Goal: Task Accomplishment & Management: Use online tool/utility

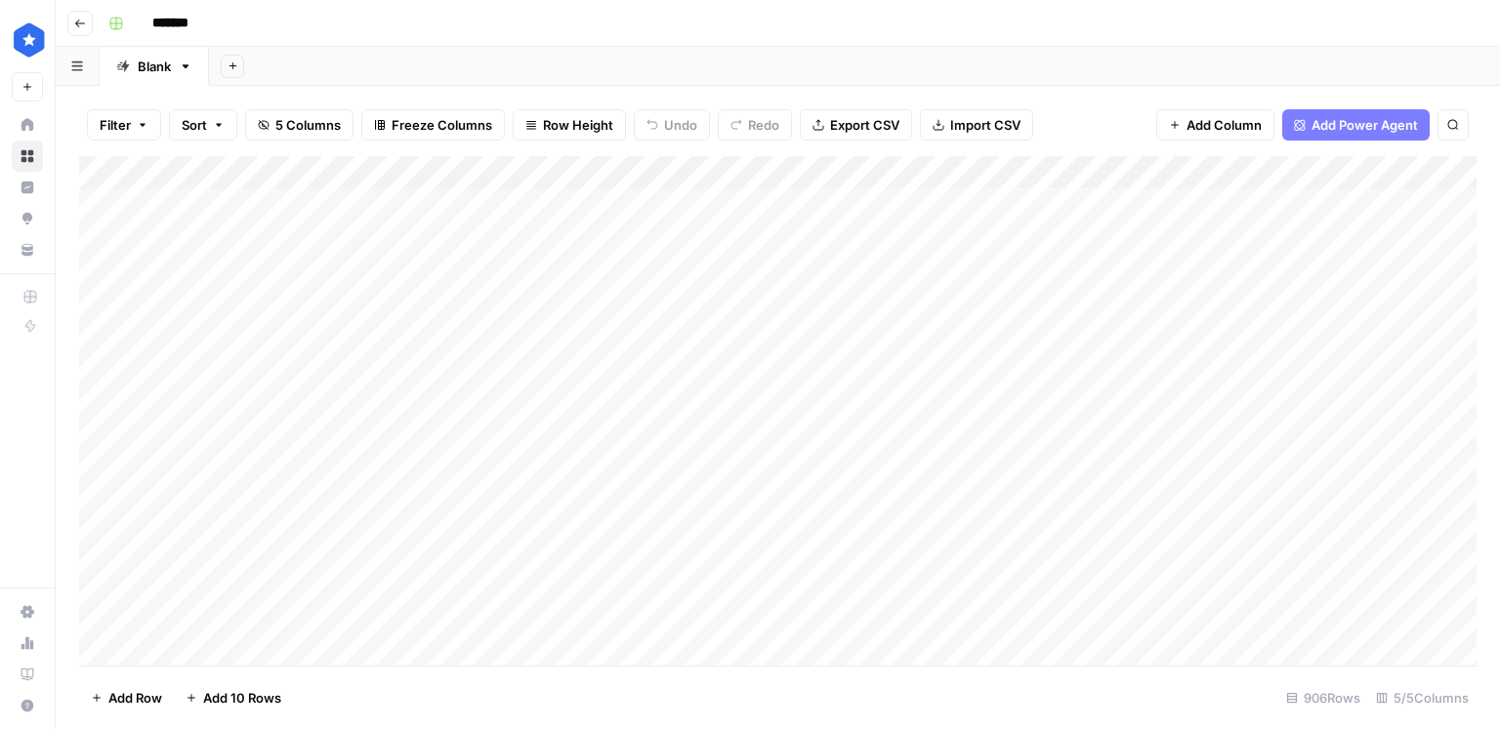
click at [502, 202] on div "Add Column" at bounding box center [777, 411] width 1397 height 510
click at [273, 212] on div "Add Column" at bounding box center [777, 411] width 1397 height 510
click at [554, 195] on div "Add Column" at bounding box center [777, 411] width 1397 height 510
click at [804, 172] on div "Add Column" at bounding box center [777, 411] width 1397 height 510
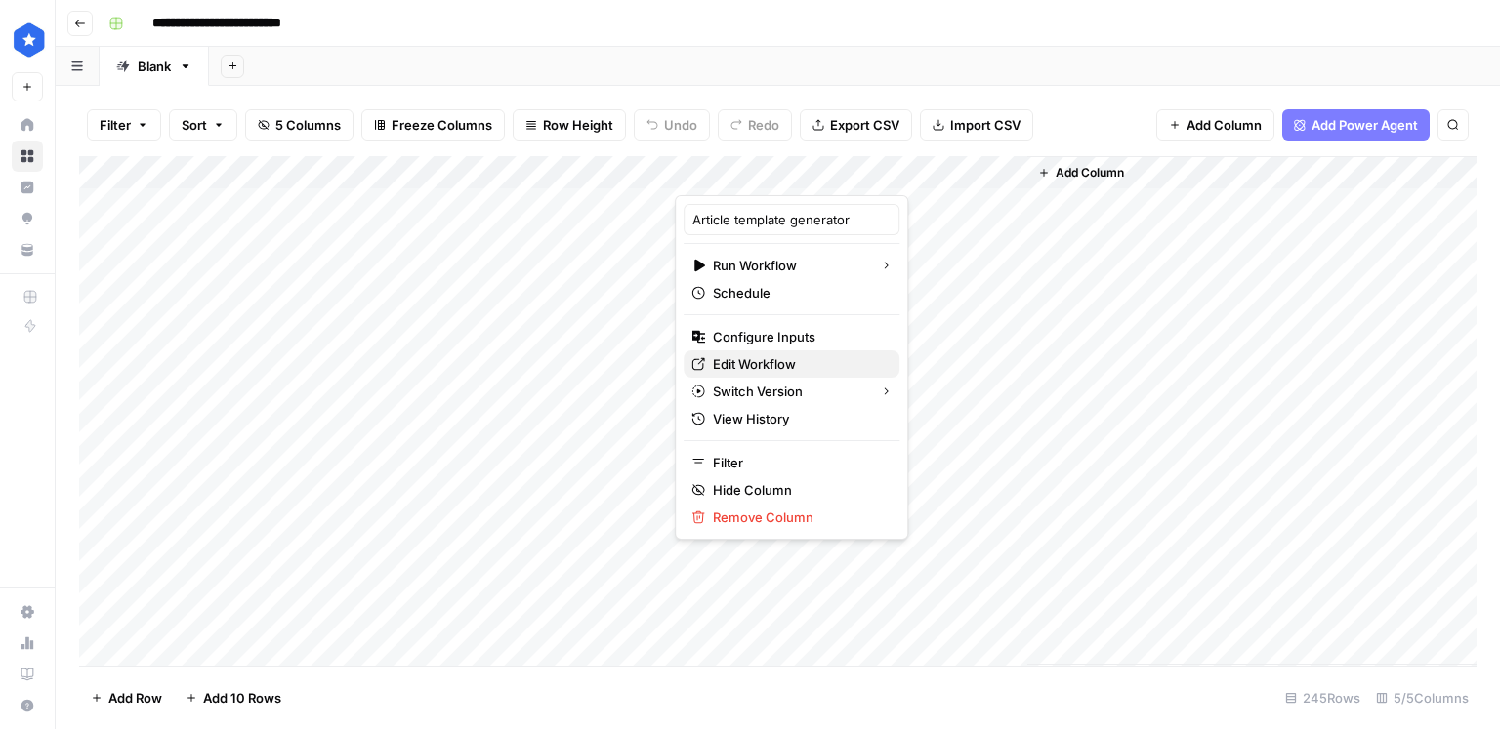
click at [767, 359] on span "Edit Workflow" at bounding box center [798, 364] width 171 height 20
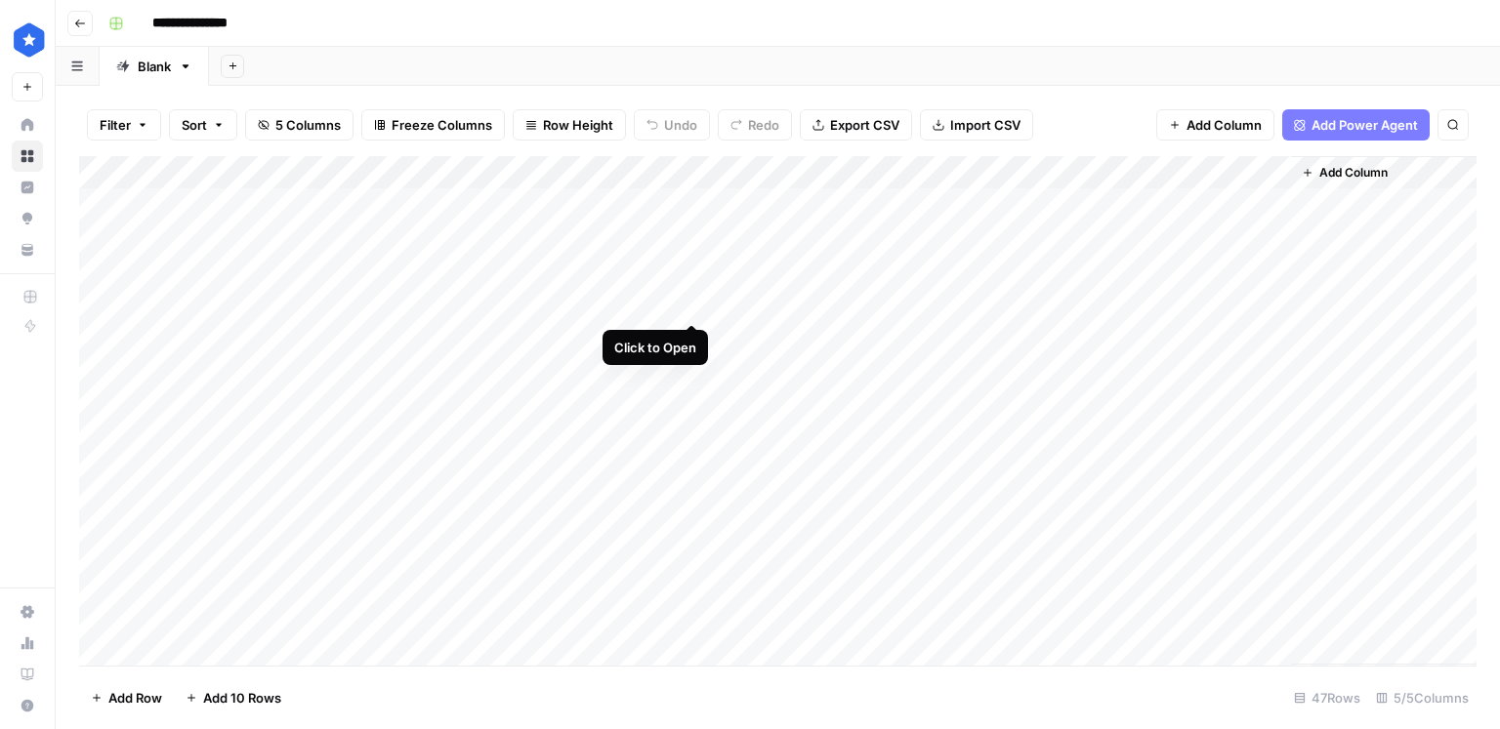
click at [686, 304] on div "Add Column" at bounding box center [777, 411] width 1397 height 510
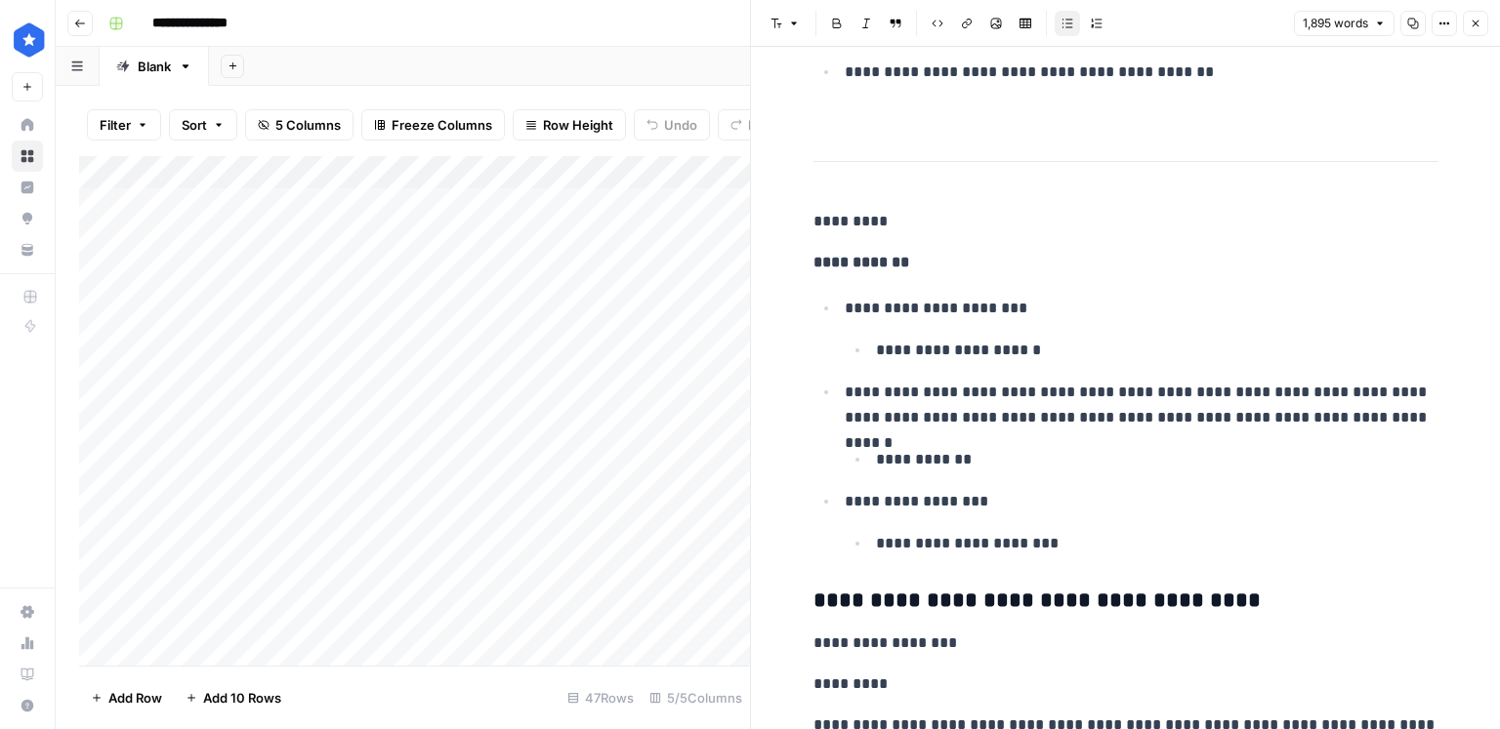
scroll to position [5270, 0]
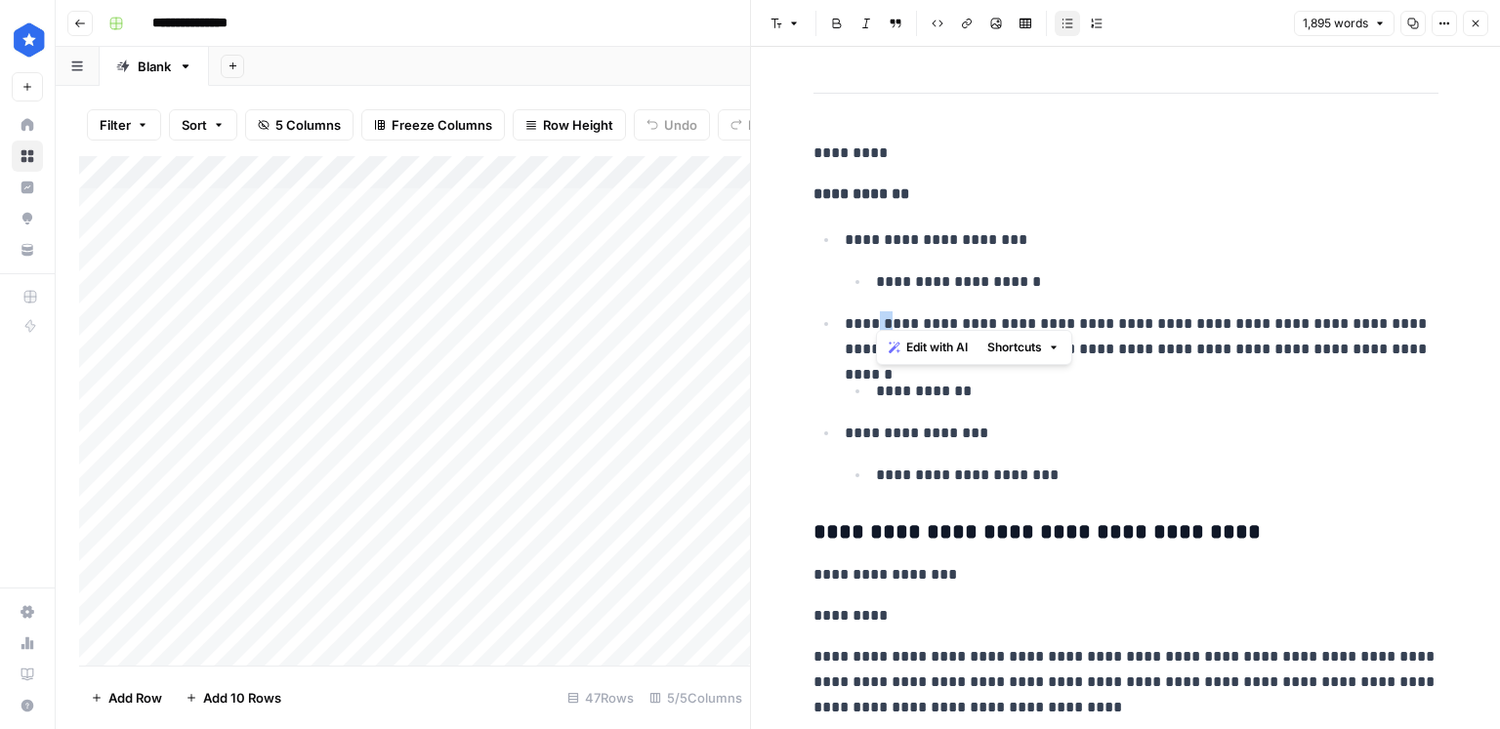
drag, startPoint x: 870, startPoint y: 318, endPoint x: 849, endPoint y: 318, distance: 20.5
click at [851, 317] on p "**********" at bounding box center [1141, 336] width 594 height 51
click at [871, 311] on p "**********" at bounding box center [1141, 336] width 594 height 51
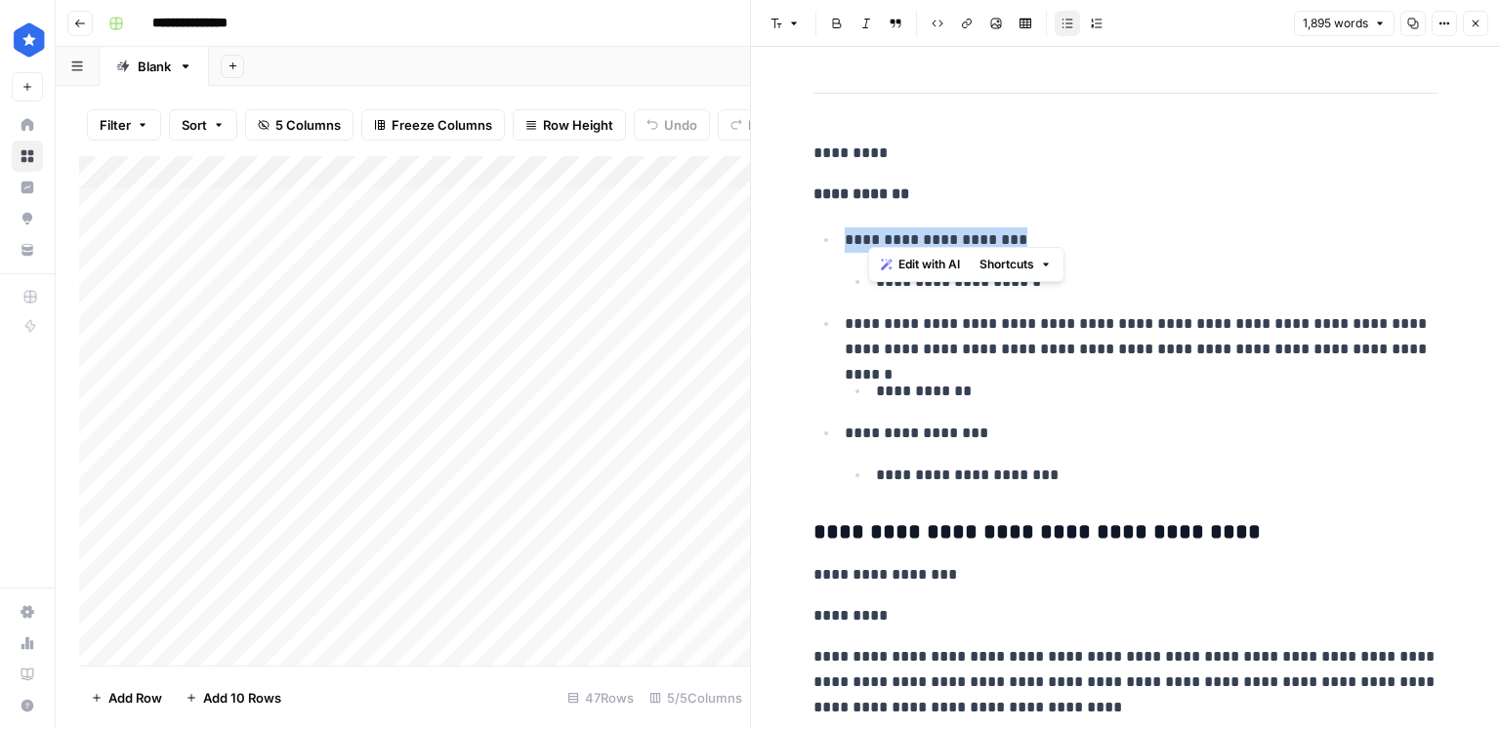
drag, startPoint x: 1036, startPoint y: 237, endPoint x: 835, endPoint y: 241, distance: 201.1
click at [835, 241] on ul "**********" at bounding box center [1125, 357] width 625 height 262
click at [999, 442] on li "**********" at bounding box center [1138, 454] width 599 height 68
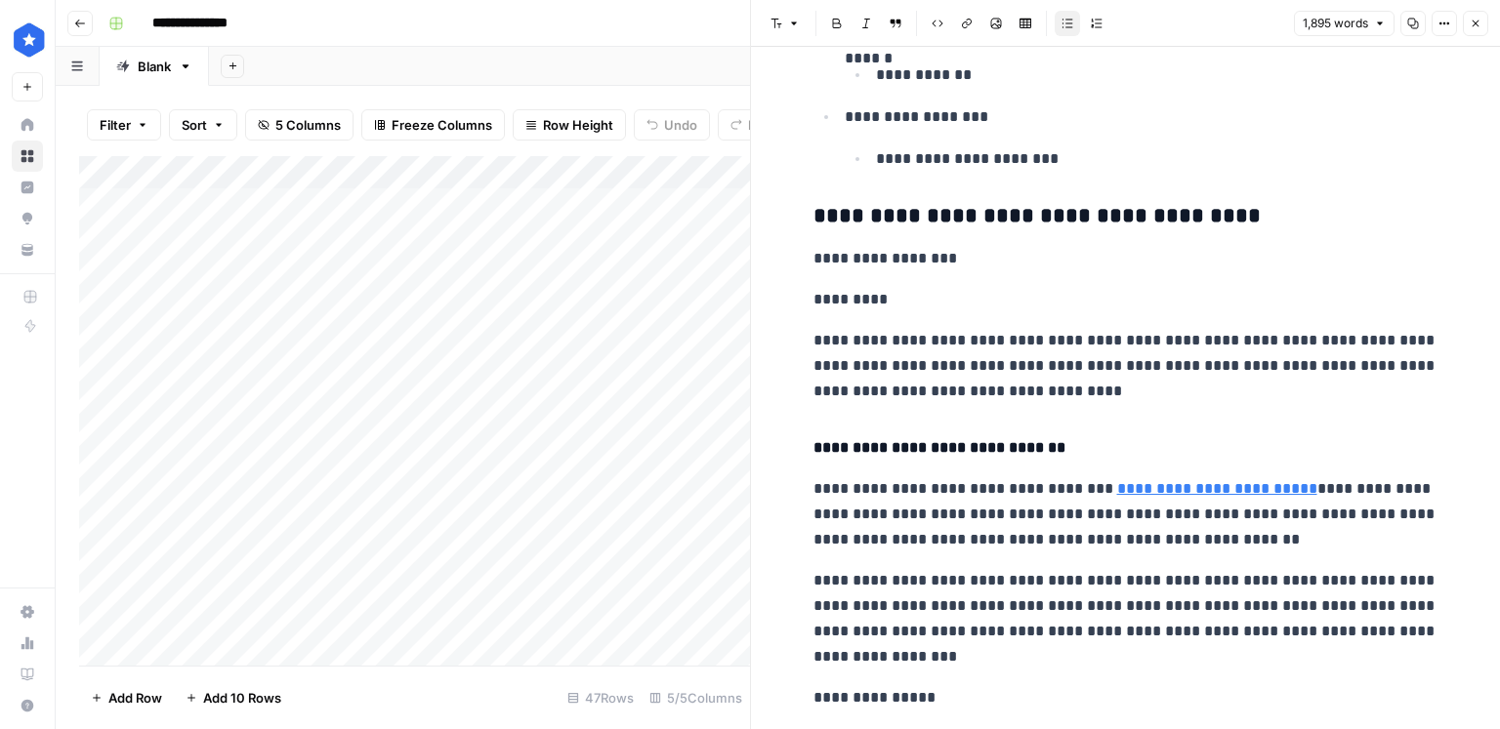
scroll to position [5605, 0]
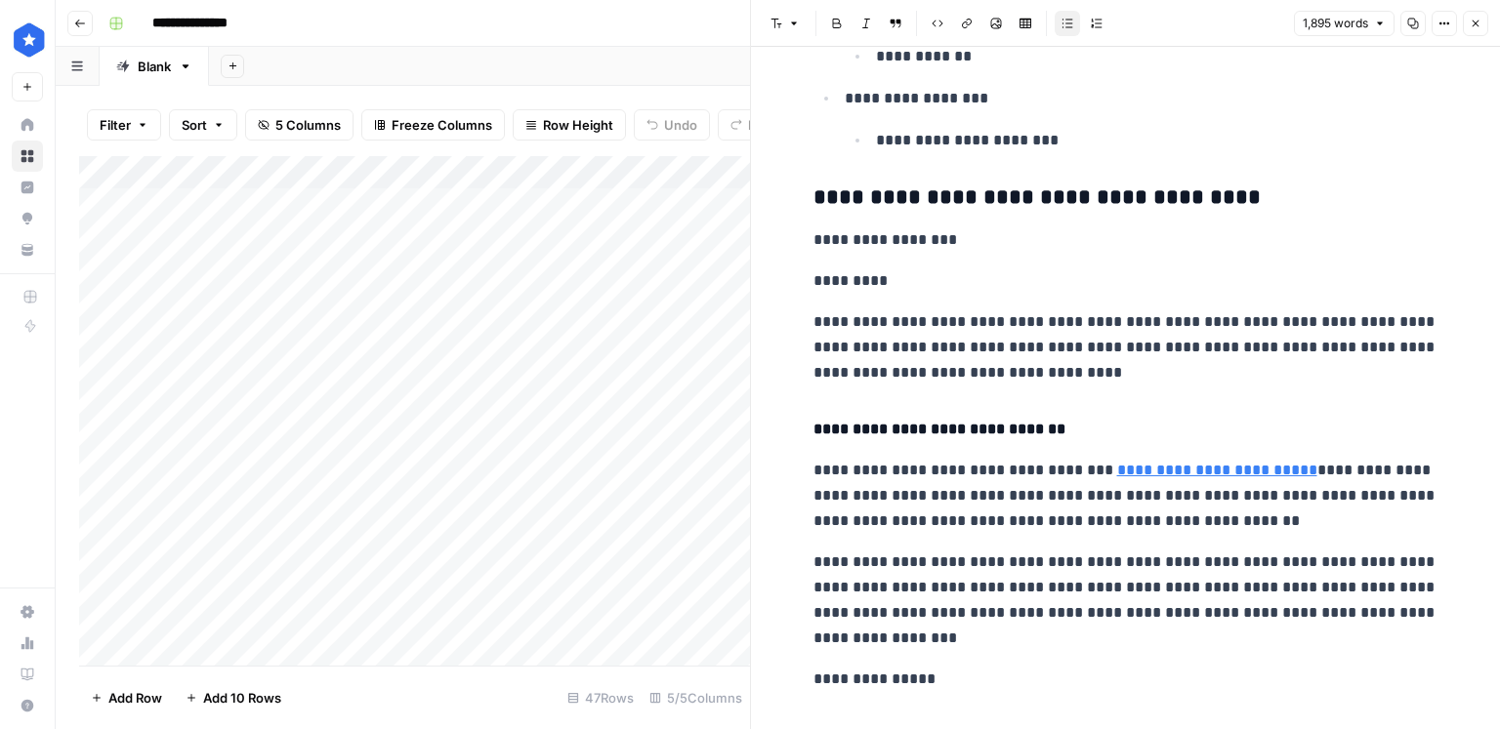
drag, startPoint x: 879, startPoint y: 315, endPoint x: 887, endPoint y: 325, distance: 13.1
click at [883, 317] on p "**********" at bounding box center [1125, 347] width 625 height 76
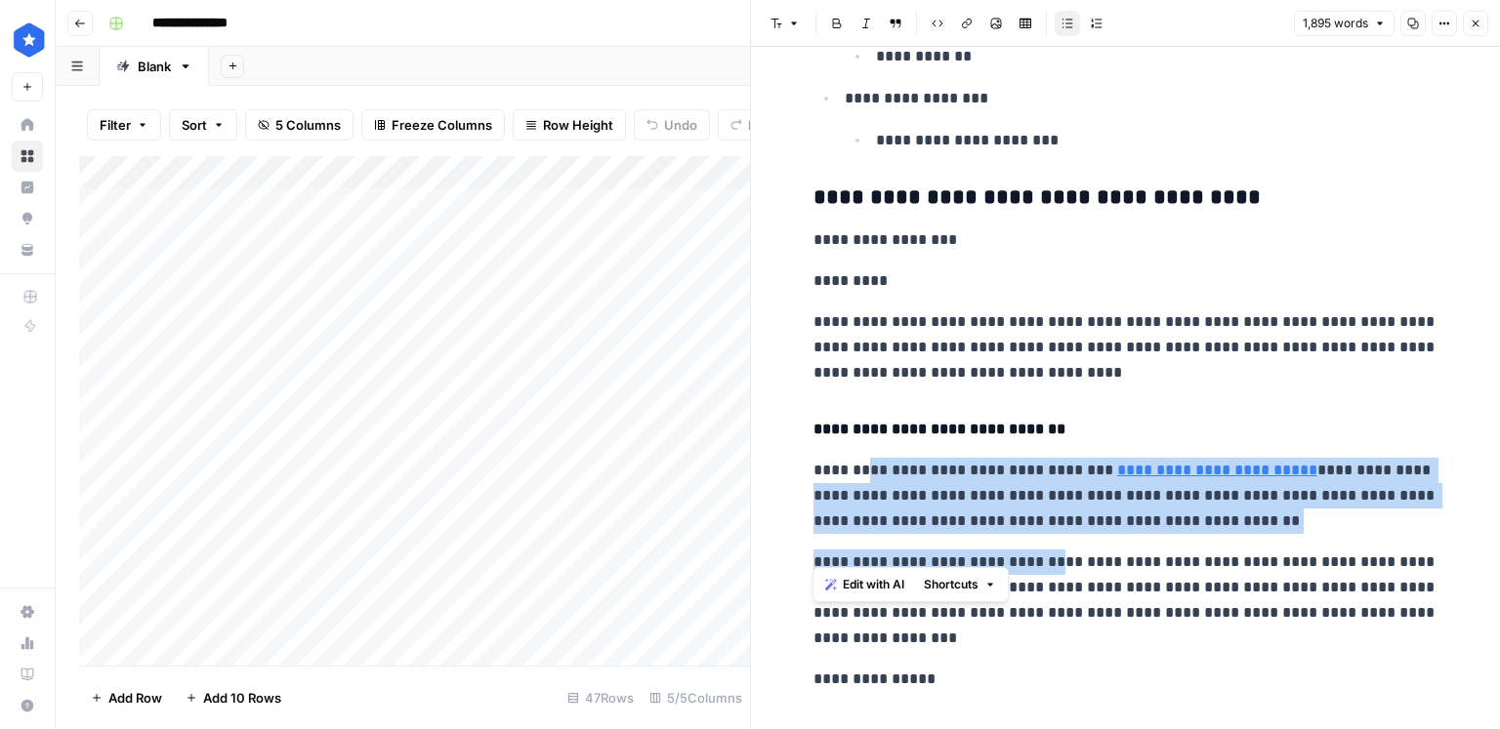
drag, startPoint x: 865, startPoint y: 465, endPoint x: 1042, endPoint y: 541, distance: 192.4
click at [1040, 540] on div "**********" at bounding box center [1126, 536] width 648 height 12127
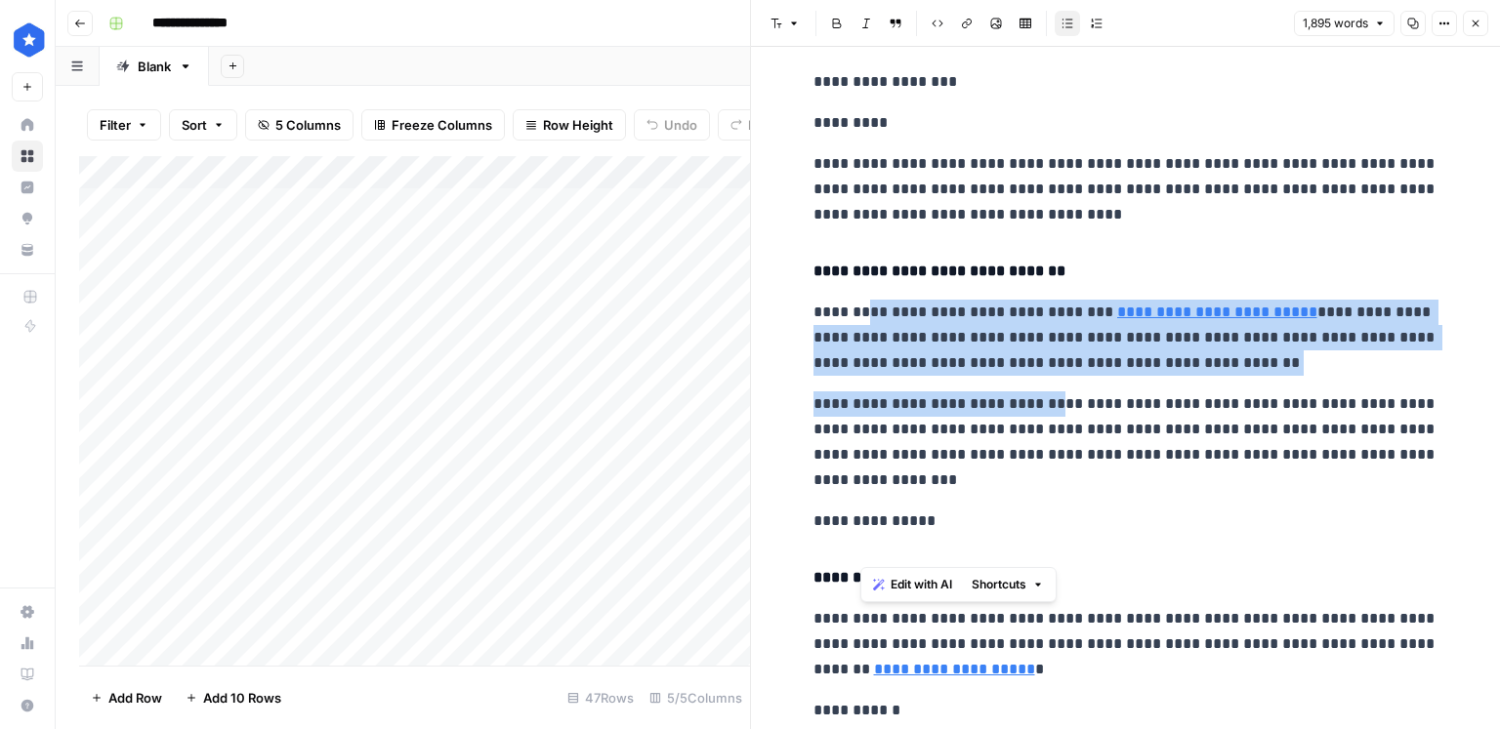
scroll to position [5834, 0]
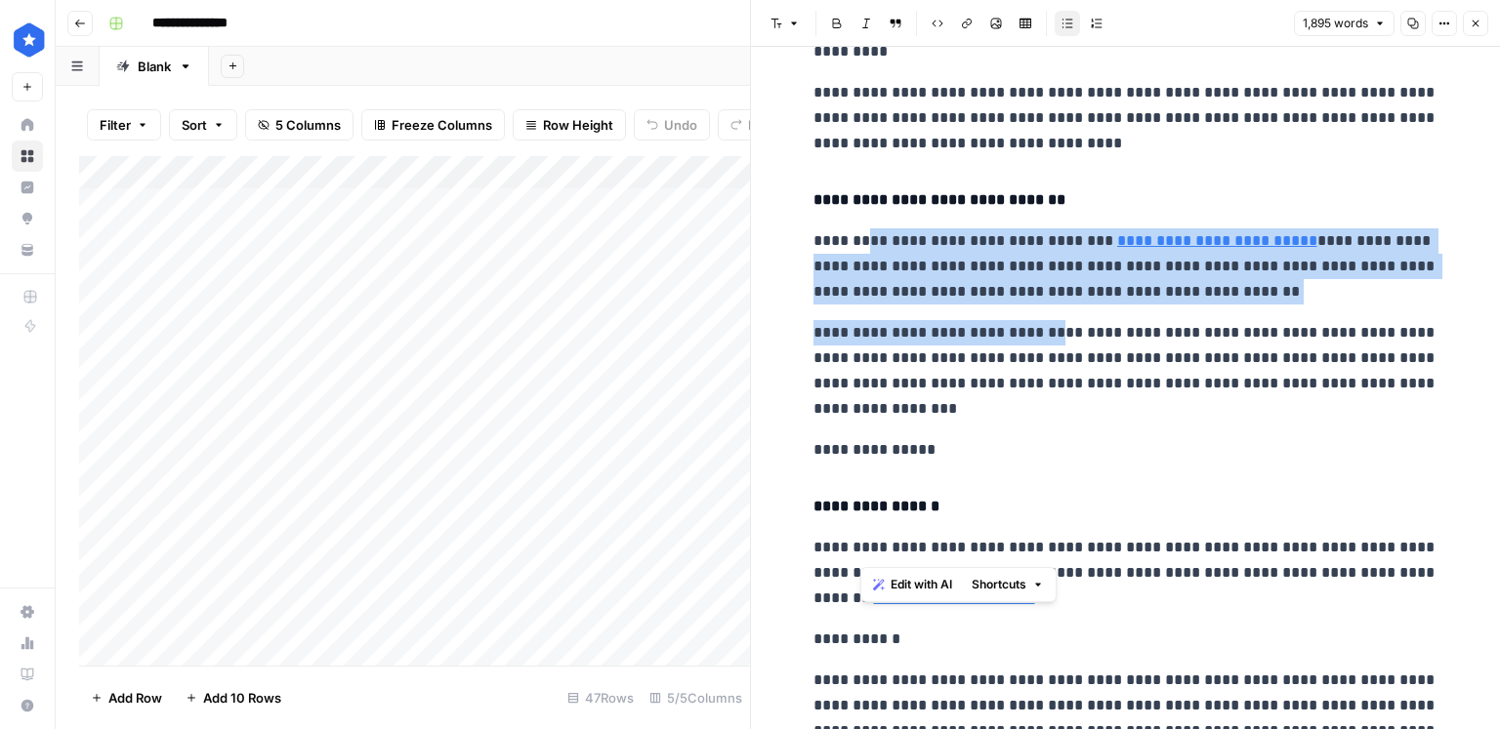
click at [892, 320] on p "**********" at bounding box center [1125, 371] width 625 height 102
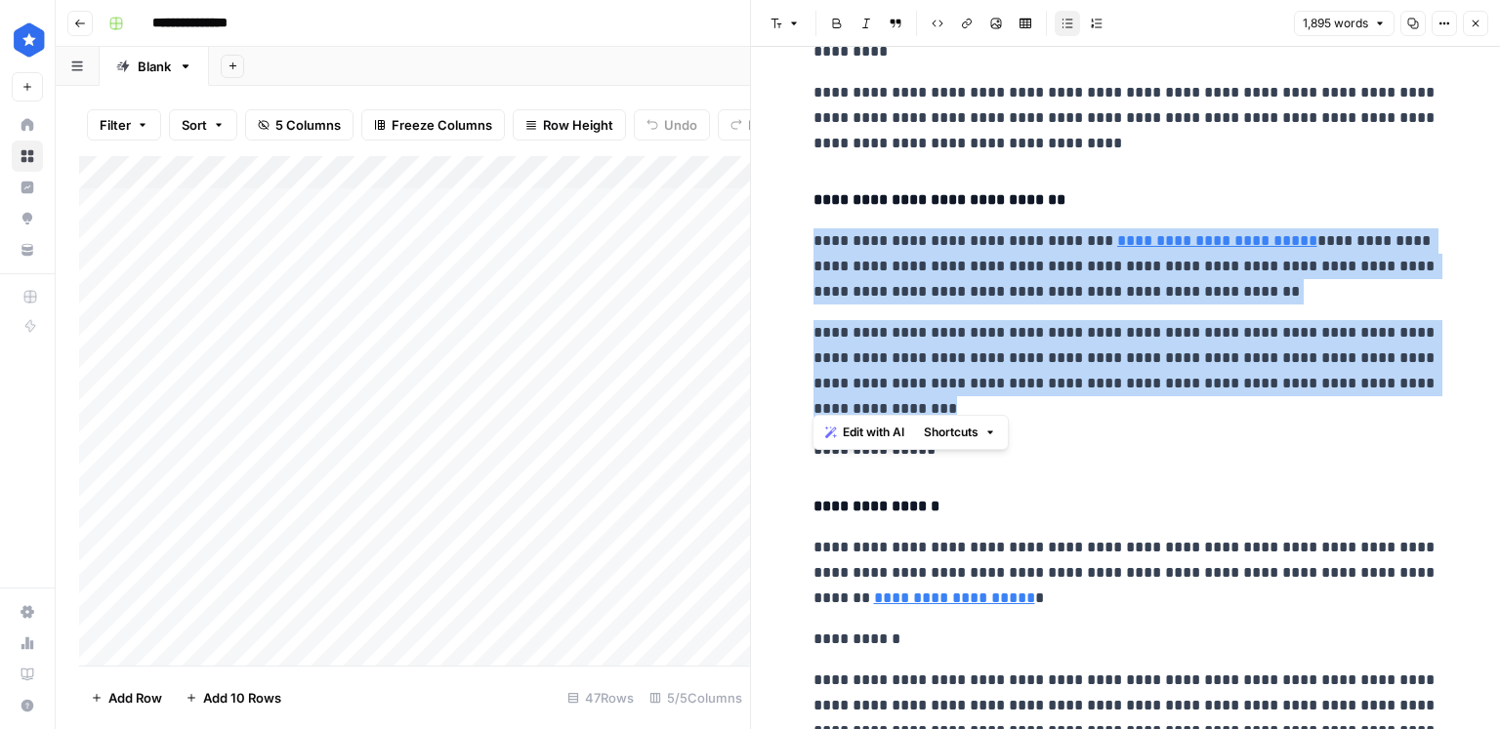
drag, startPoint x: 817, startPoint y: 229, endPoint x: 1078, endPoint y: 397, distance: 310.1
click at [1078, 397] on div "**********" at bounding box center [1126, 307] width 648 height 12127
click at [1103, 409] on p "**********" at bounding box center [1125, 371] width 625 height 102
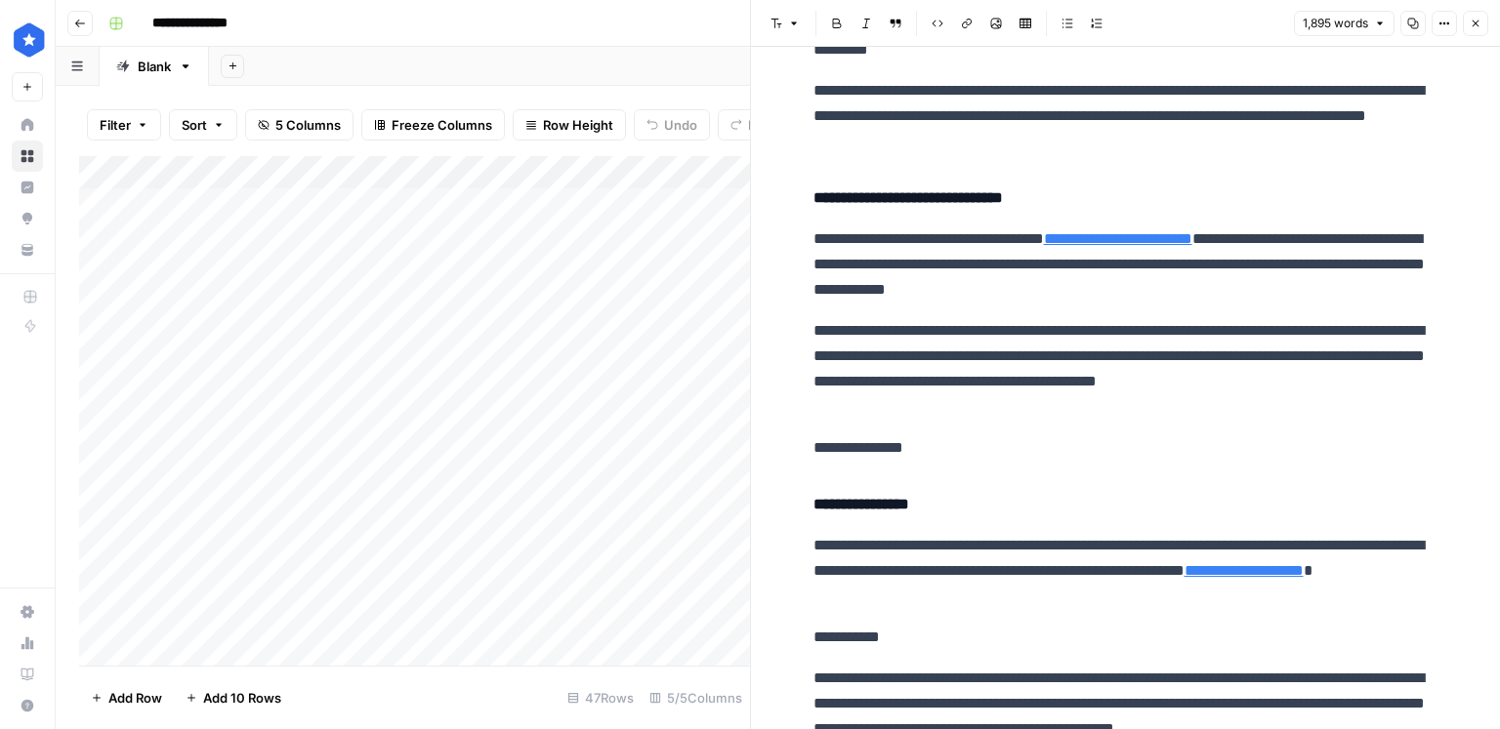
scroll to position [5833, 0]
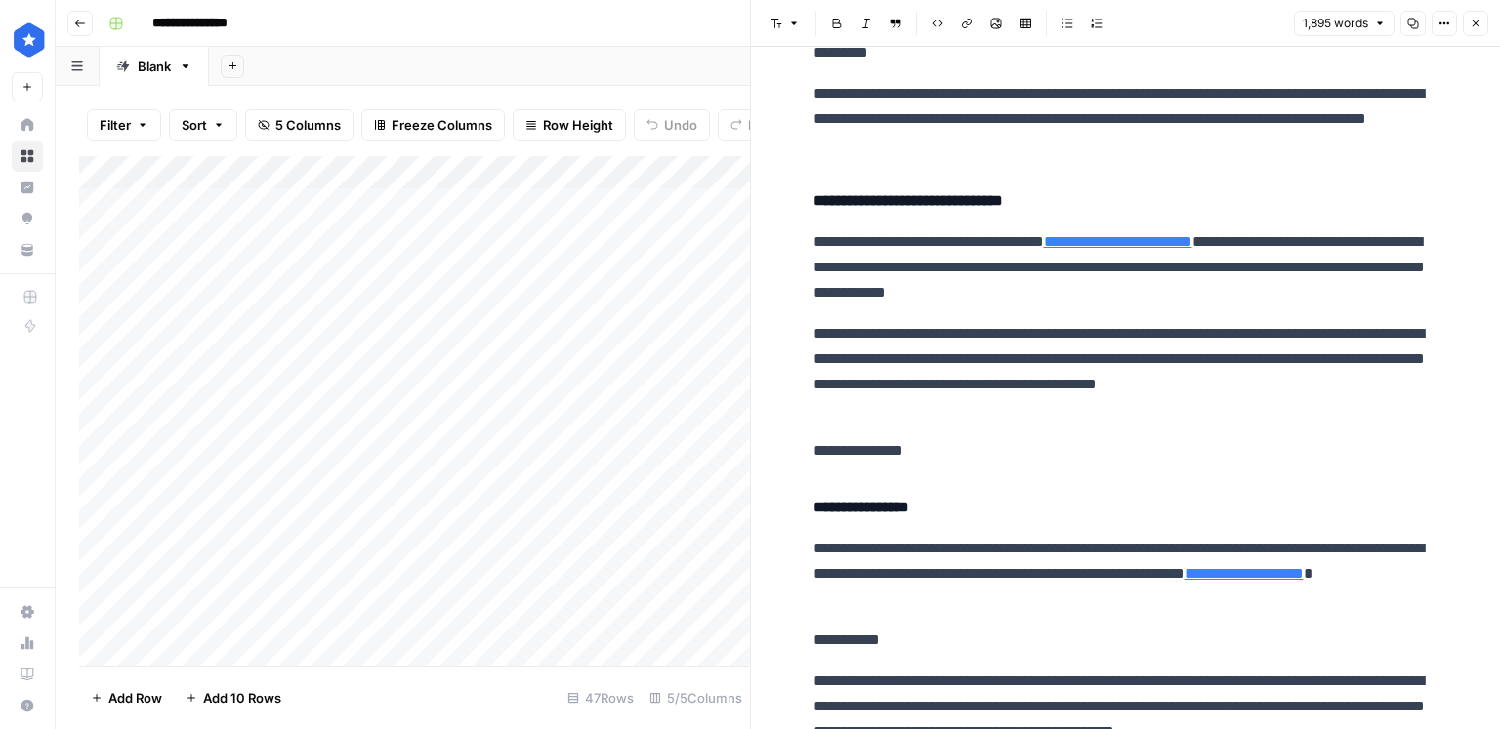
click at [1008, 321] on p "**********" at bounding box center [1125, 372] width 625 height 102
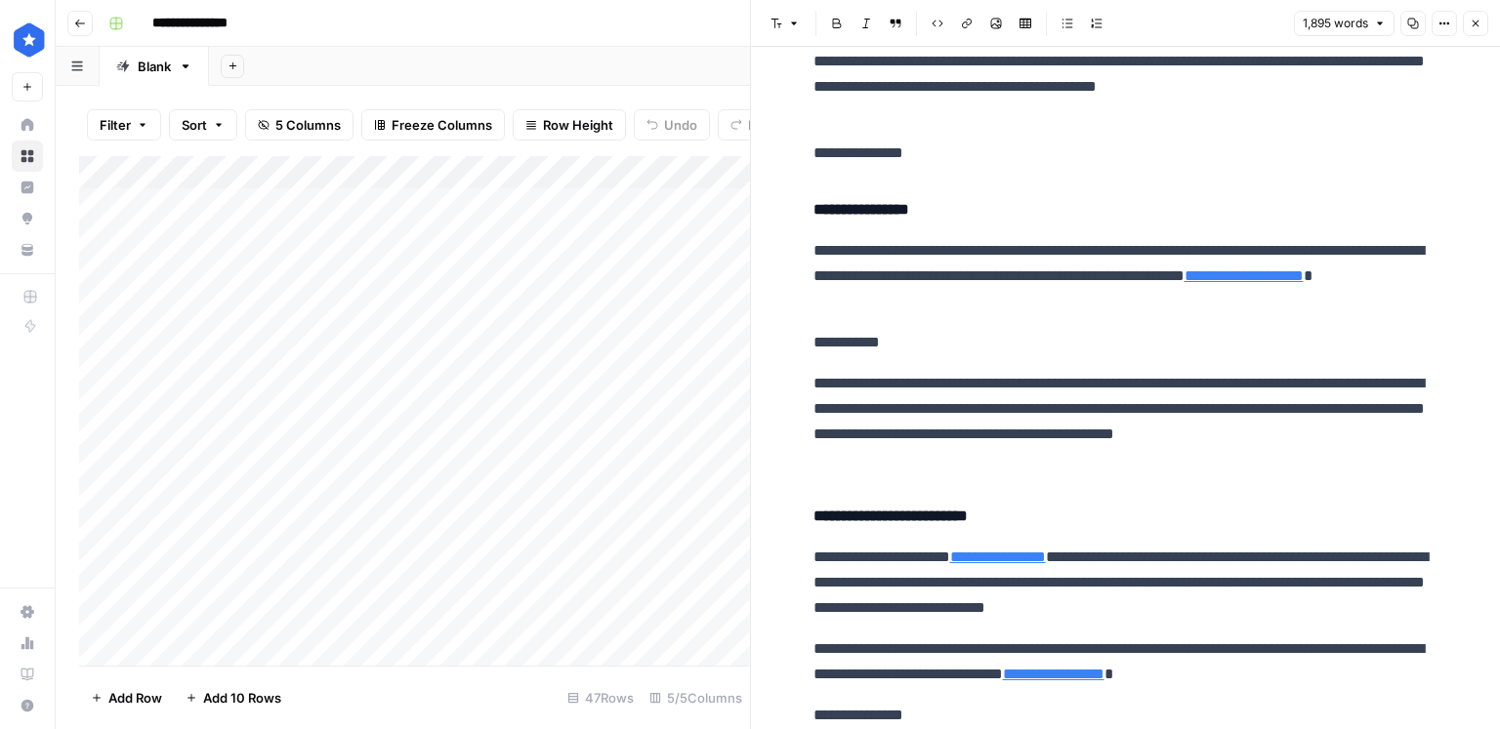
scroll to position [6150, 0]
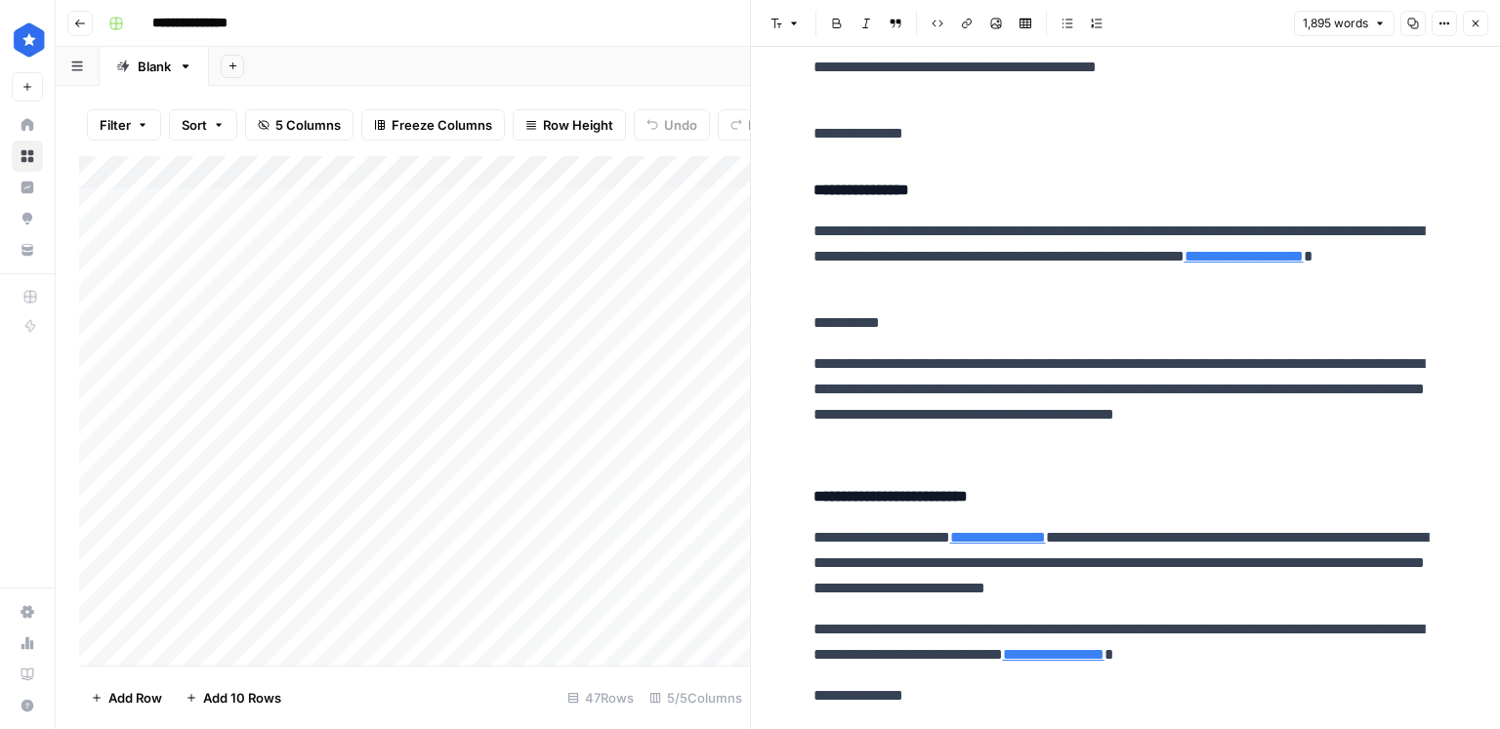
click at [884, 430] on p "**********" at bounding box center [1125, 402] width 625 height 102
click at [902, 417] on p "**********" at bounding box center [1125, 402] width 625 height 102
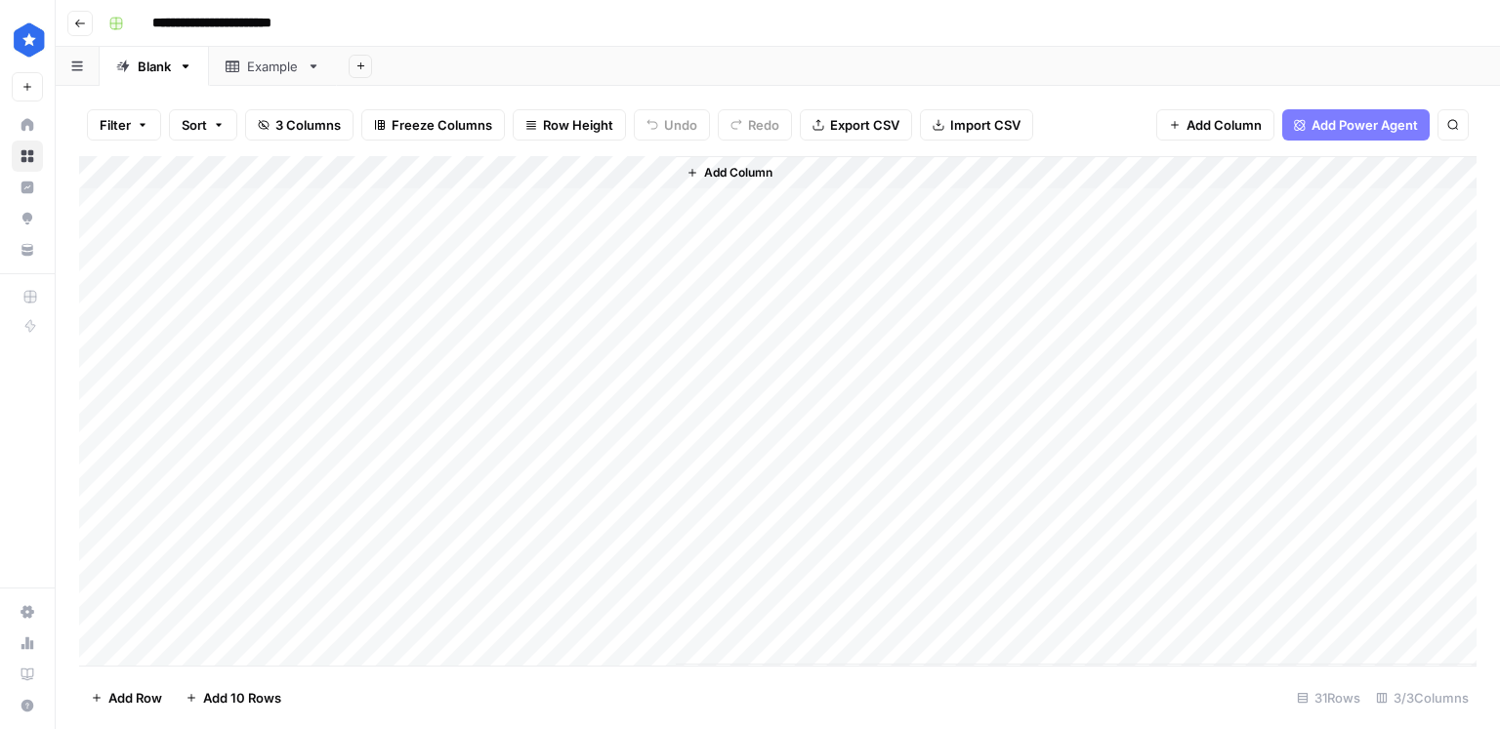
scroll to position [461, 0]
click at [652, 338] on div "Add Column" at bounding box center [777, 411] width 1397 height 510
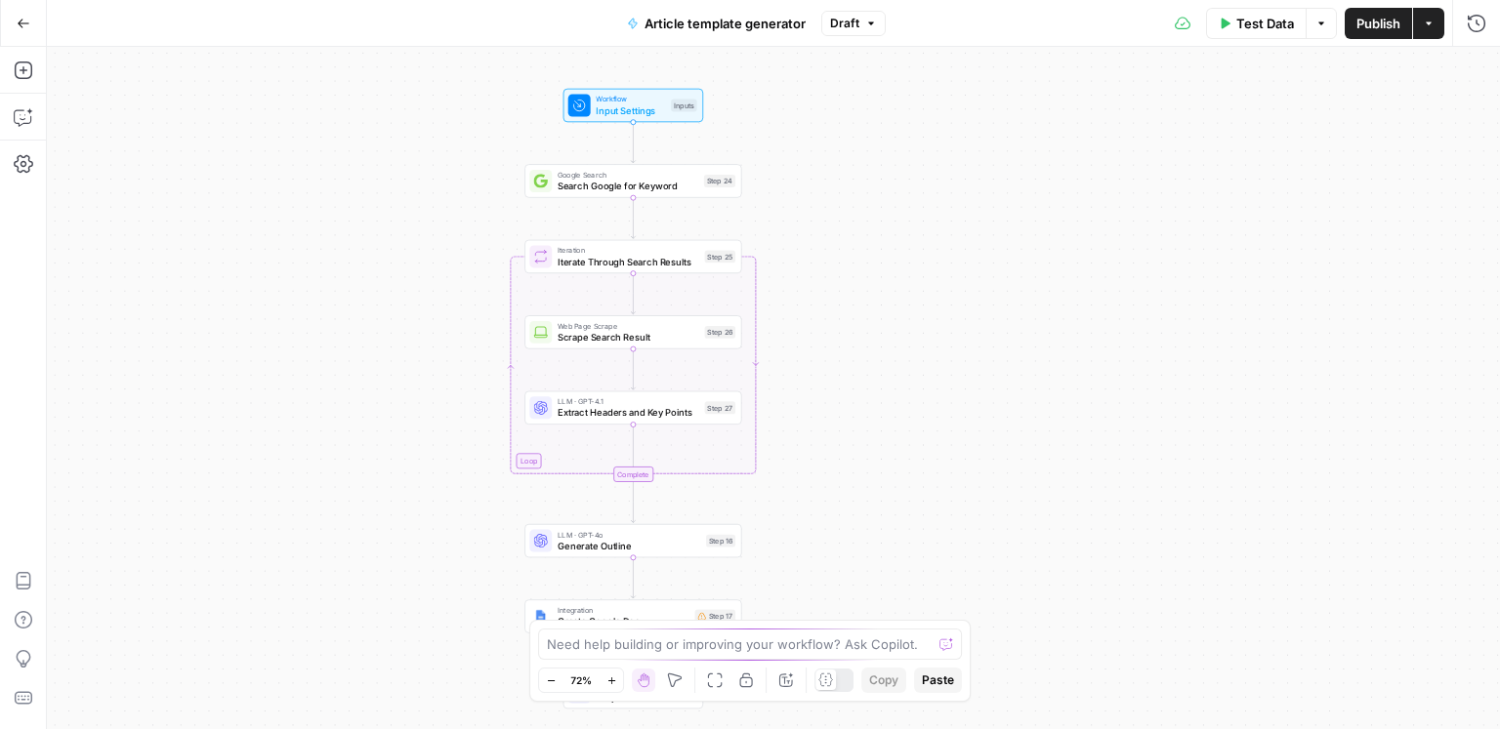
drag, startPoint x: 1020, startPoint y: 252, endPoint x: 886, endPoint y: 263, distance: 134.2
click at [886, 263] on div "Workflow Input Settings Inputs Google Search Search Google for Keyword Step 24 …" at bounding box center [773, 388] width 1453 height 682
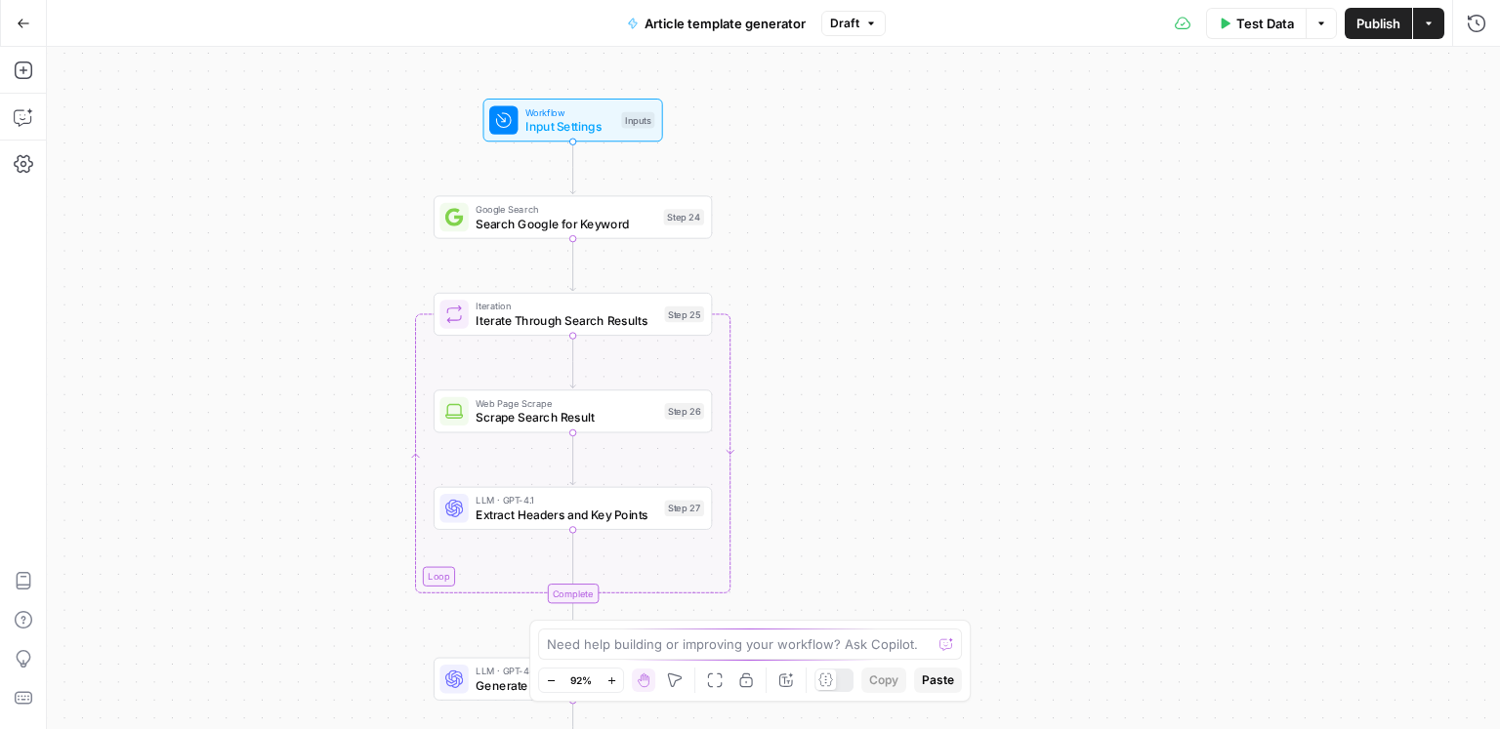
drag, startPoint x: 847, startPoint y: 240, endPoint x: 852, endPoint y: 299, distance: 58.8
click at [852, 299] on div "Workflow Input Settings Inputs Google Search Search Google for Keyword Step 24 …" at bounding box center [773, 388] width 1453 height 682
drag, startPoint x: 854, startPoint y: 321, endPoint x: 857, endPoint y: 215, distance: 106.5
click at [857, 215] on div "Workflow Input Settings Inputs Google Search Search Google for Keyword Step 24 …" at bounding box center [773, 388] width 1453 height 682
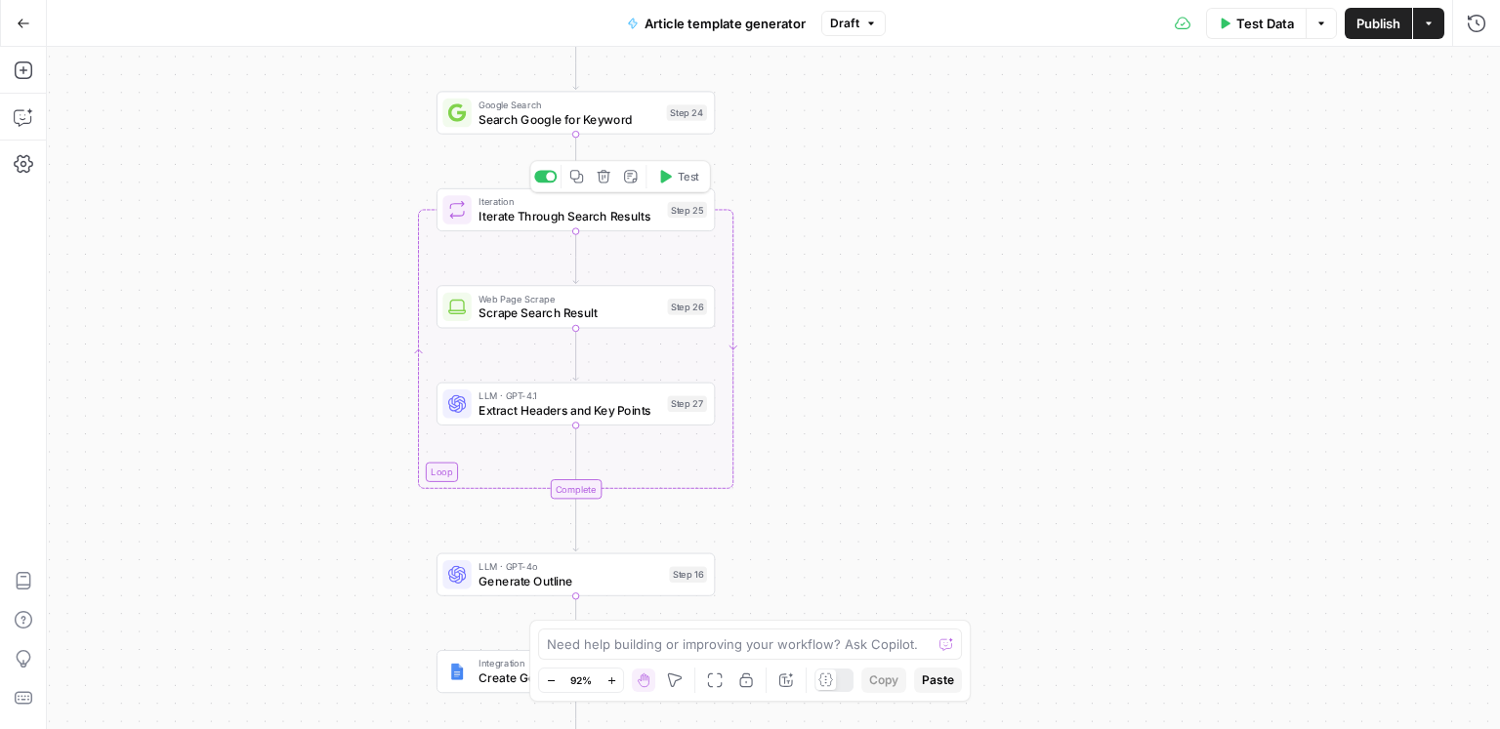
click at [618, 220] on span "Iterate Through Search Results" at bounding box center [569, 216] width 182 height 18
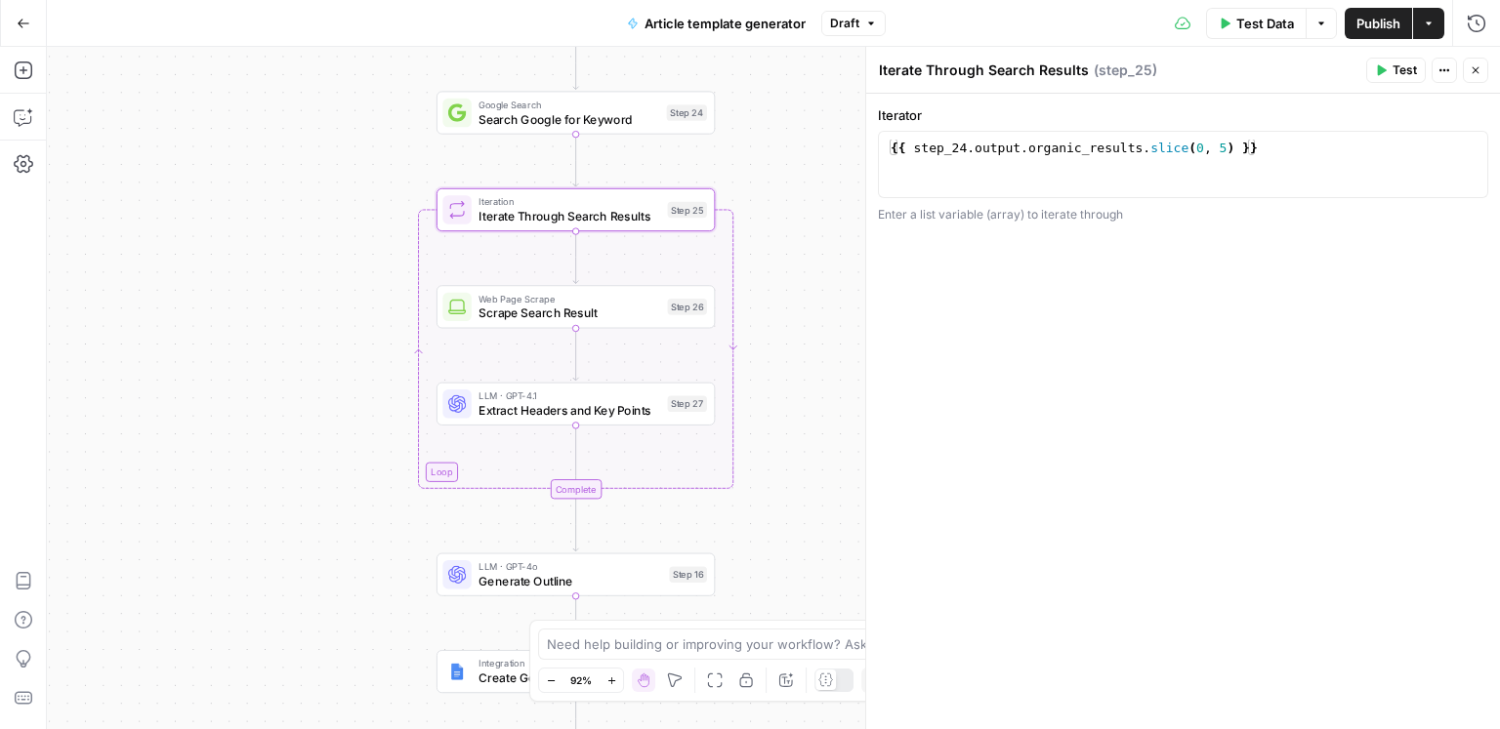
click at [1477, 62] on button "Close" at bounding box center [1474, 70] width 25 height 25
drag, startPoint x: 869, startPoint y: 515, endPoint x: 865, endPoint y: 402, distance: 113.3
click at [865, 402] on div "Workflow Input Settings Inputs Google Search Search Google for Keyword Step 24 …" at bounding box center [773, 388] width 1453 height 682
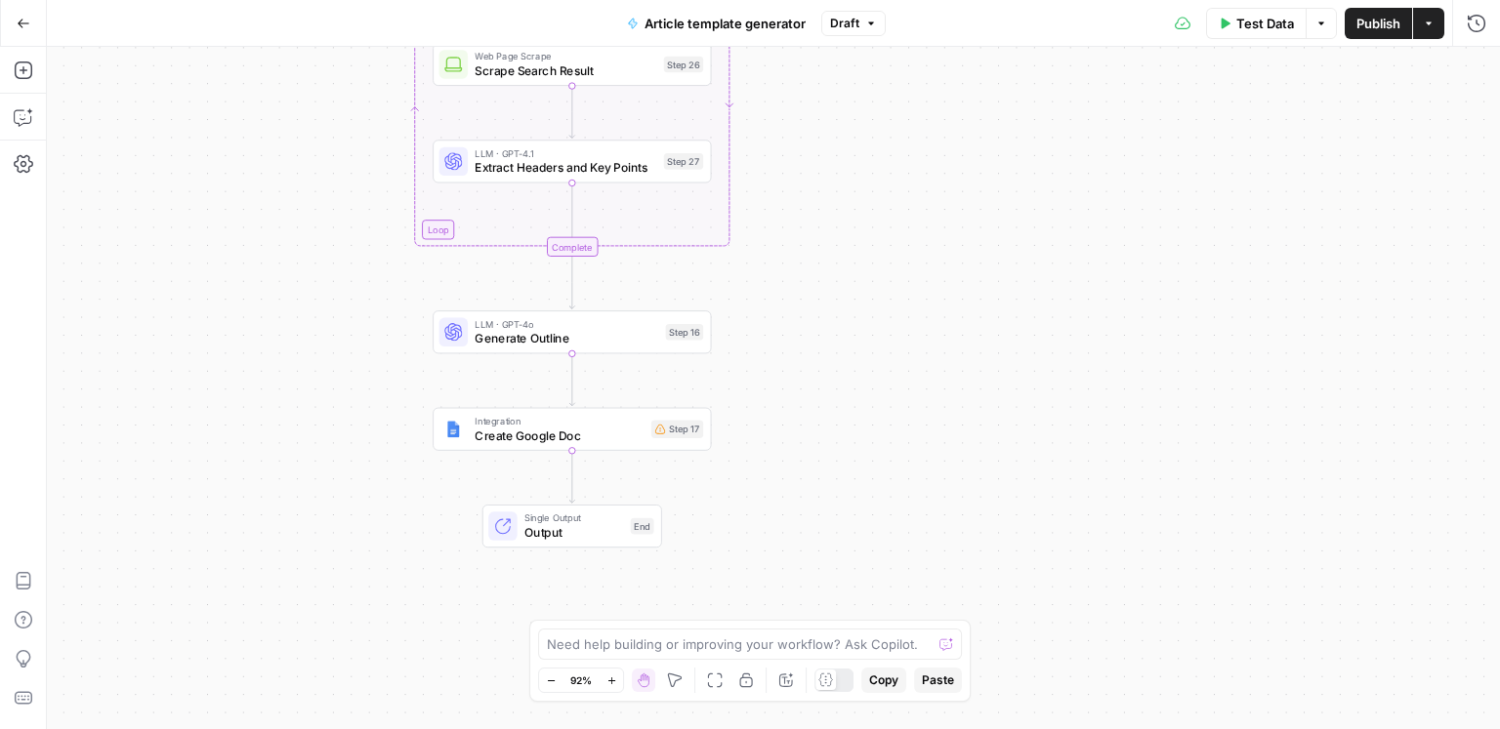
drag, startPoint x: 881, startPoint y: 415, endPoint x: 880, endPoint y: 359, distance: 55.7
click at [880, 359] on div "Workflow Input Settings Inputs Google Search Search Google for Keyword Step 24 …" at bounding box center [773, 388] width 1453 height 682
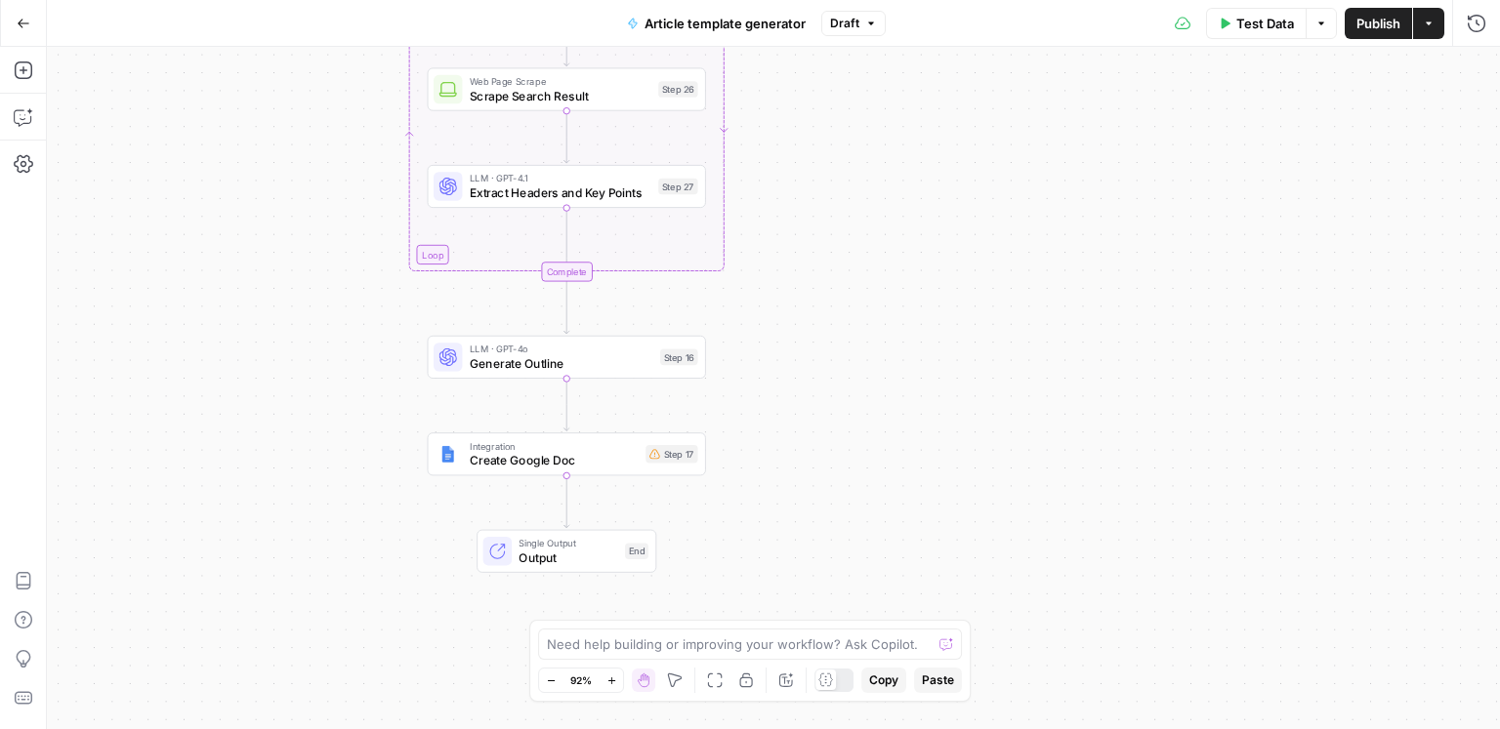
drag, startPoint x: 870, startPoint y: 327, endPoint x: 874, endPoint y: 444, distance: 117.2
click at [874, 444] on div "Workflow Input Settings Inputs Google Search Search Google for Keyword Step 24 …" at bounding box center [773, 388] width 1453 height 682
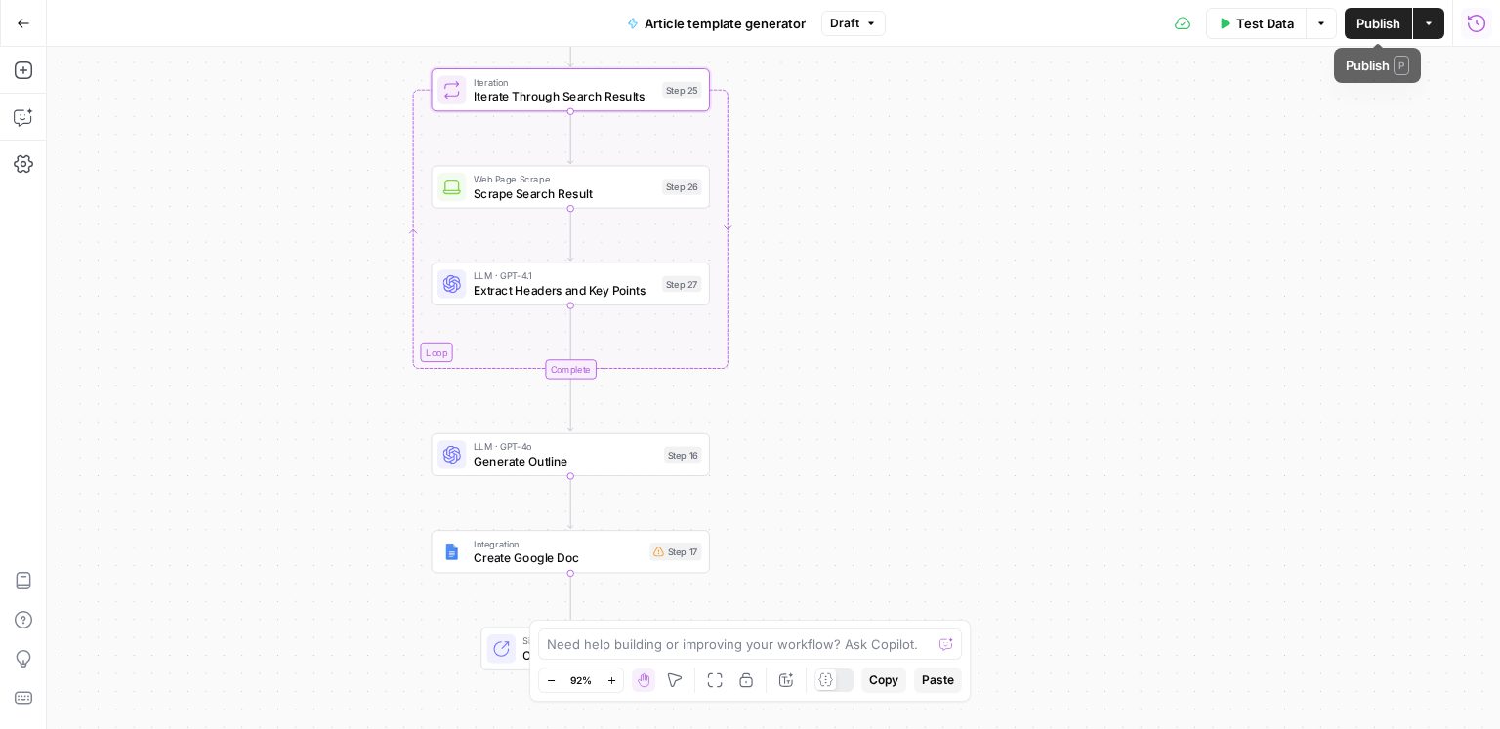
click at [1494, 21] on div "Test Data Options Publish Actions Run History" at bounding box center [1192, 23] width 615 height 46
click at [1481, 26] on icon "button" at bounding box center [1476, 24] width 20 height 20
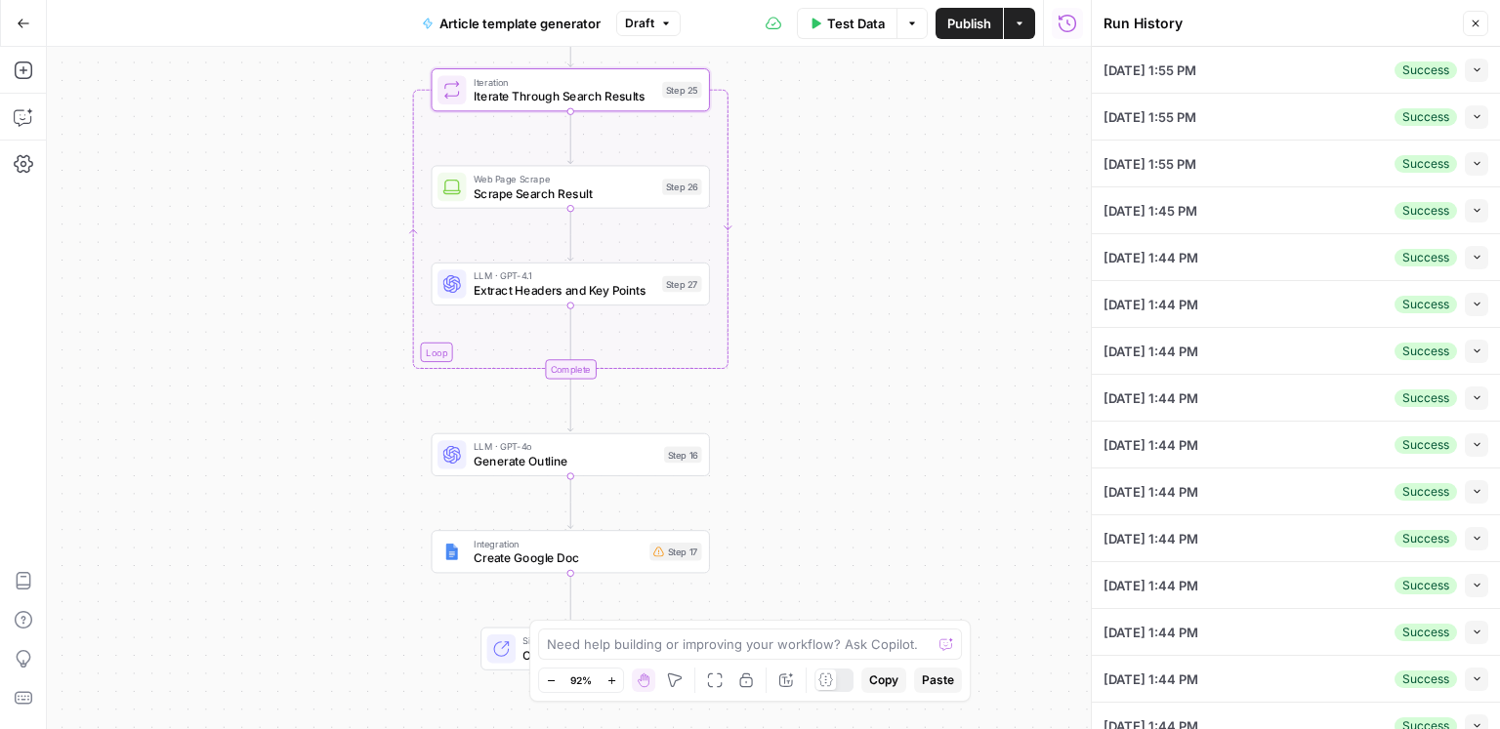
click at [1471, 69] on icon "button" at bounding box center [1476, 69] width 11 height 11
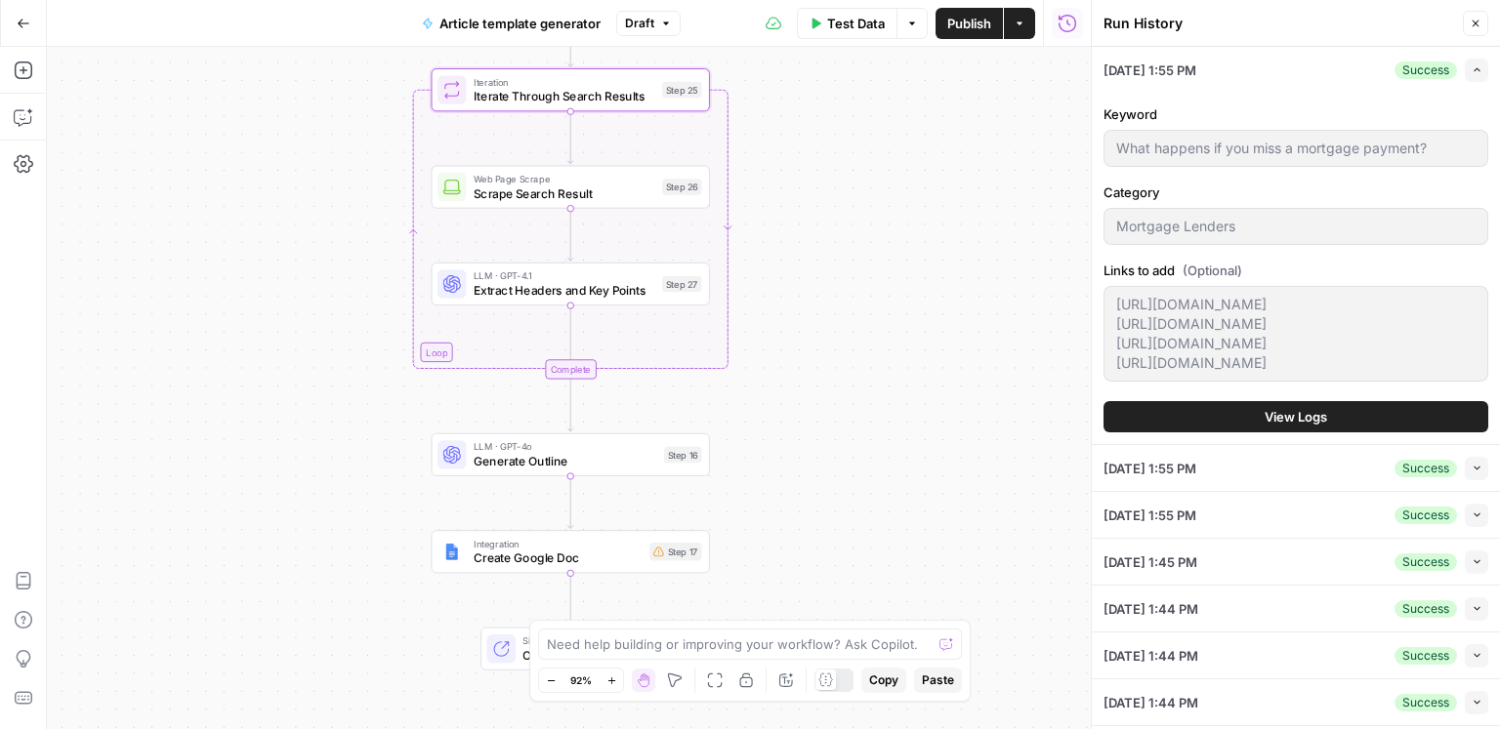
click at [1315, 427] on span "View Logs" at bounding box center [1295, 417] width 62 height 20
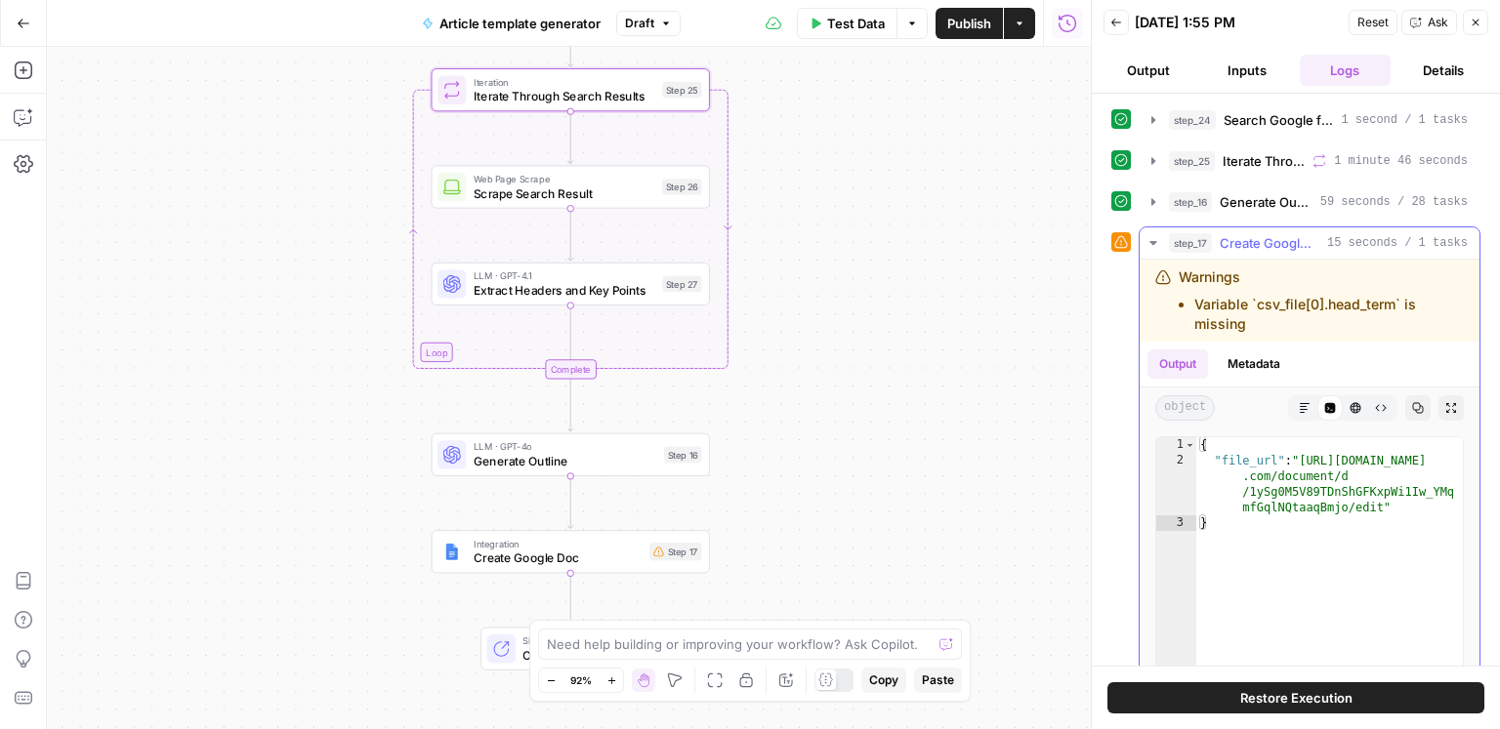
click at [1294, 247] on span "Create Google Doc" at bounding box center [1269, 243] width 100 height 20
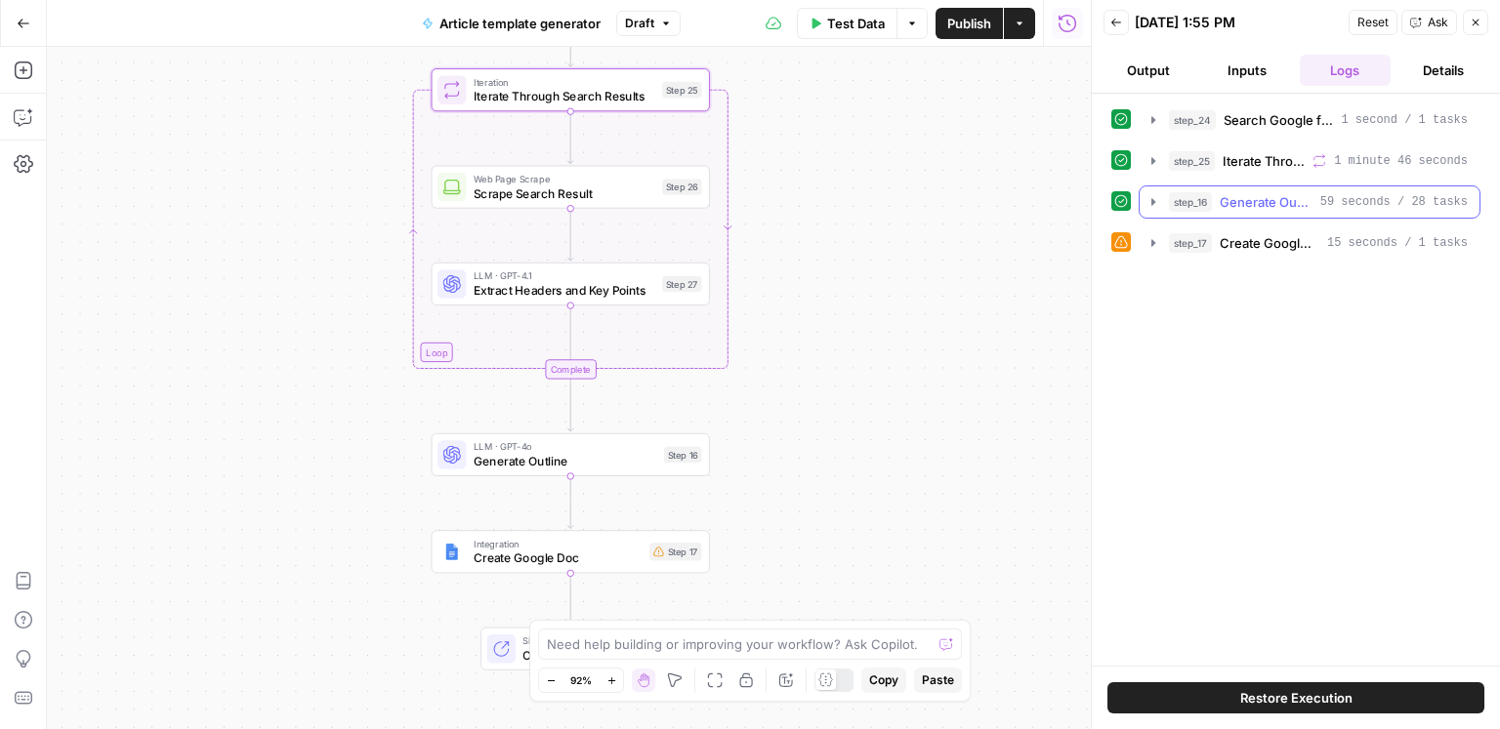
click at [1279, 205] on span "Generate Outline" at bounding box center [1265, 202] width 93 height 20
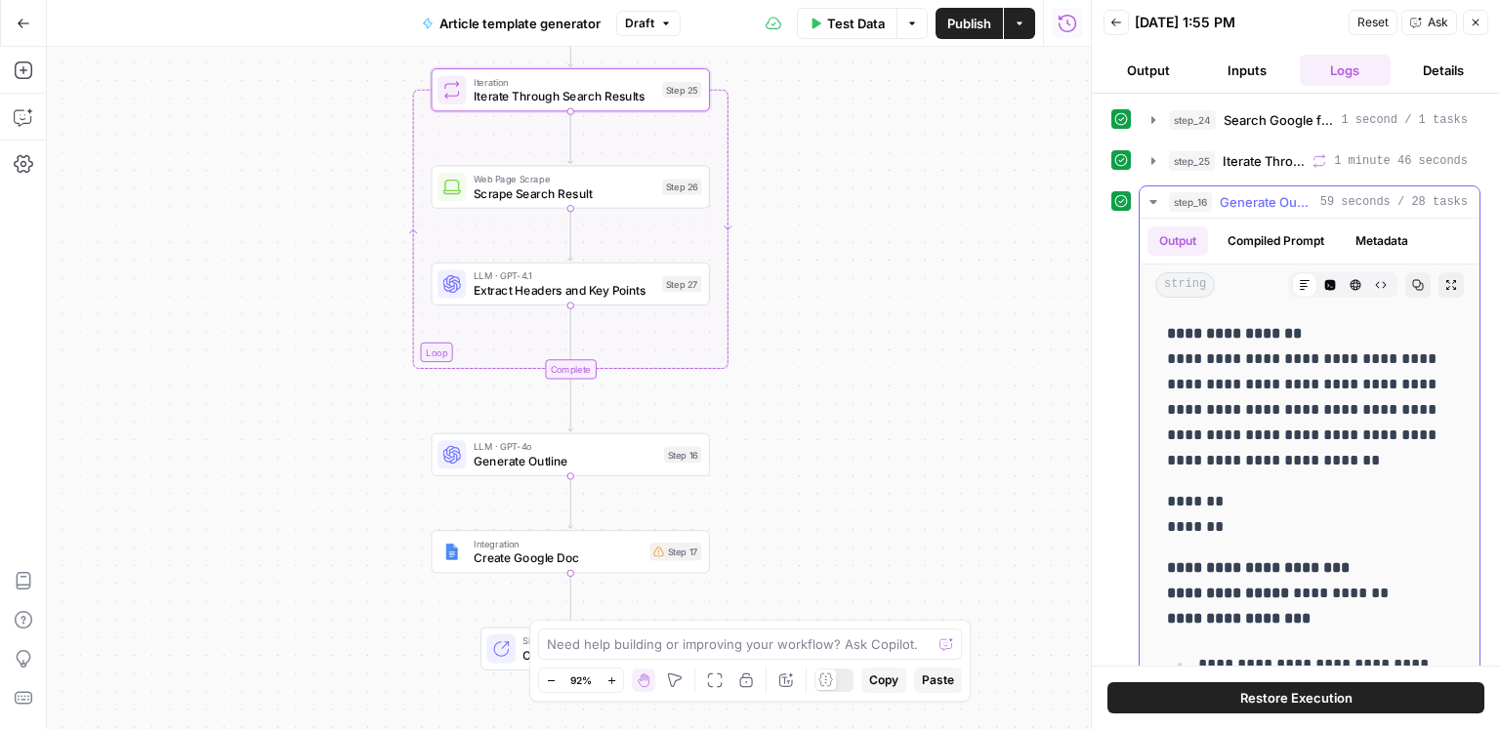
drag, startPoint x: 1268, startPoint y: 203, endPoint x: 1260, endPoint y: 181, distance: 23.8
click at [1268, 203] on span "Generate Outline" at bounding box center [1265, 202] width 93 height 20
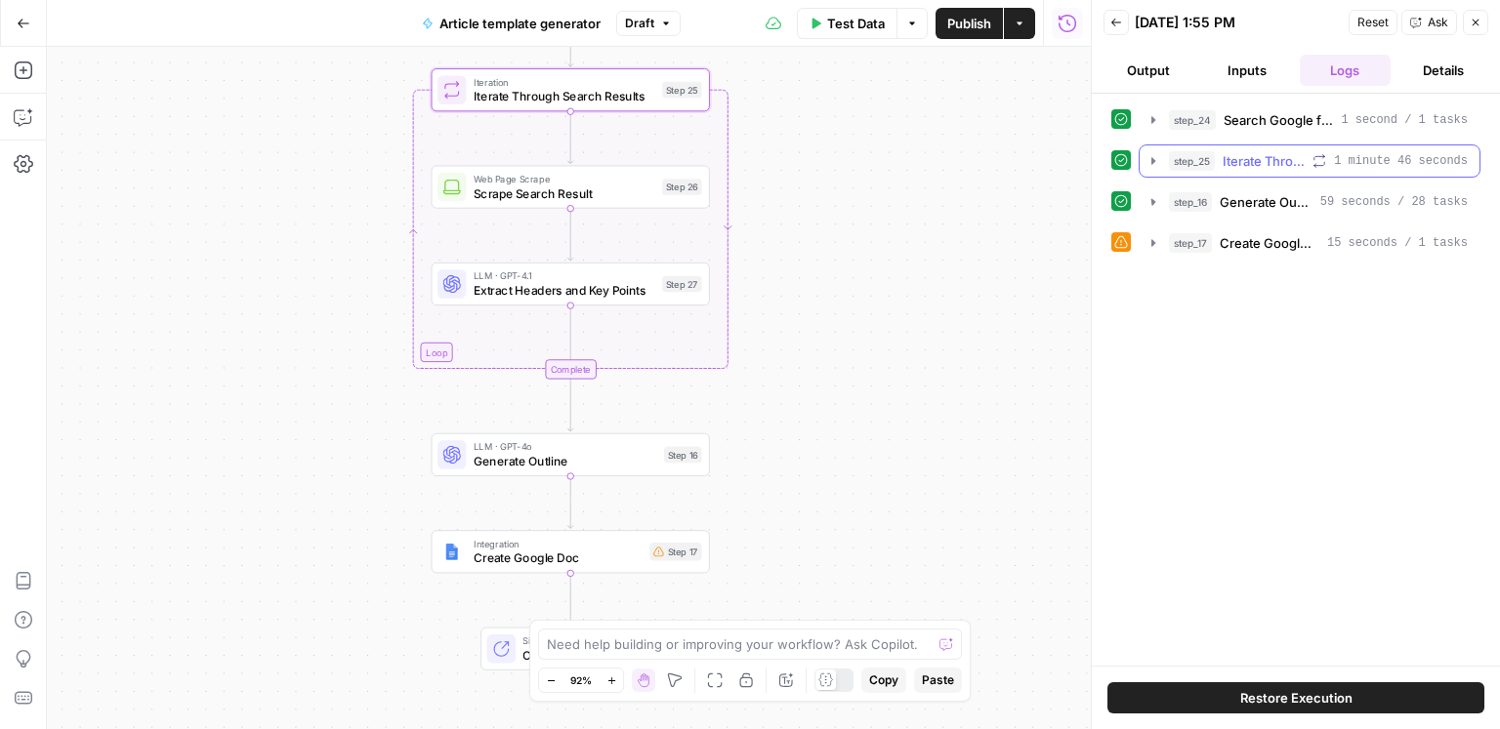
click at [1258, 172] on button "step_25 Iterate Through Search Results 1 minute 46 seconds" at bounding box center [1309, 160] width 340 height 31
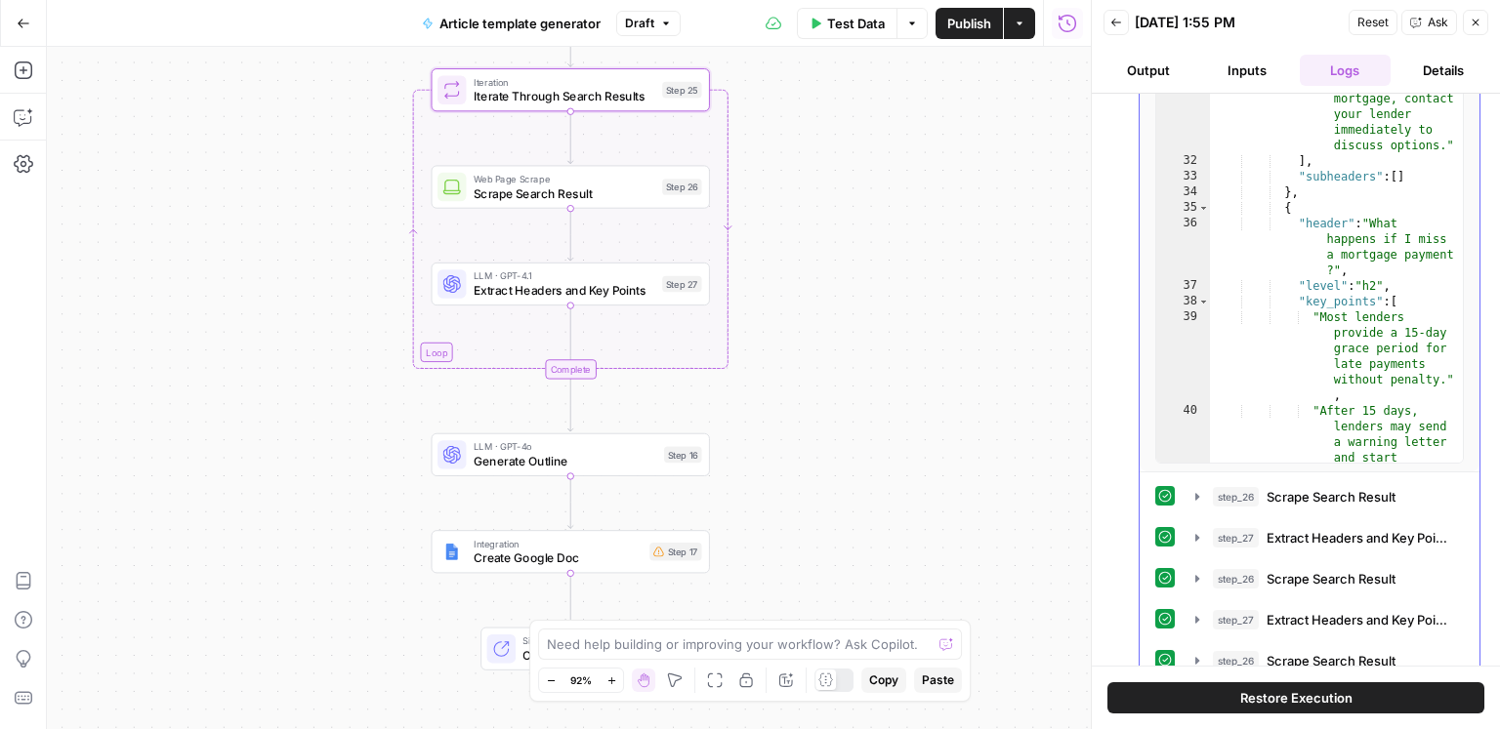
scroll to position [1207, 0]
click at [1367, 373] on div ""If you have trouble paying your mortgage, contact your lender immediately to d…" at bounding box center [1337, 377] width 254 height 635
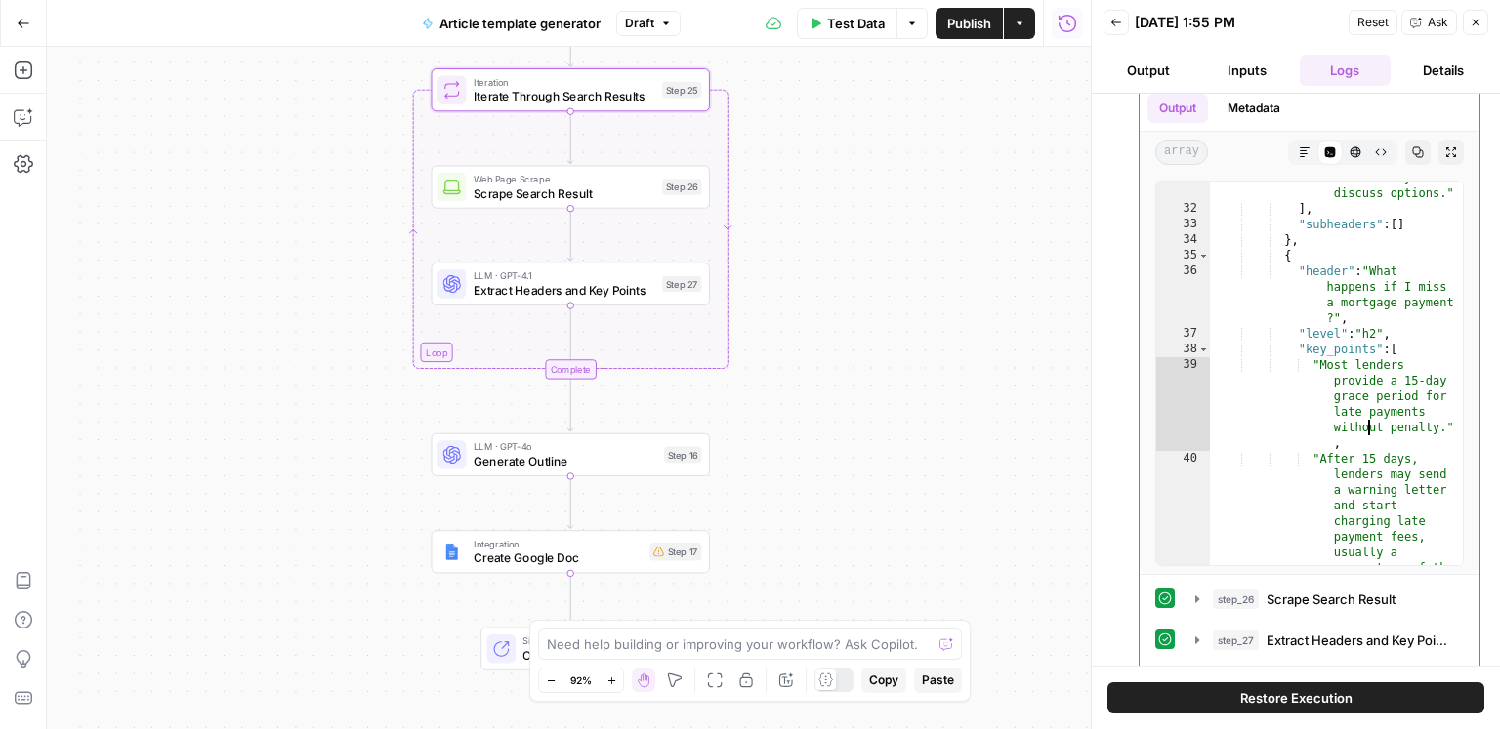
scroll to position [1261, 0]
drag, startPoint x: 1377, startPoint y: 269, endPoint x: 1391, endPoint y: 285, distance: 20.8
click at [1390, 281] on div ""If you have trouble paying your mortgage, contact your lender immediately to d…" at bounding box center [1337, 424] width 254 height 635
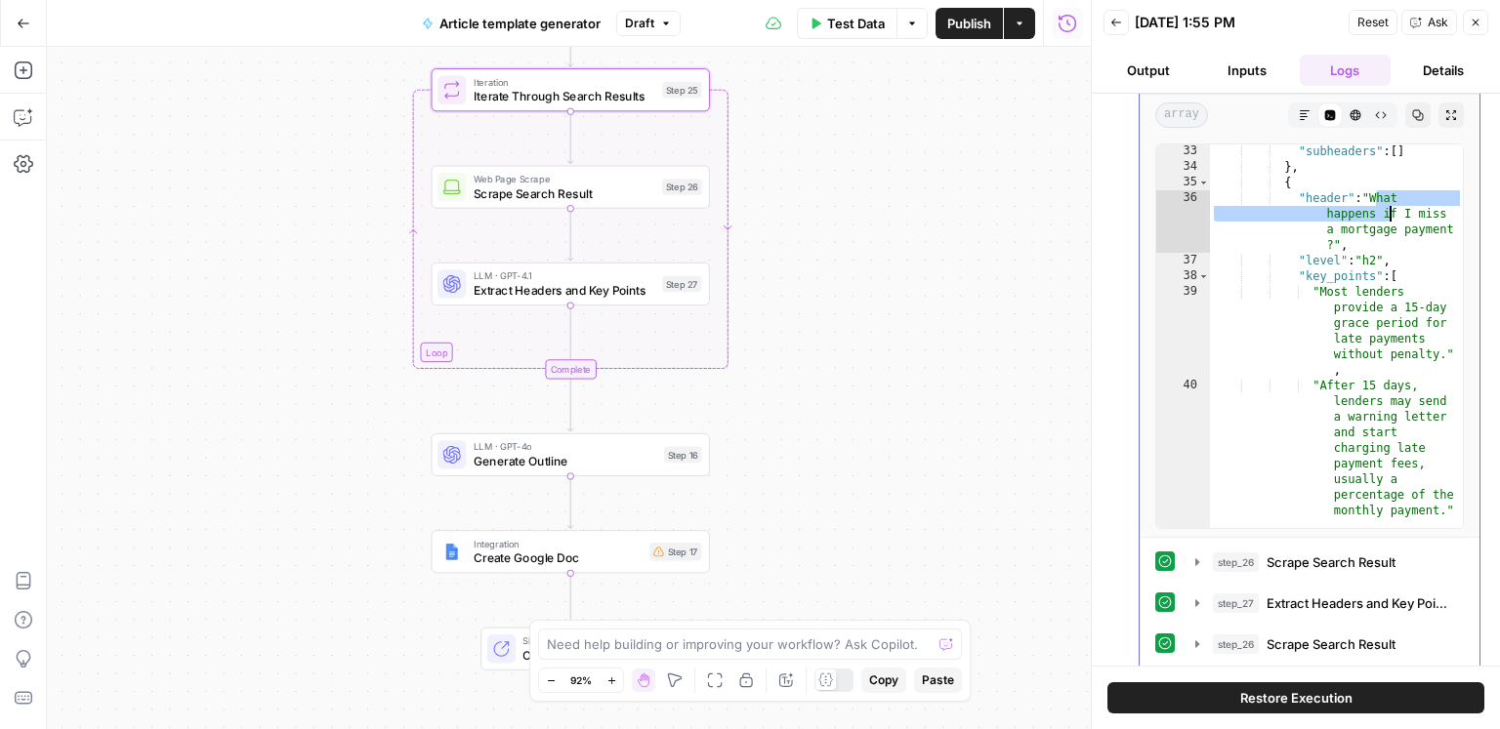
scroll to position [1298, 0]
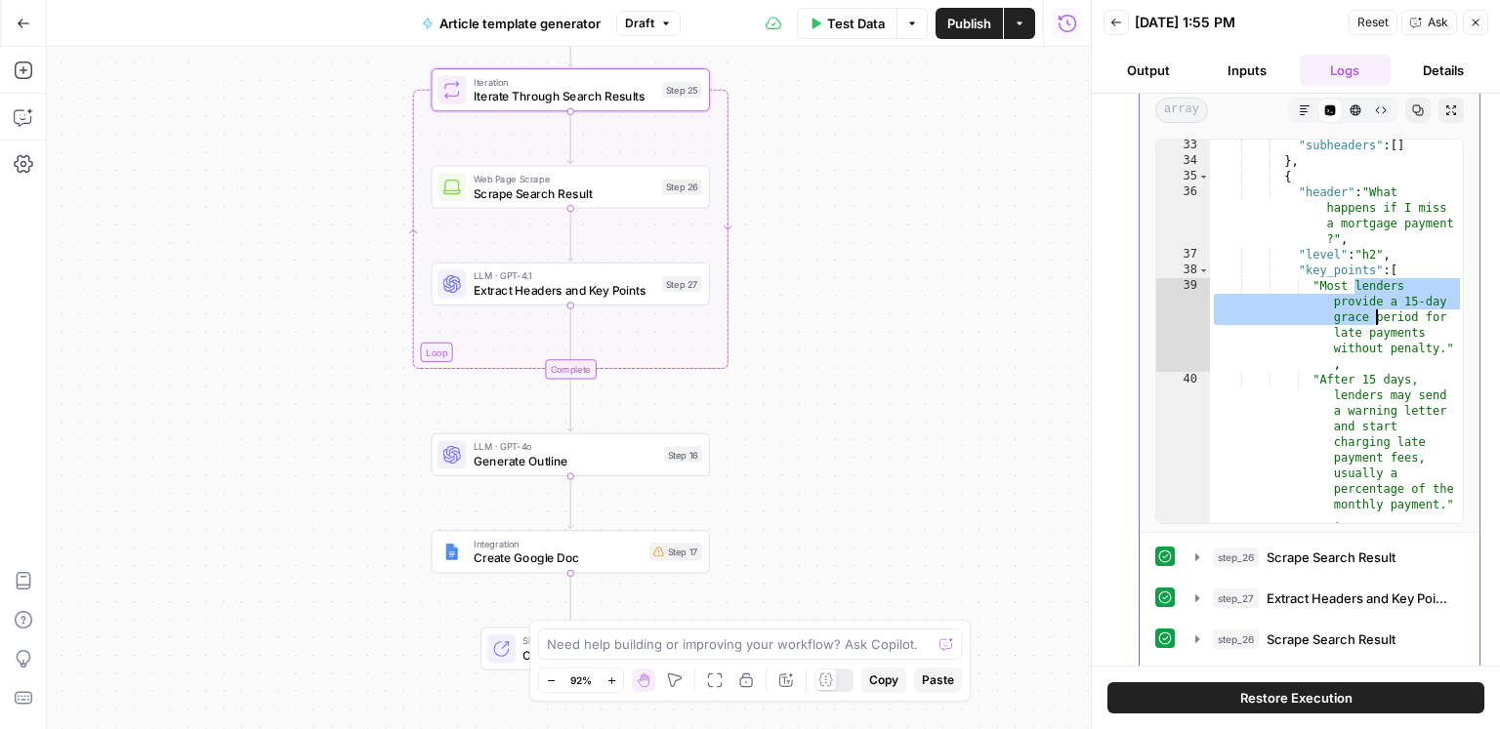
drag, startPoint x: 1365, startPoint y: 302, endPoint x: 1386, endPoint y: 340, distance: 43.7
click at [1385, 338] on div ""subheaders" : [ ] } , { "header" : "What happens if I miss a mortgage payment …" at bounding box center [1337, 408] width 254 height 541
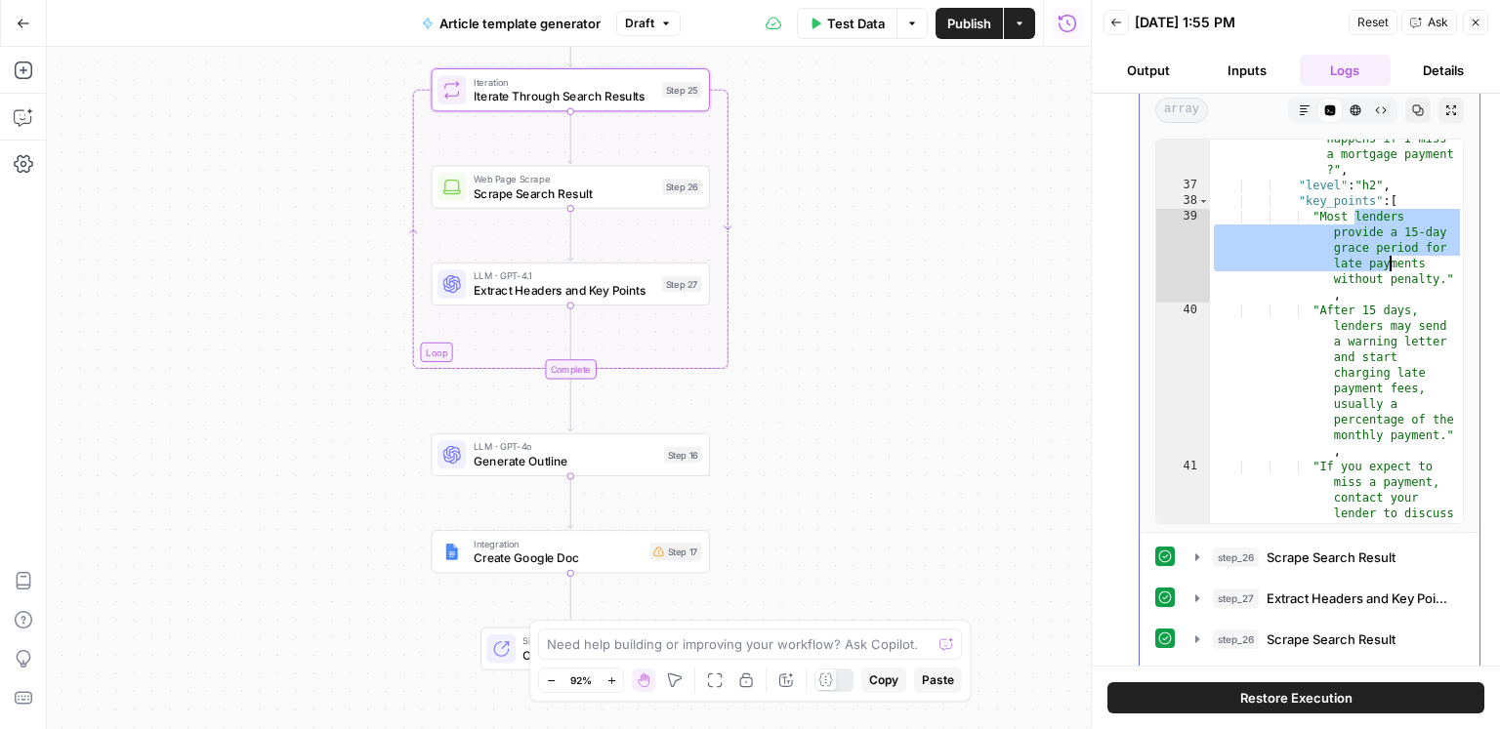
scroll to position [1371, 0]
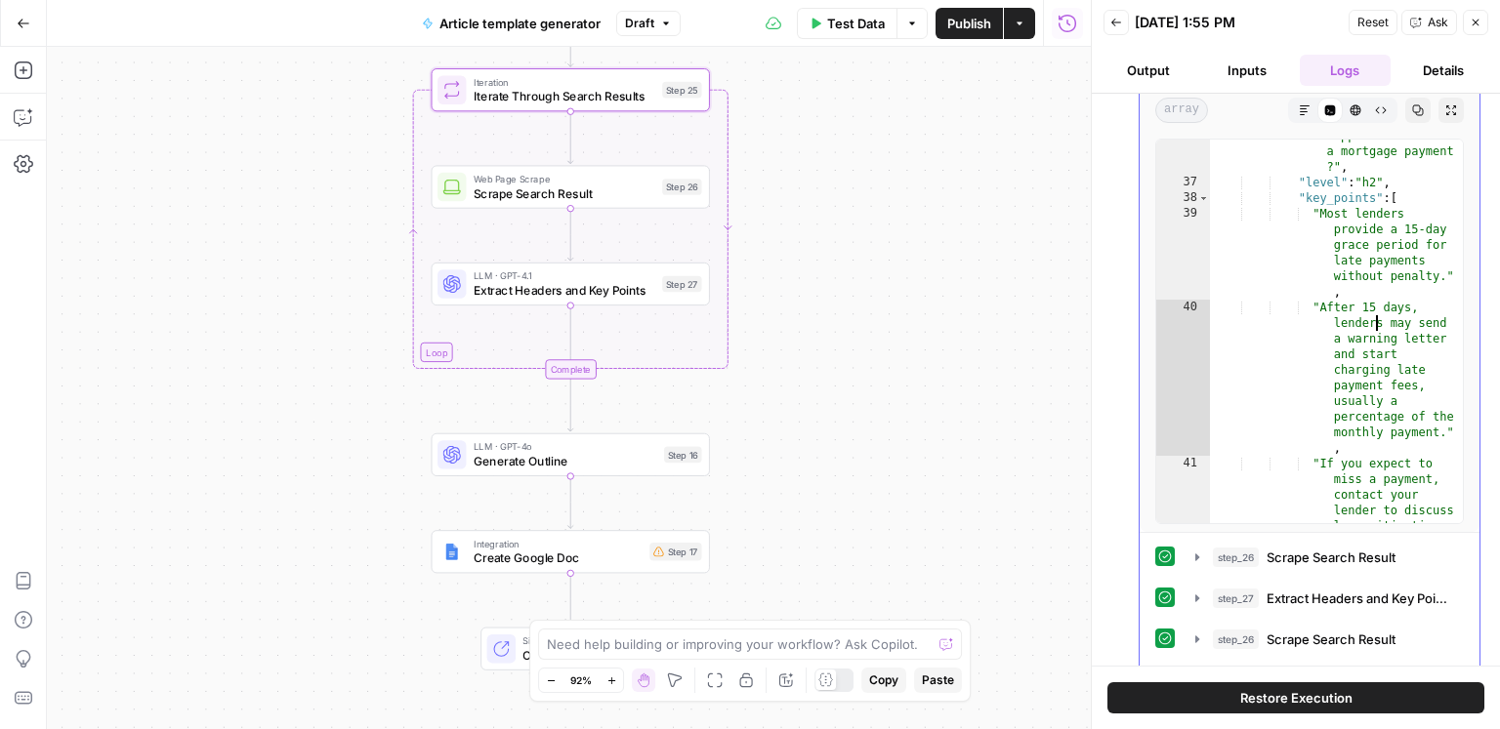
drag, startPoint x: 1373, startPoint y: 317, endPoint x: 1383, endPoint y: 366, distance: 50.0
click at [1383, 365] on div ""header" : "What happens if I miss a mortgage payment ?" , "level" : "h2" , "ke…" at bounding box center [1337, 406] width 254 height 588
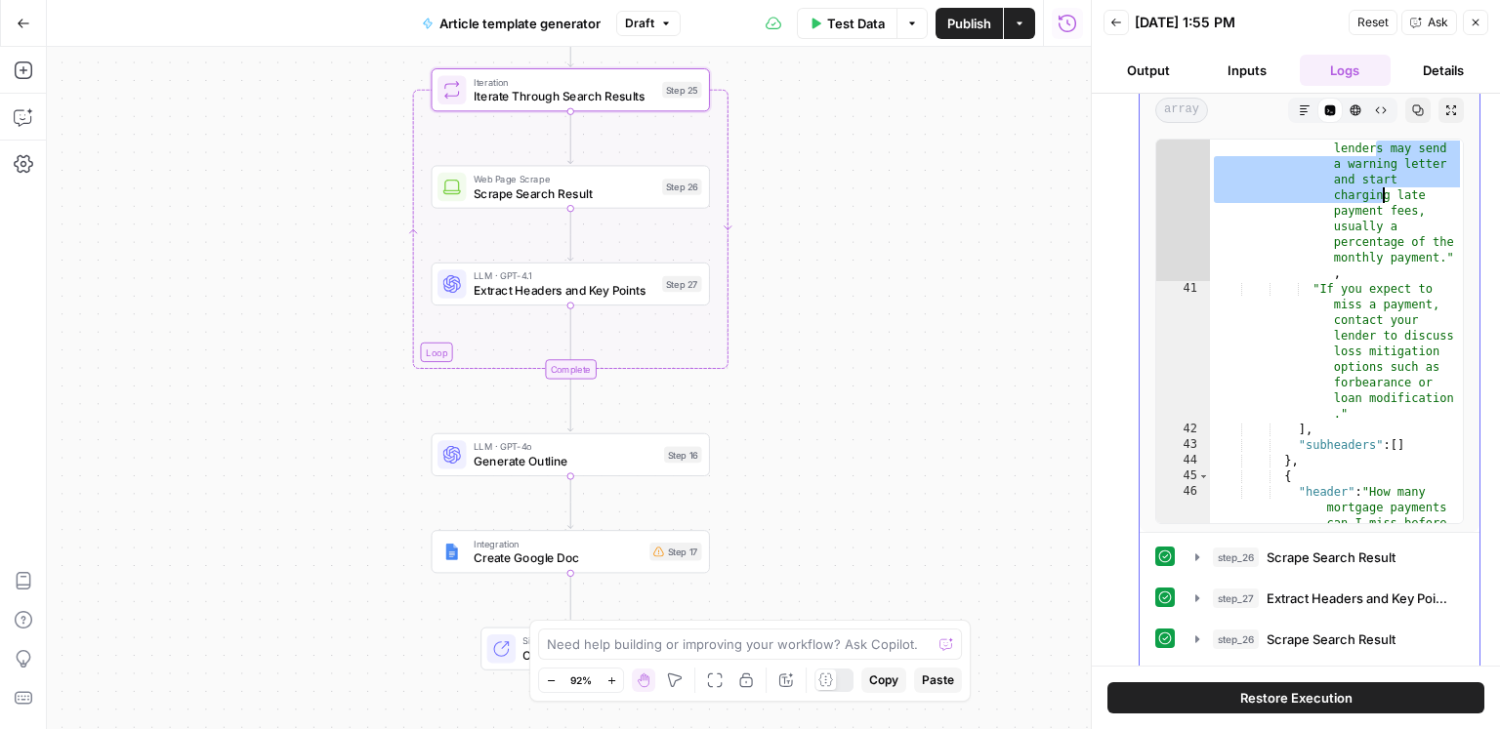
scroll to position [1544, 0]
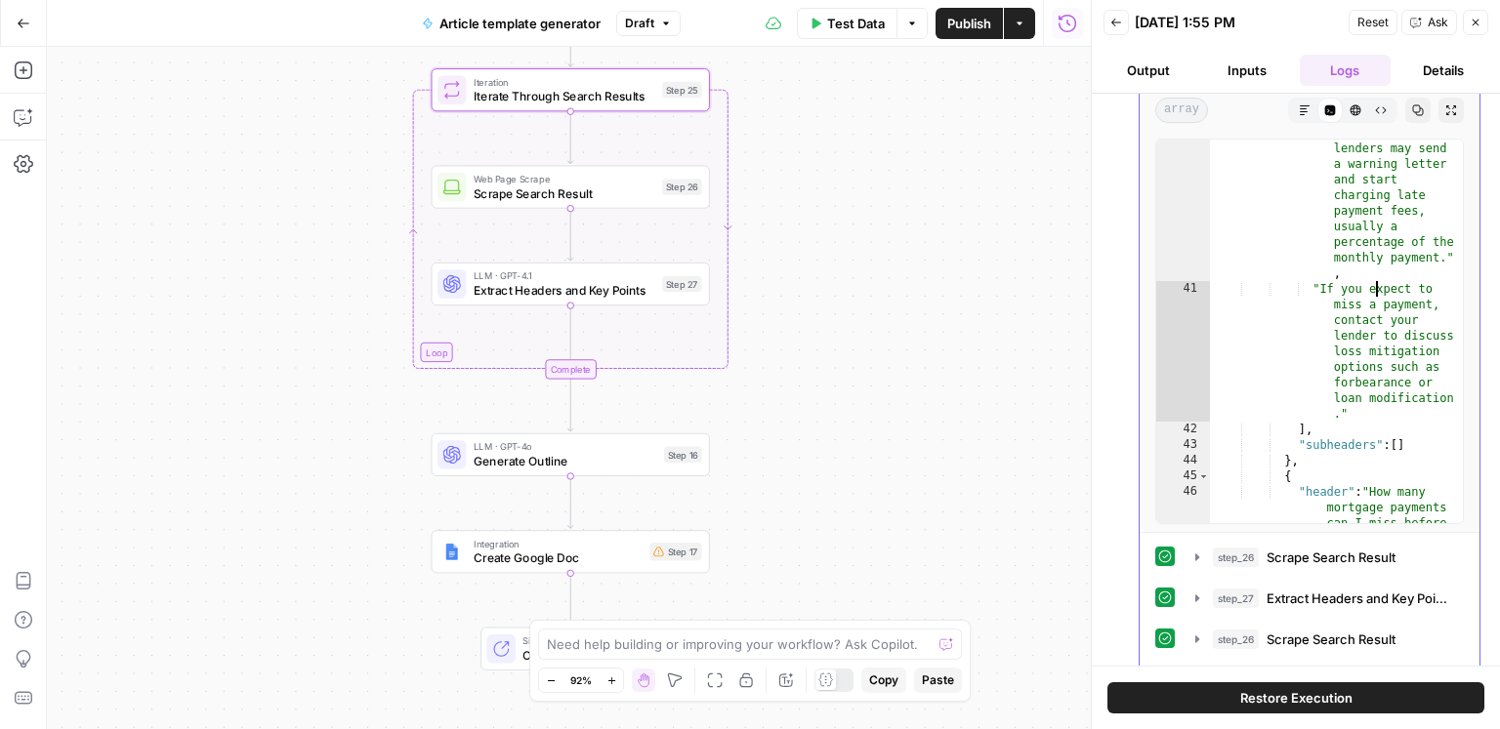
drag, startPoint x: 1376, startPoint y: 290, endPoint x: 1392, endPoint y: 351, distance: 63.7
click at [1392, 350] on div ""After 15 days, lenders may send a warning letter and start charging late payme…" at bounding box center [1337, 426] width 254 height 603
type textarea "**********"
click at [1418, 392] on div ""After 15 days, lenders may send a warning letter and start charging late payme…" at bounding box center [1337, 426] width 254 height 603
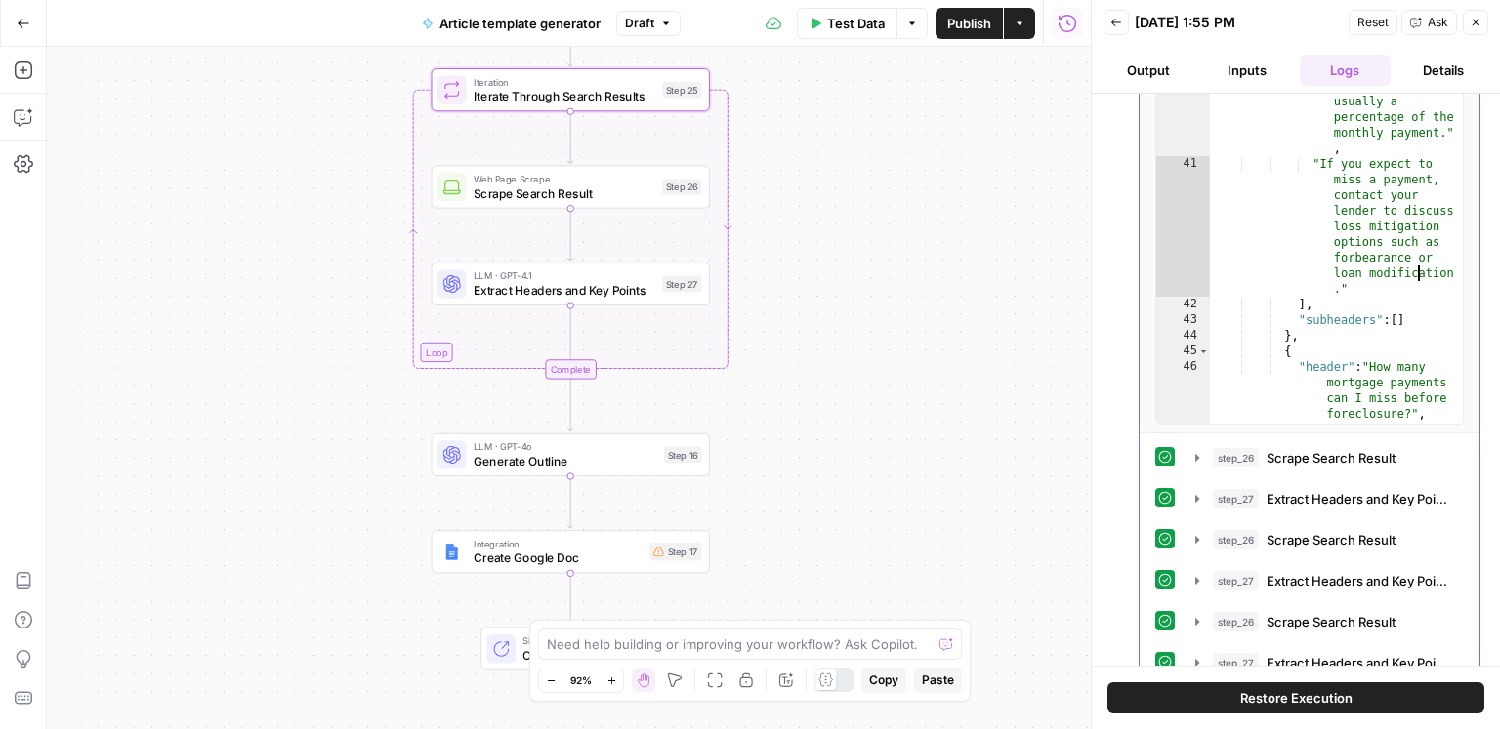
scroll to position [299, 0]
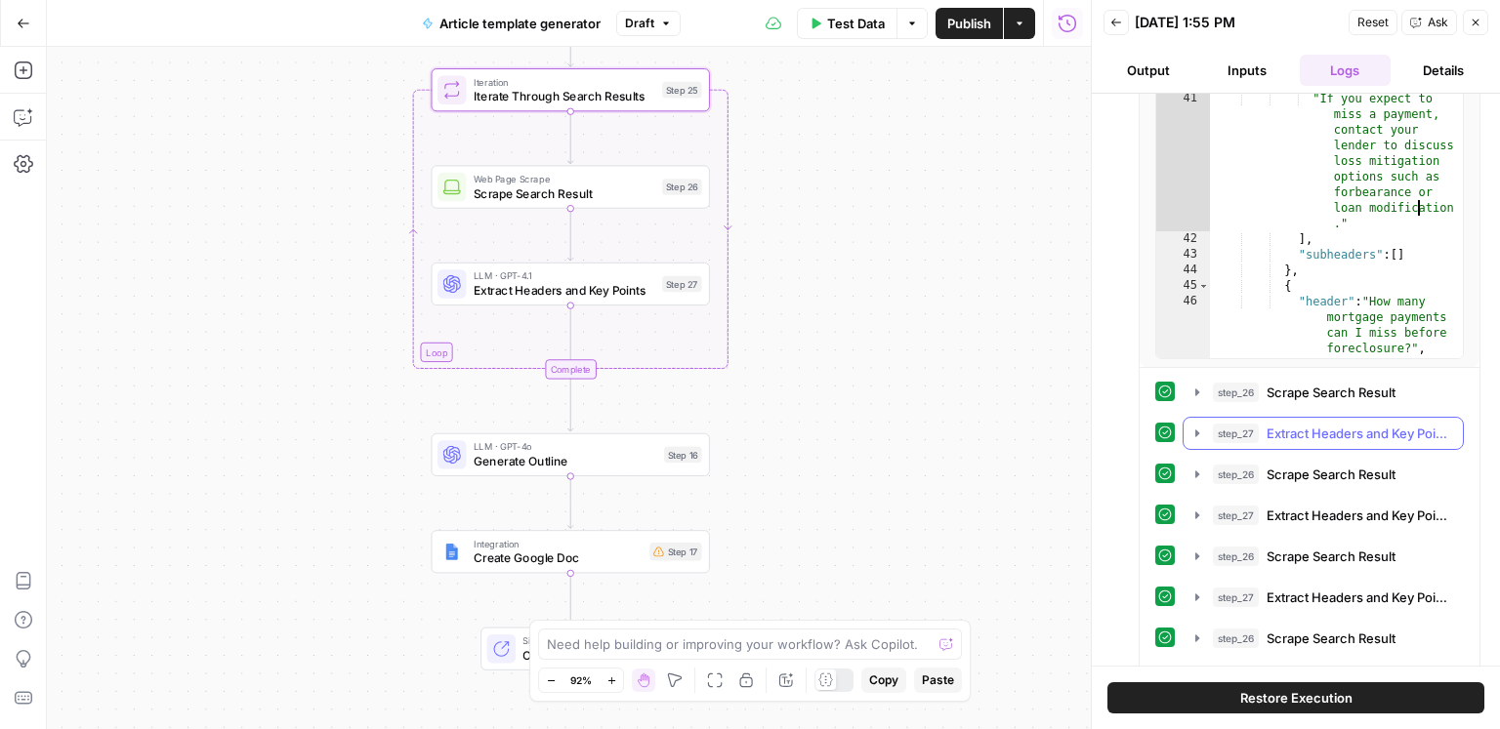
click at [1318, 434] on span "Extract Headers and Key Points" at bounding box center [1358, 434] width 185 height 20
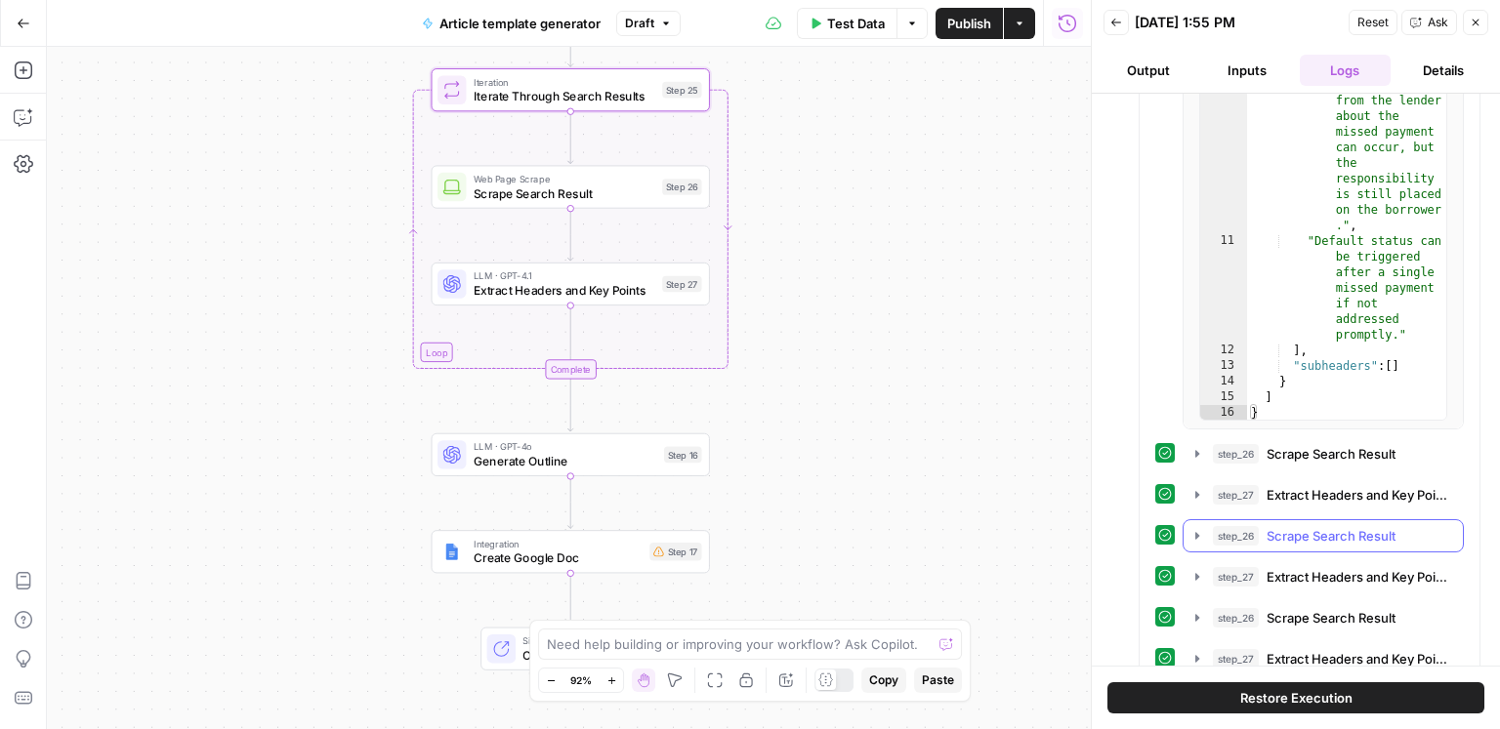
scroll to position [883, 0]
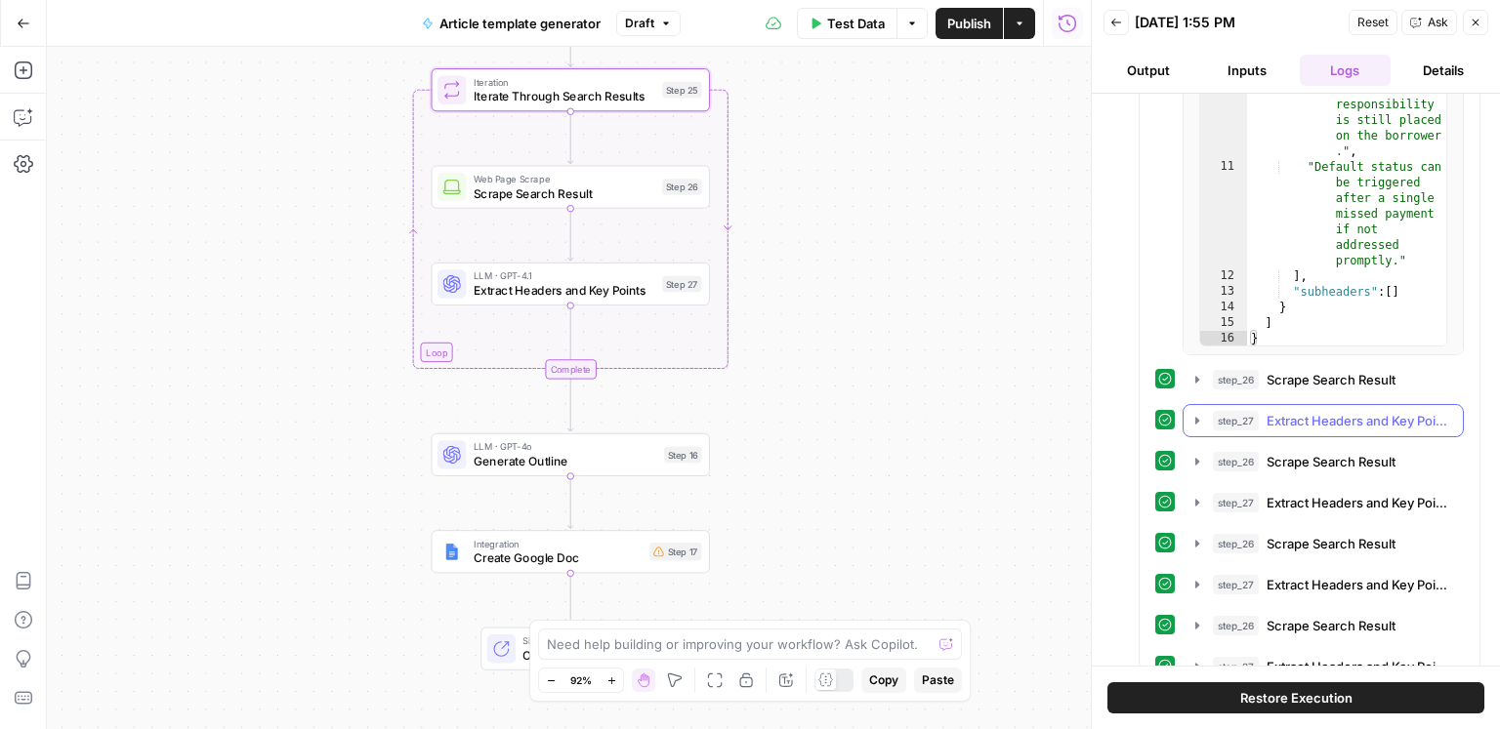
click at [1331, 429] on button "step_27 Extract Headers and Key Points 27 seconds / 4 tasks" at bounding box center [1322, 420] width 279 height 31
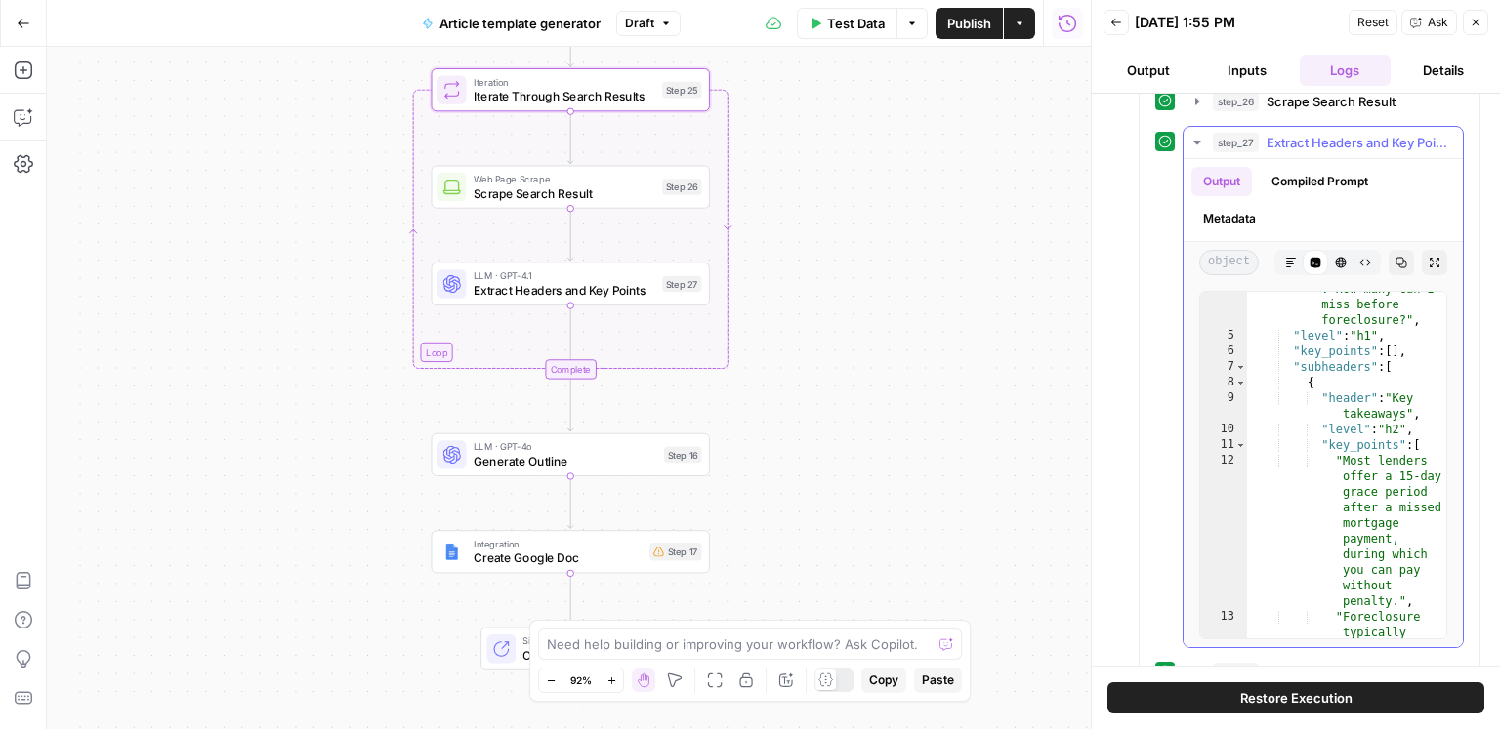
scroll to position [152, 0]
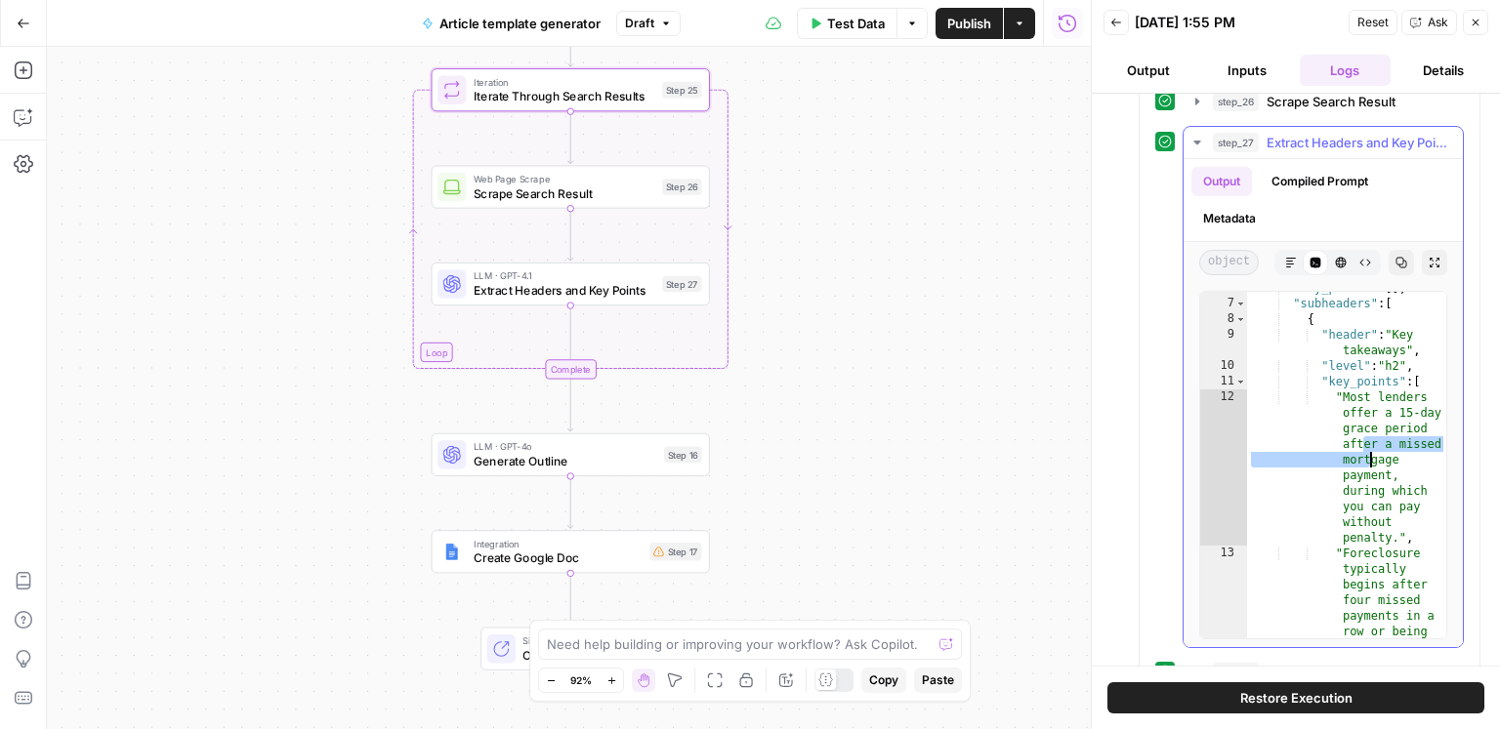
drag, startPoint x: 1368, startPoint y: 450, endPoint x: 1372, endPoint y: 463, distance: 13.3
click at [1371, 462] on div ""key_points" : [ ] , "subheaders" : [ { "header" : "Key takeaways" , "level" : …" at bounding box center [1347, 524] width 200 height 488
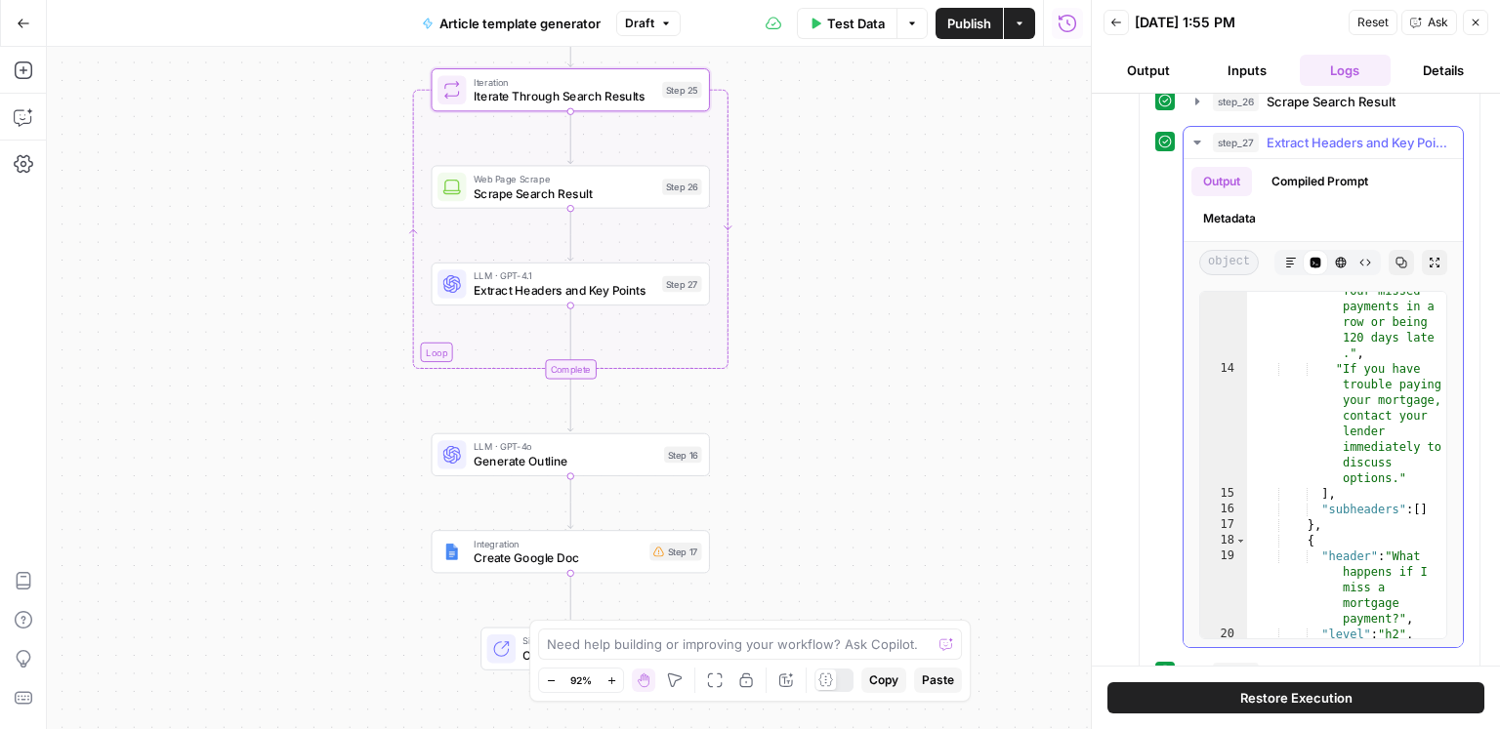
scroll to position [465, 0]
click at [1382, 537] on div ""Foreclosure typically begins after four missed payments in a row or being 120 …" at bounding box center [1347, 476] width 200 height 488
type textarea "*"
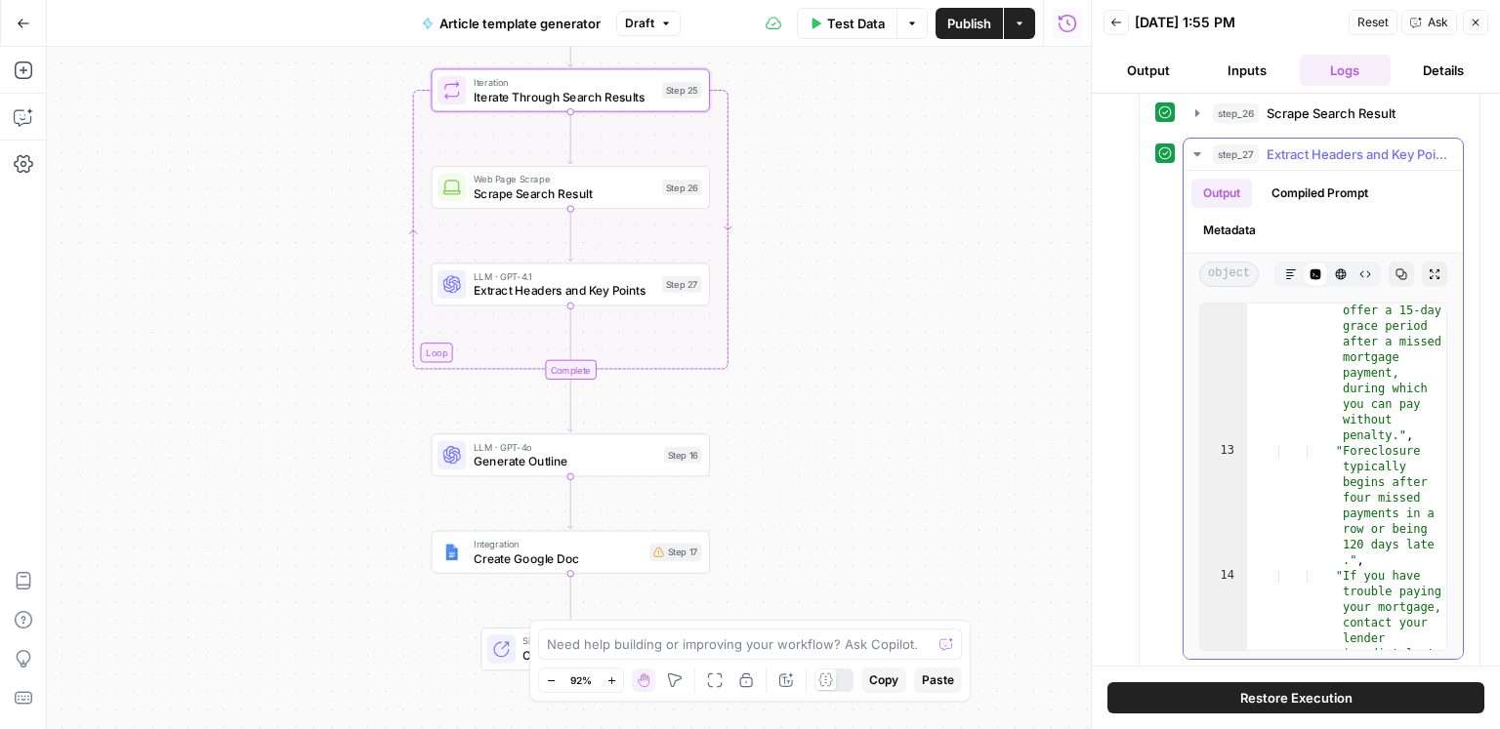
scroll to position [262, 0]
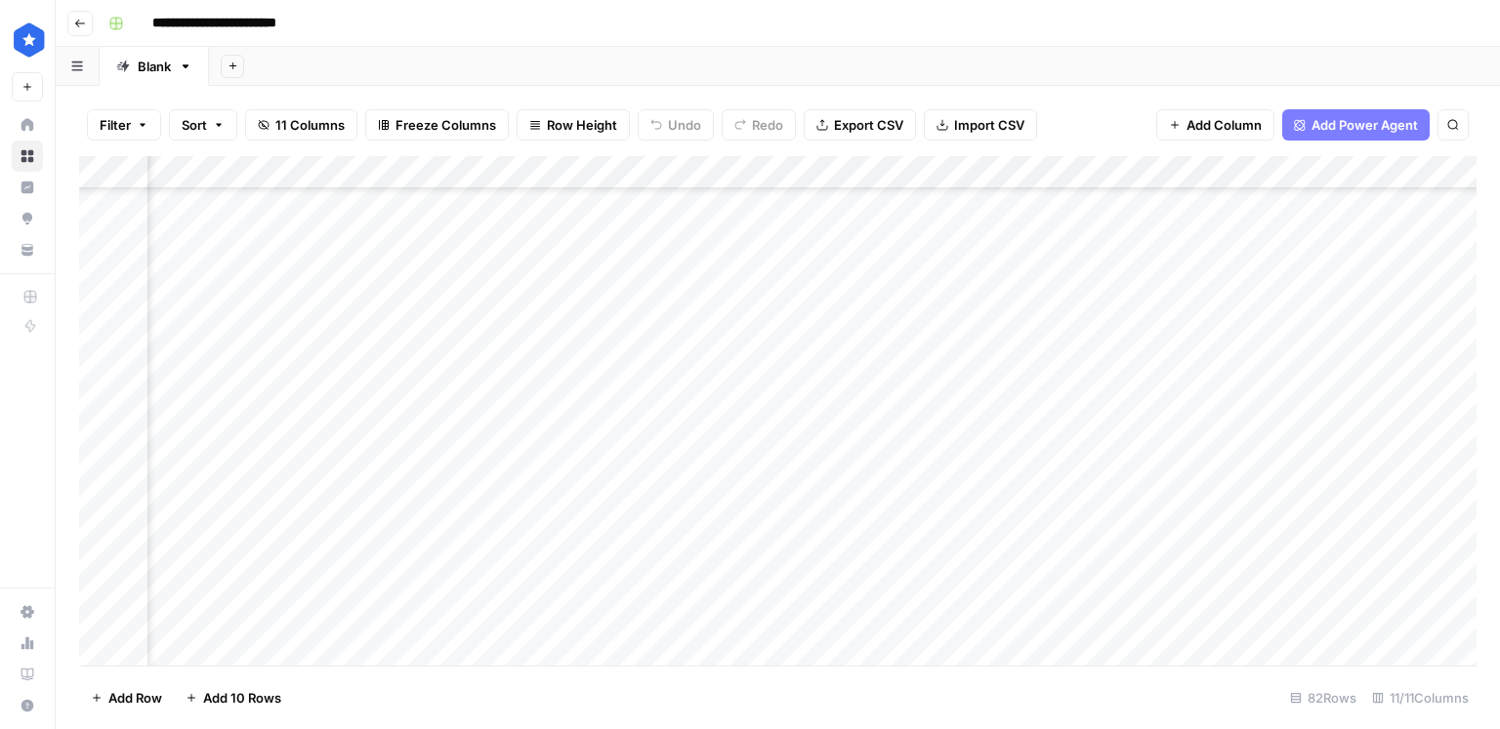
scroll to position [2277, 545]
click at [828, 616] on div "Add Column" at bounding box center [777, 411] width 1397 height 510
click at [624, 173] on div "Add Column" at bounding box center [777, 411] width 1397 height 510
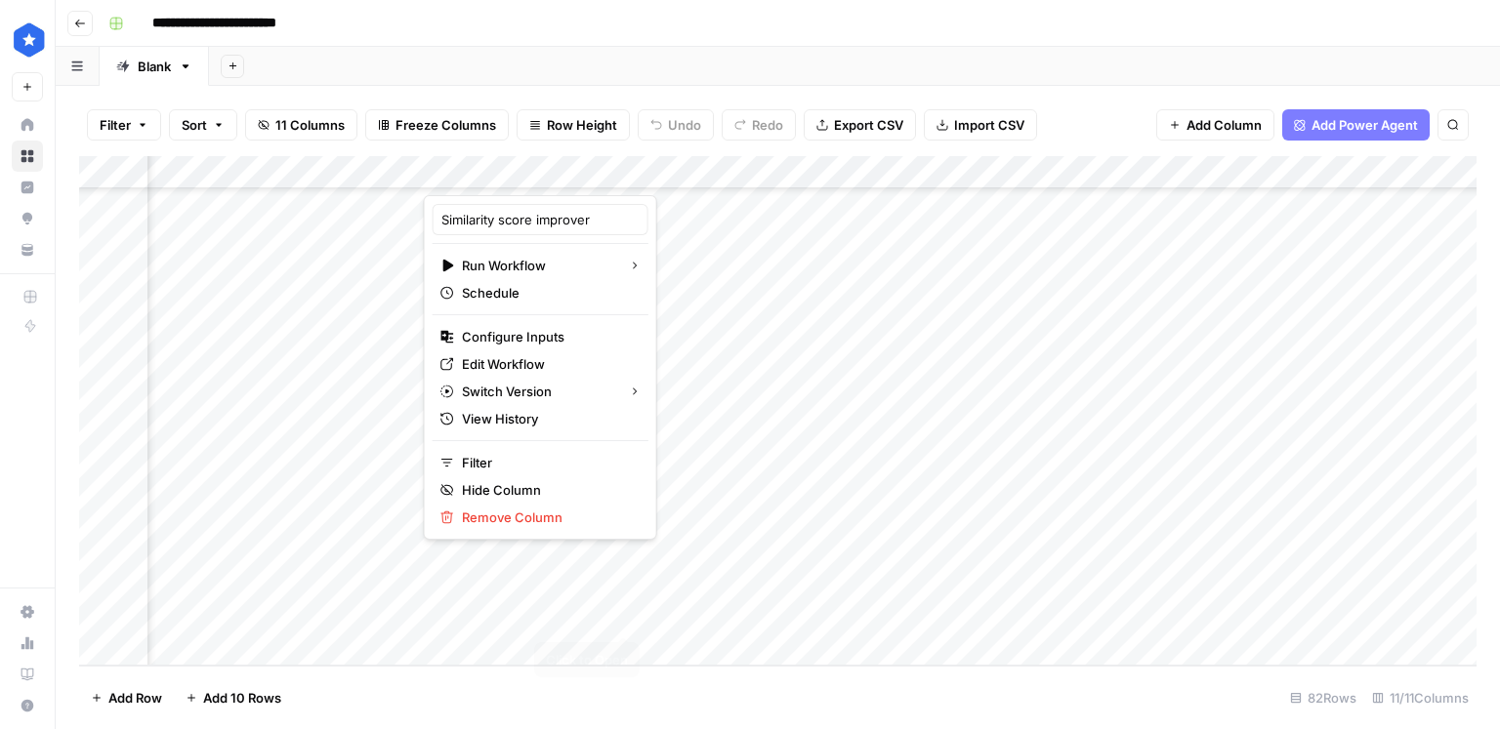
click at [621, 619] on div "Add Column" at bounding box center [777, 411] width 1397 height 510
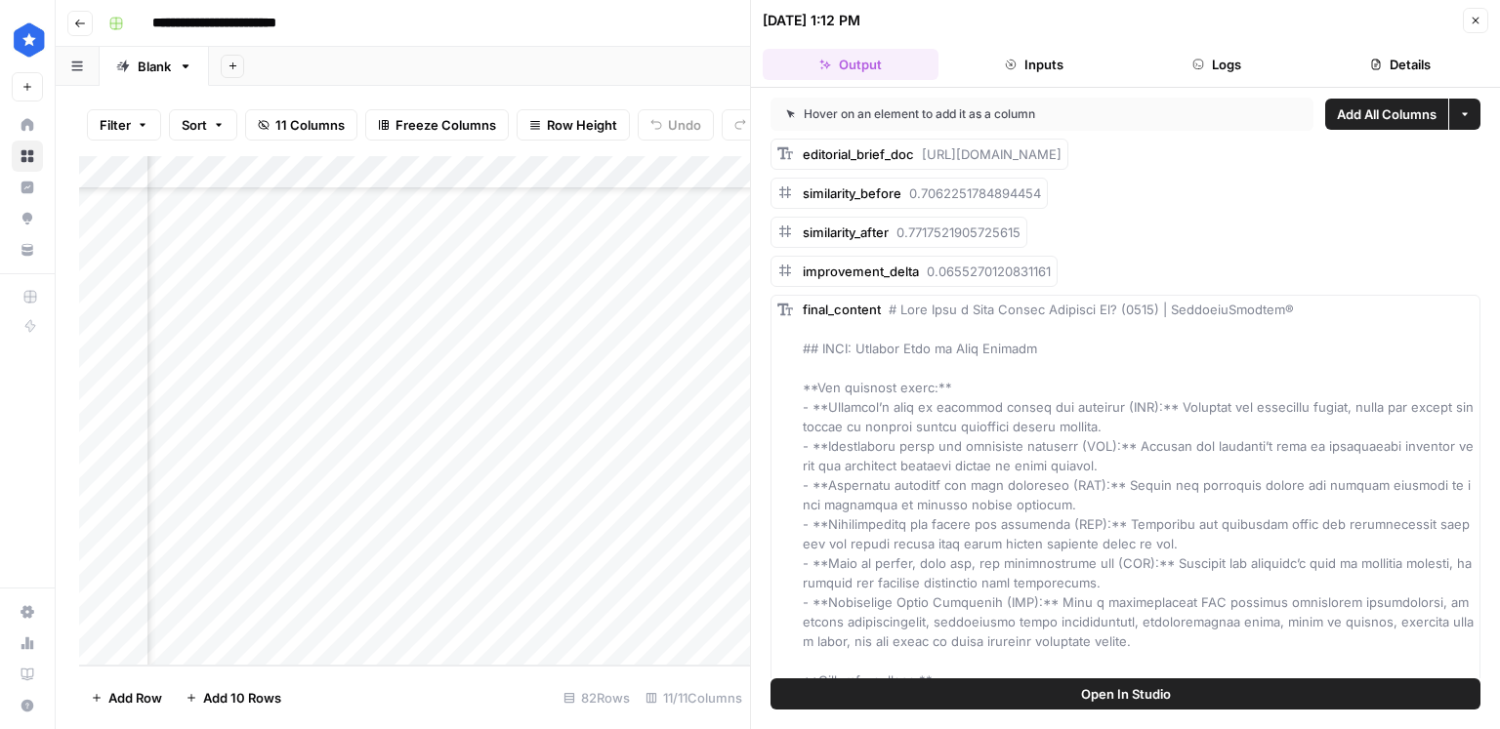
click at [1238, 68] on button "Logs" at bounding box center [1218, 64] width 176 height 31
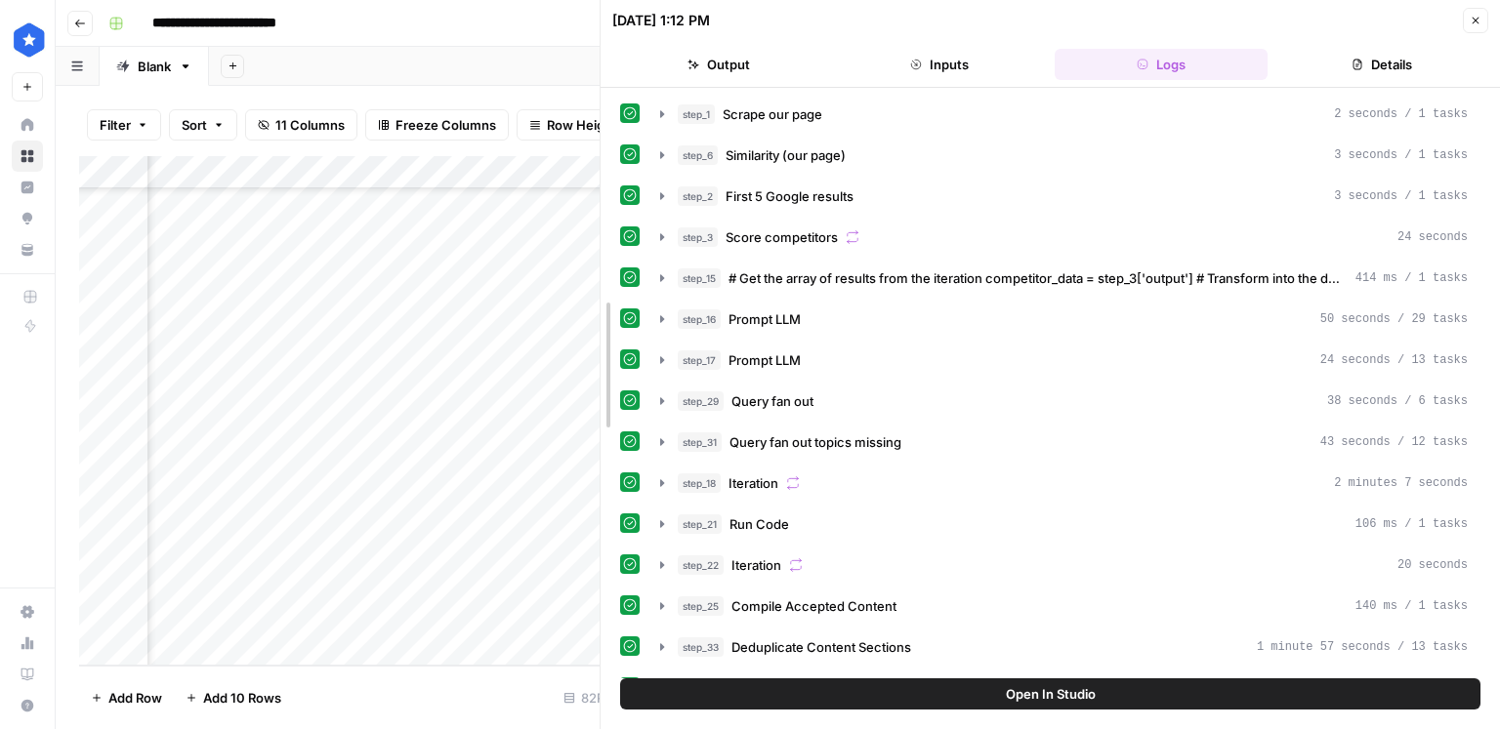
drag, startPoint x: 751, startPoint y: 214, endPoint x: 597, endPoint y: 216, distance: 153.3
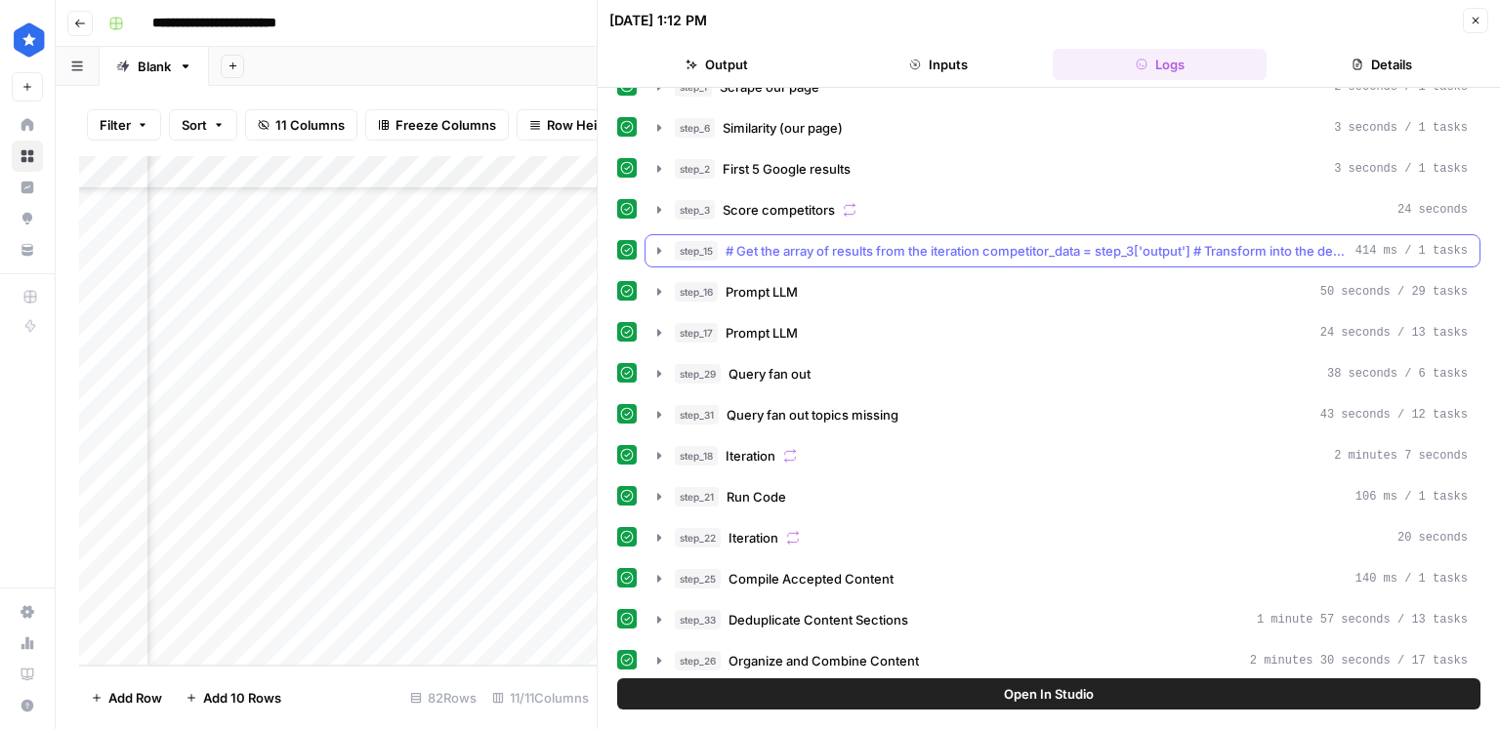
scroll to position [28, 0]
click at [812, 253] on span "# Get the array of results from the iteration competitor_data = step_3['output'…" at bounding box center [1036, 250] width 622 height 20
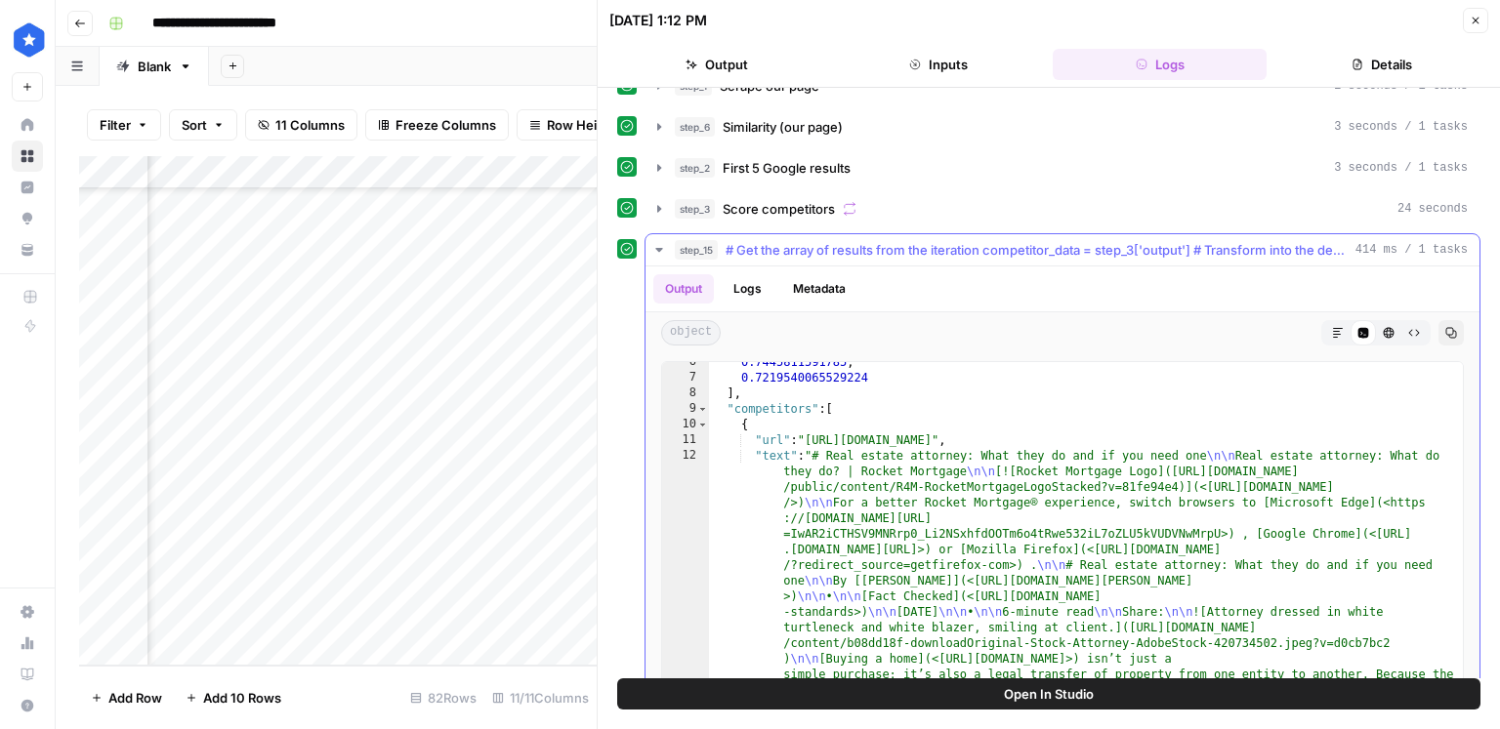
scroll to position [90, 0]
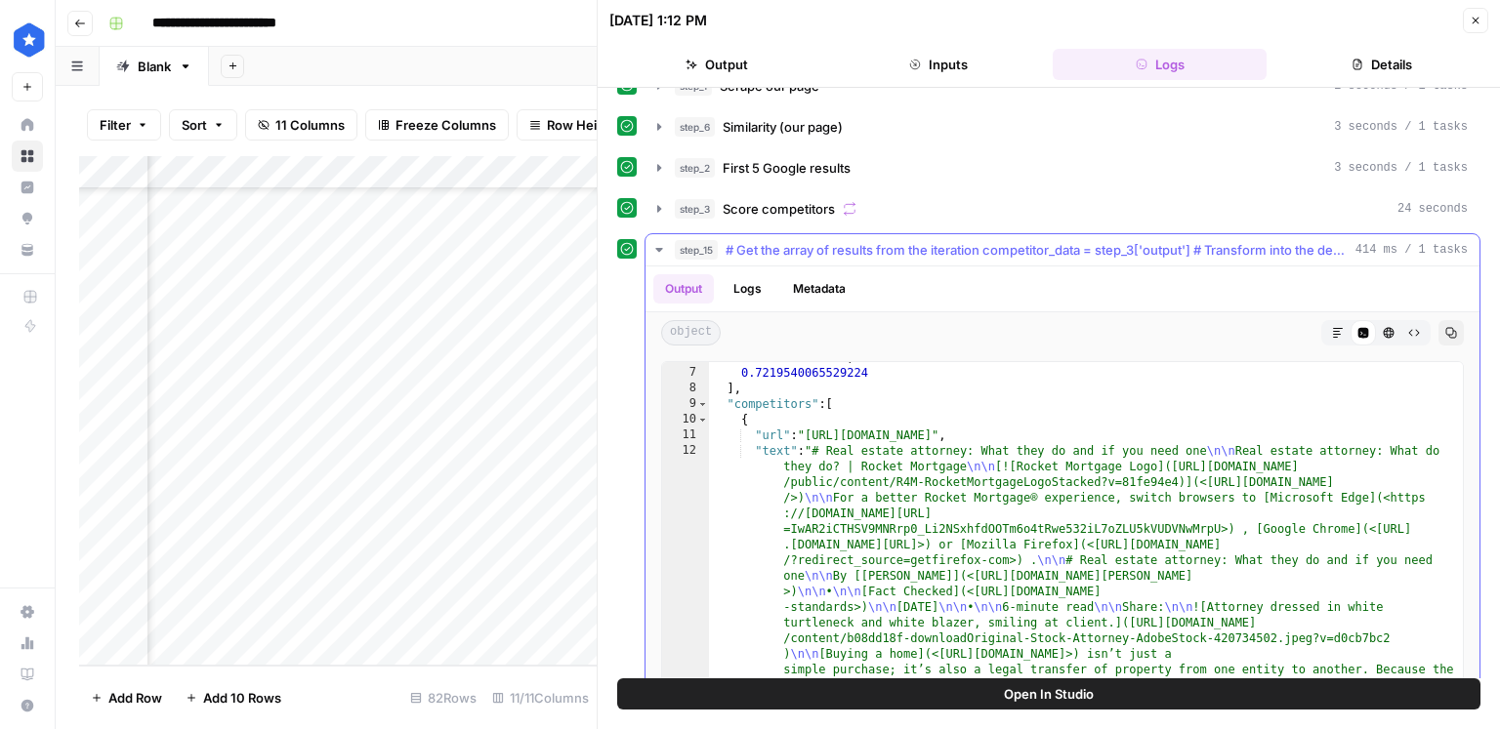
click at [870, 252] on span "# Get the array of results from the iteration competitor_data = step_3['output'…" at bounding box center [1036, 250] width 622 height 20
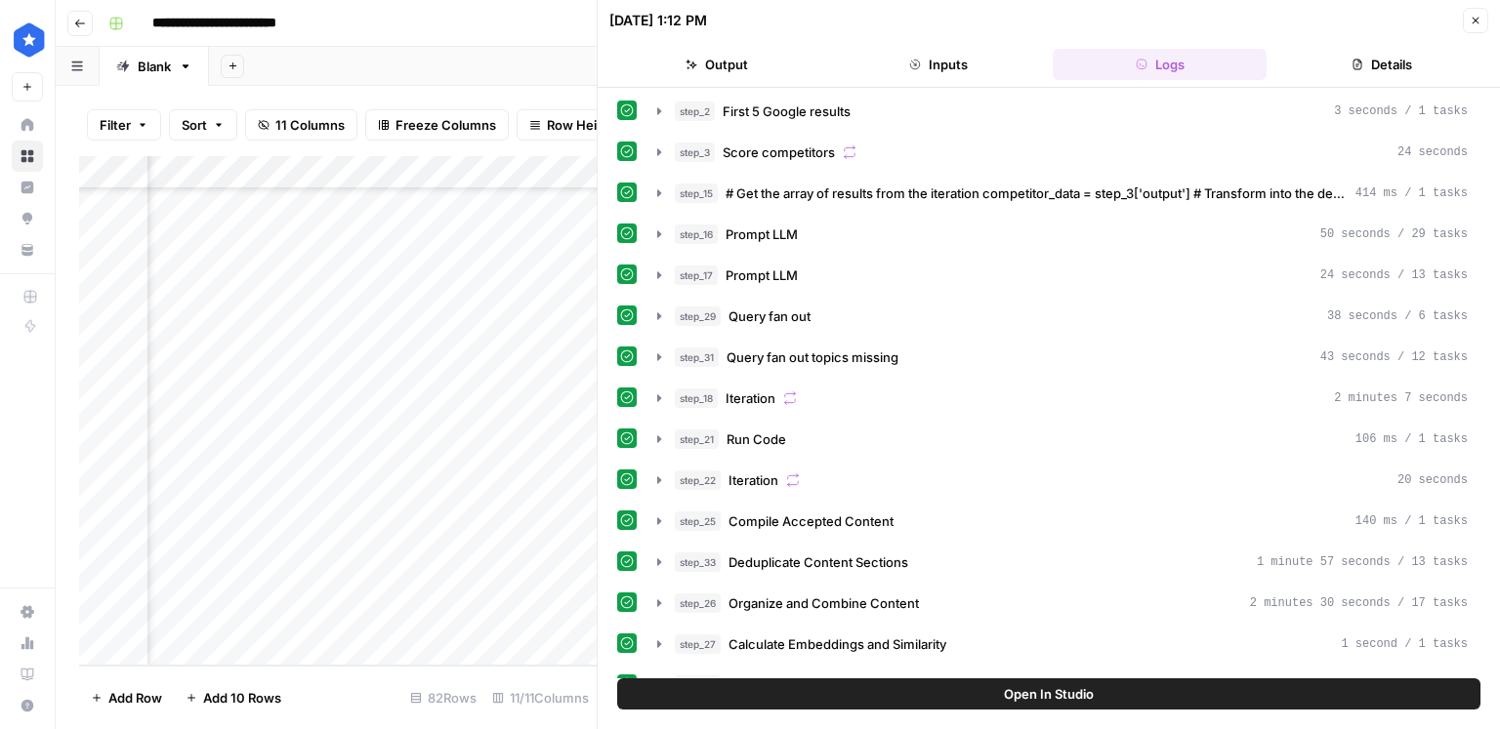
scroll to position [100, 0]
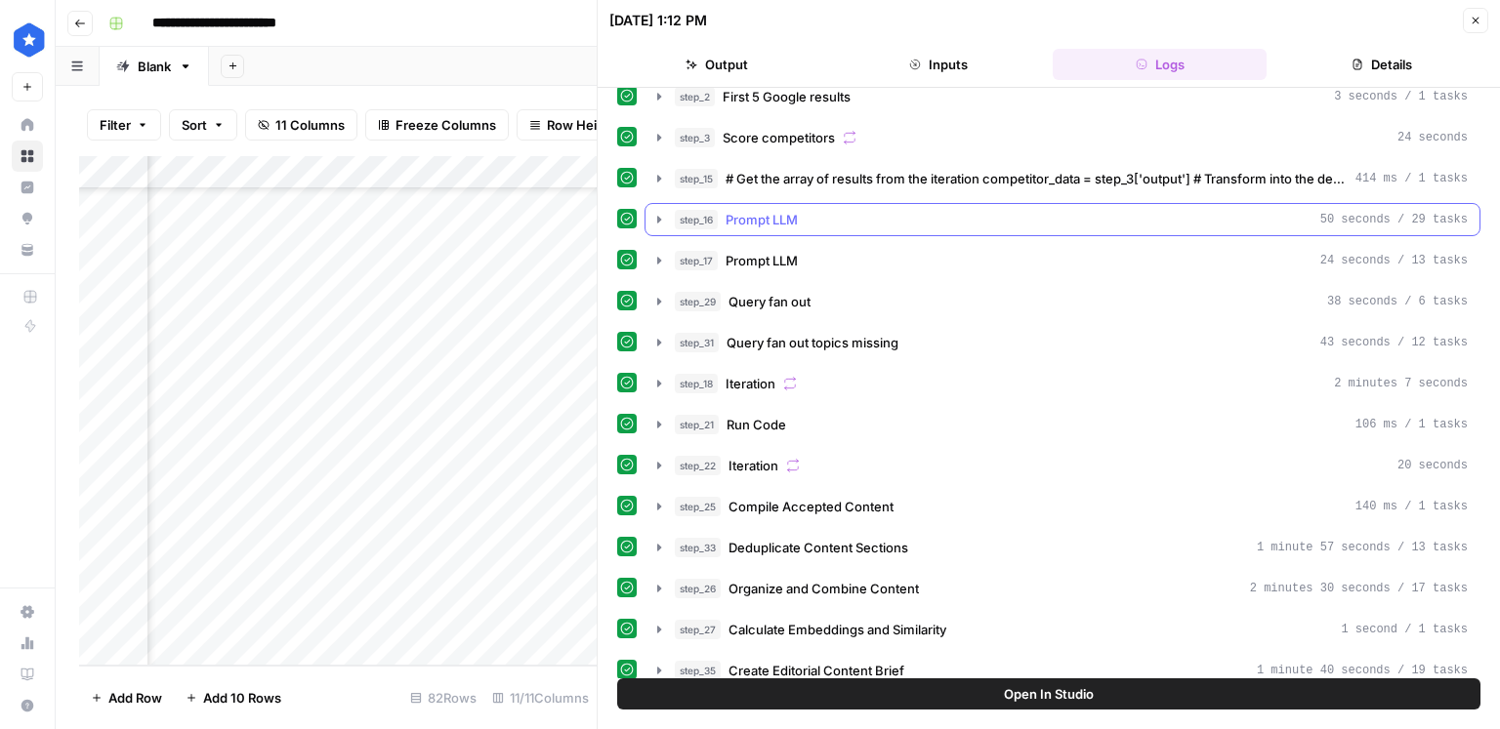
click at [841, 225] on div "step_16 Prompt LLM 50 seconds / 29 tasks" at bounding box center [1071, 220] width 793 height 20
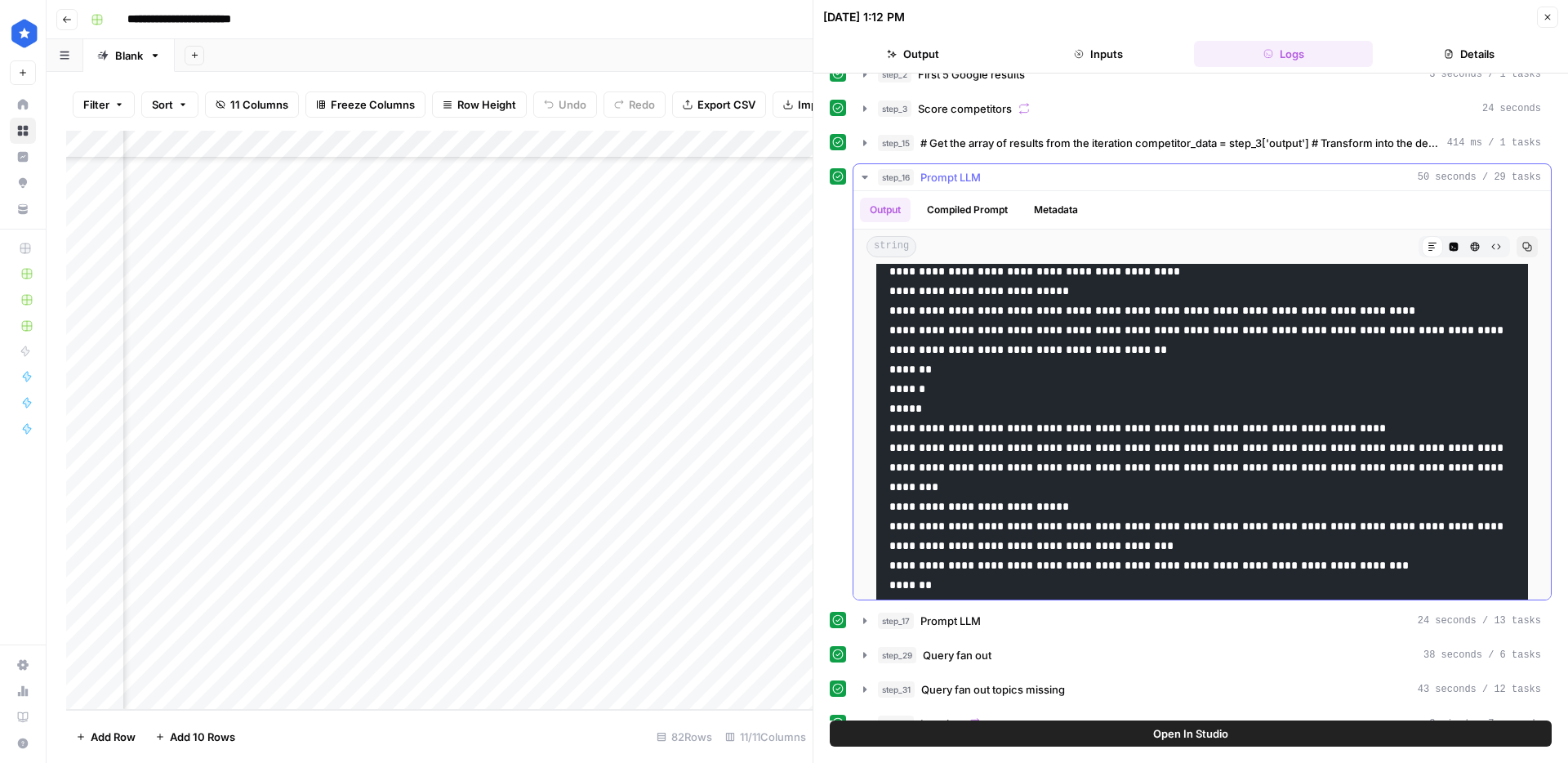
scroll to position [75, 0]
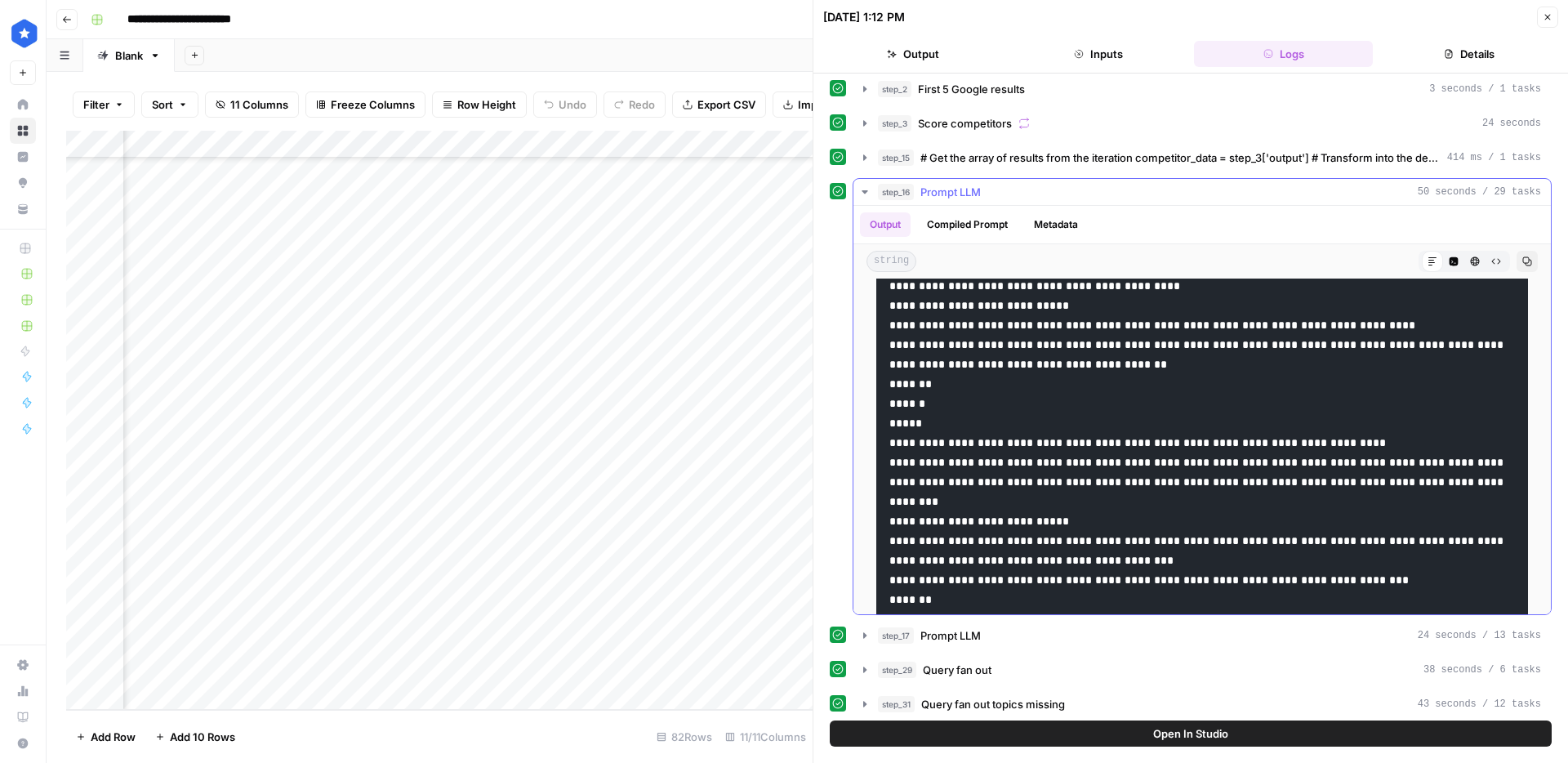
click at [966, 195] on span "Prompt LLM" at bounding box center [951, 192] width 60 height 17
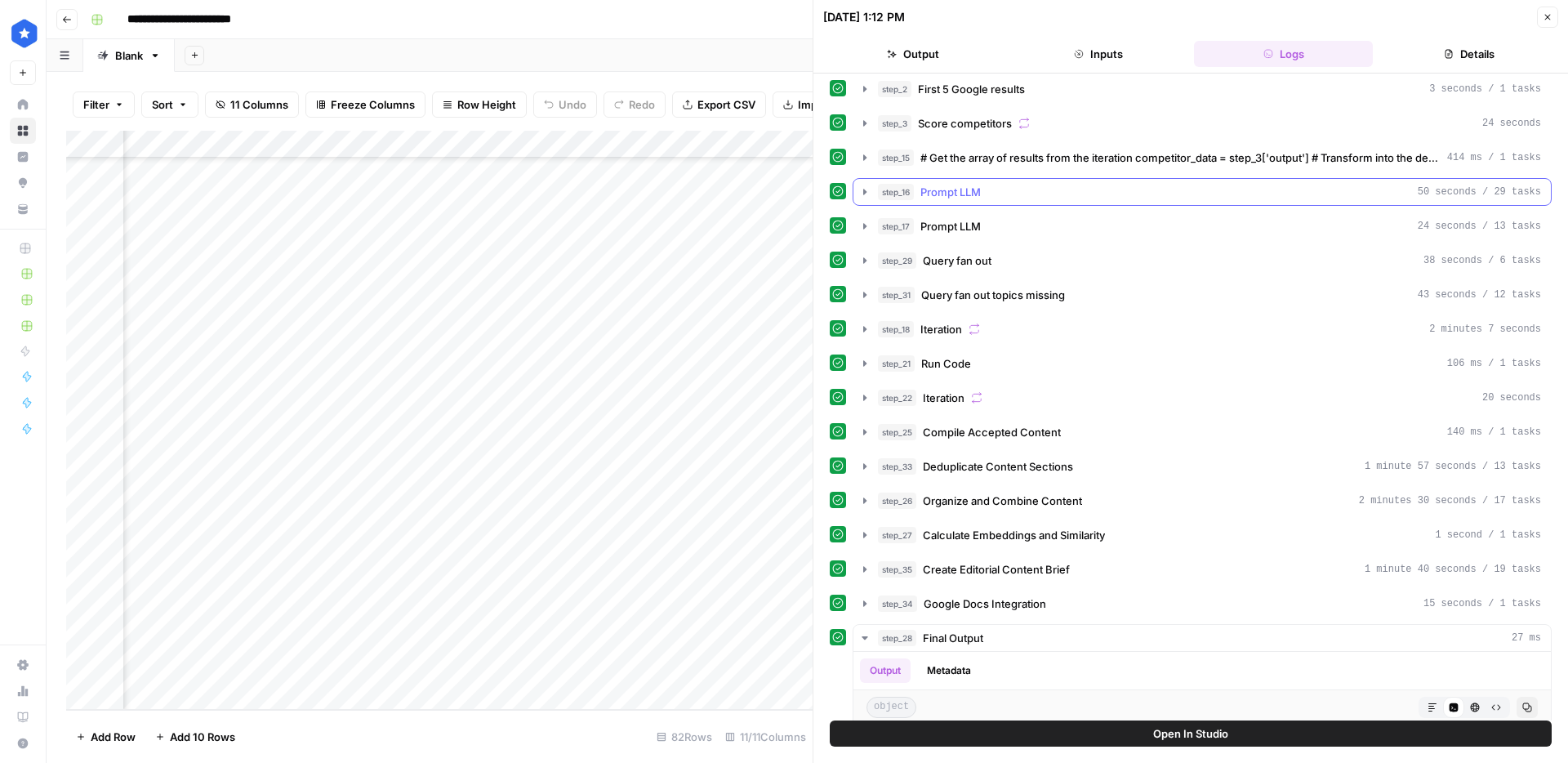
click at [961, 193] on span "Prompt LLM" at bounding box center [951, 192] width 60 height 17
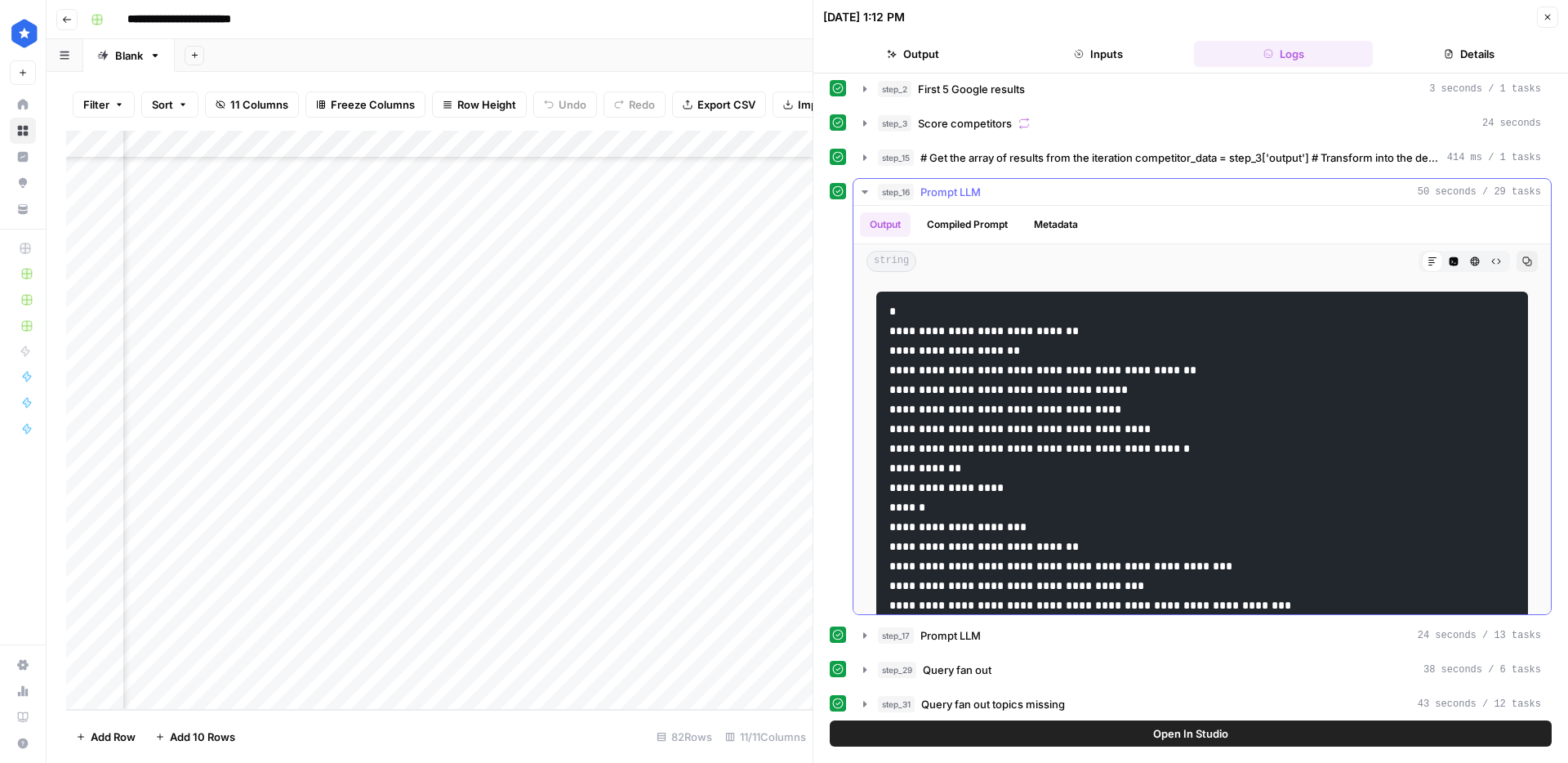
click at [967, 192] on span "Prompt LLM" at bounding box center [951, 192] width 60 height 17
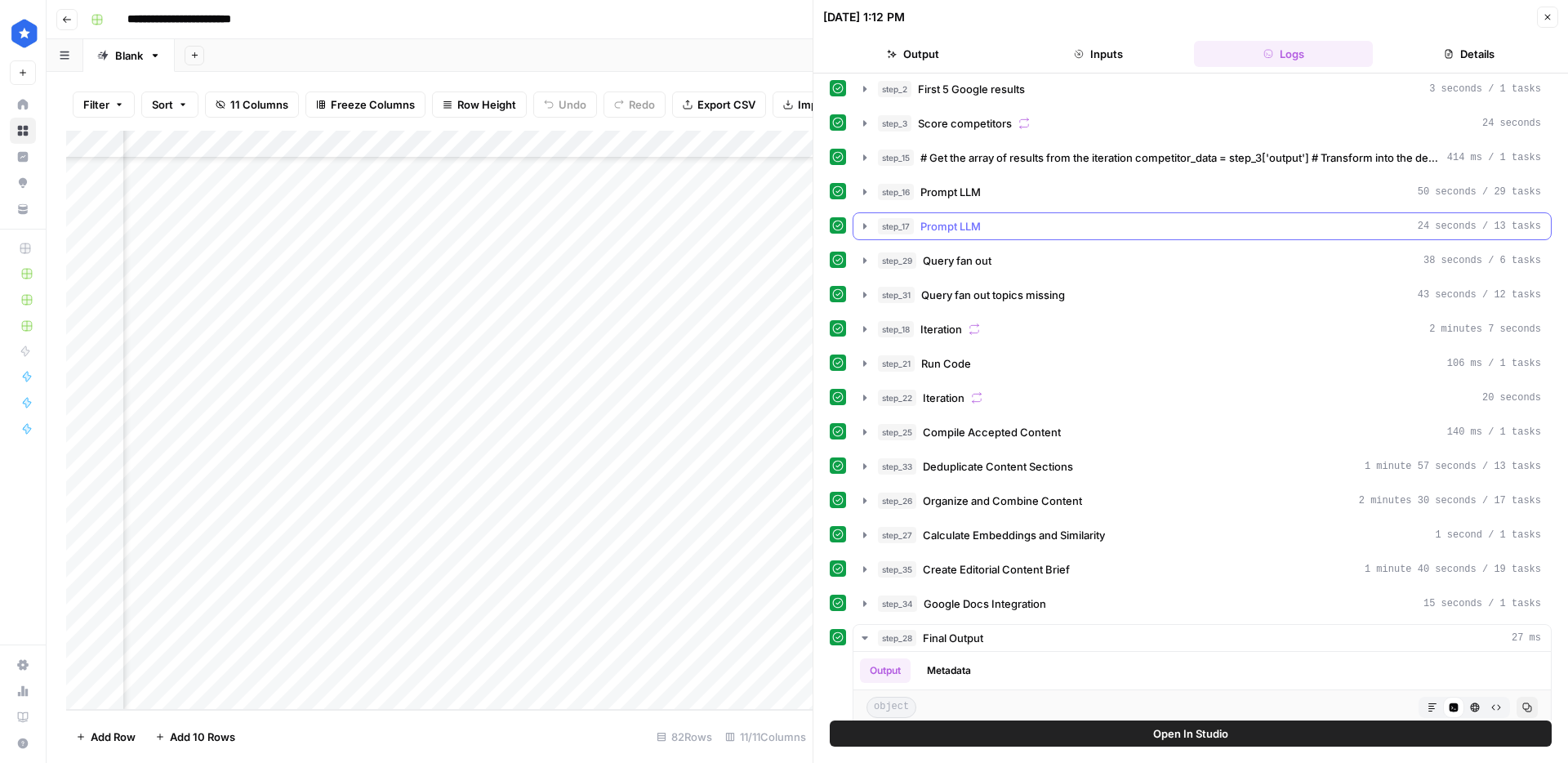
click at [957, 225] on span "Prompt LLM" at bounding box center [951, 227] width 60 height 17
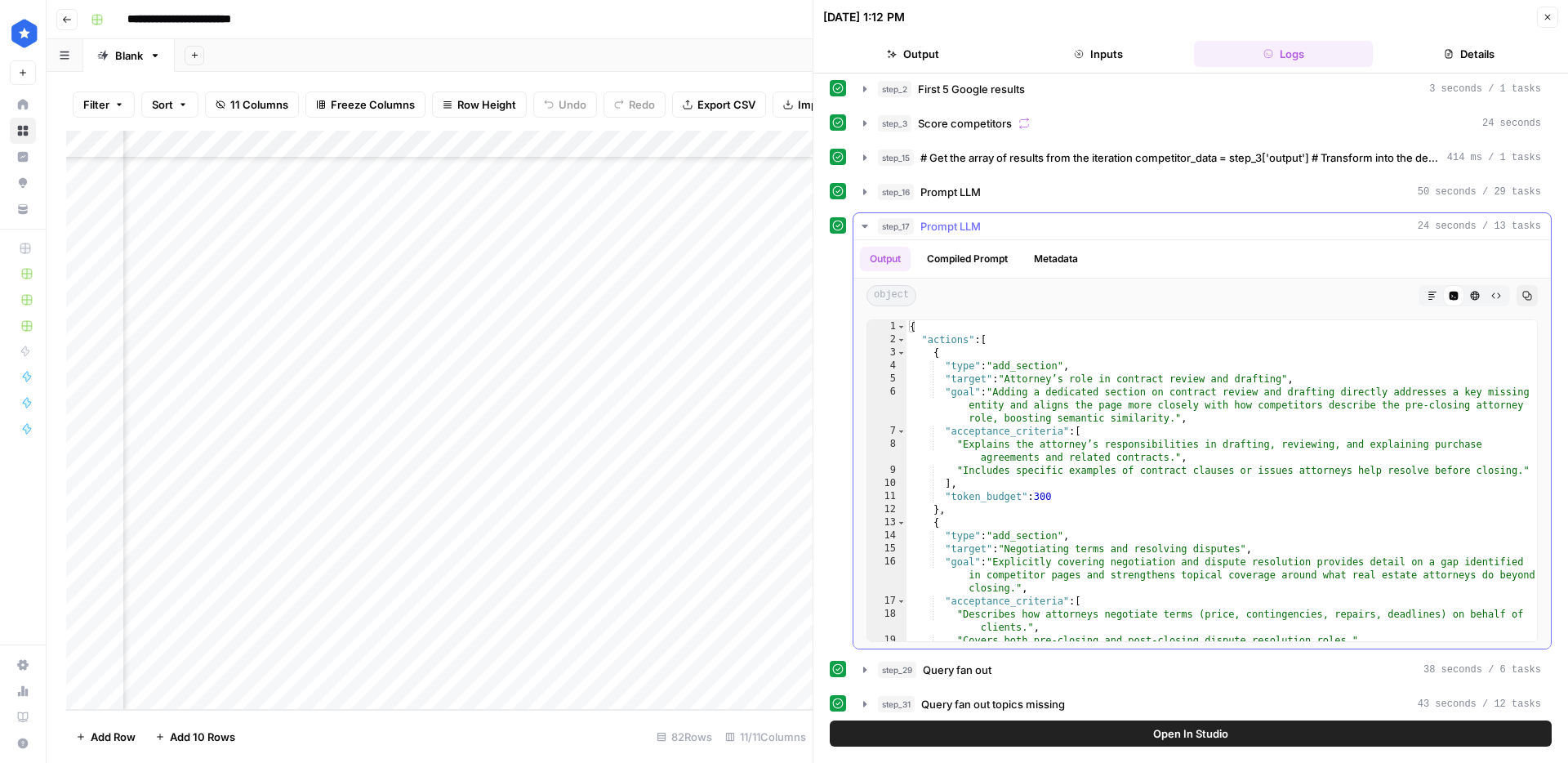
click at [966, 231] on span "Prompt LLM" at bounding box center [951, 227] width 60 height 17
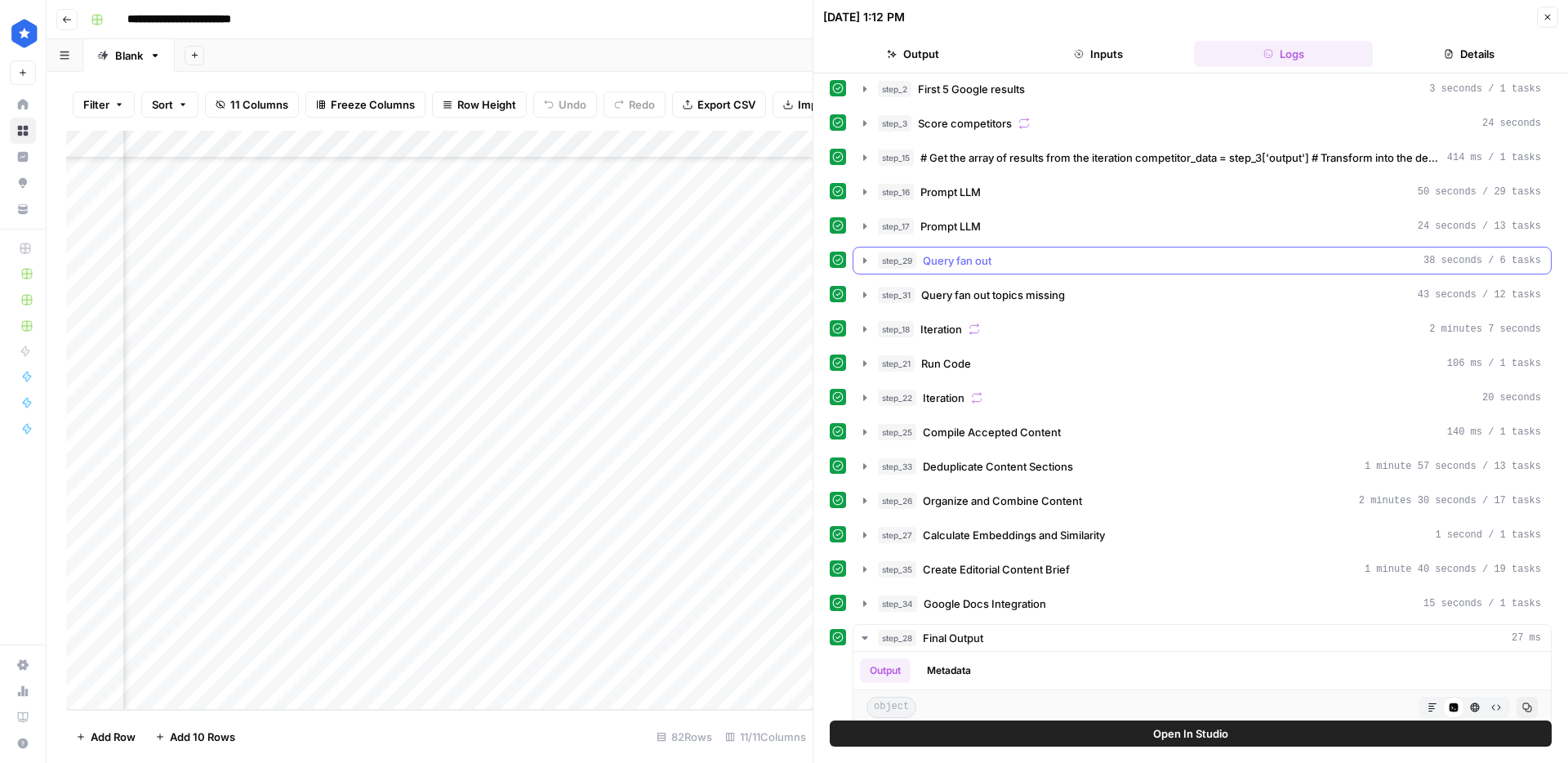
click at [951, 268] on span "Query fan out" at bounding box center [957, 261] width 69 height 17
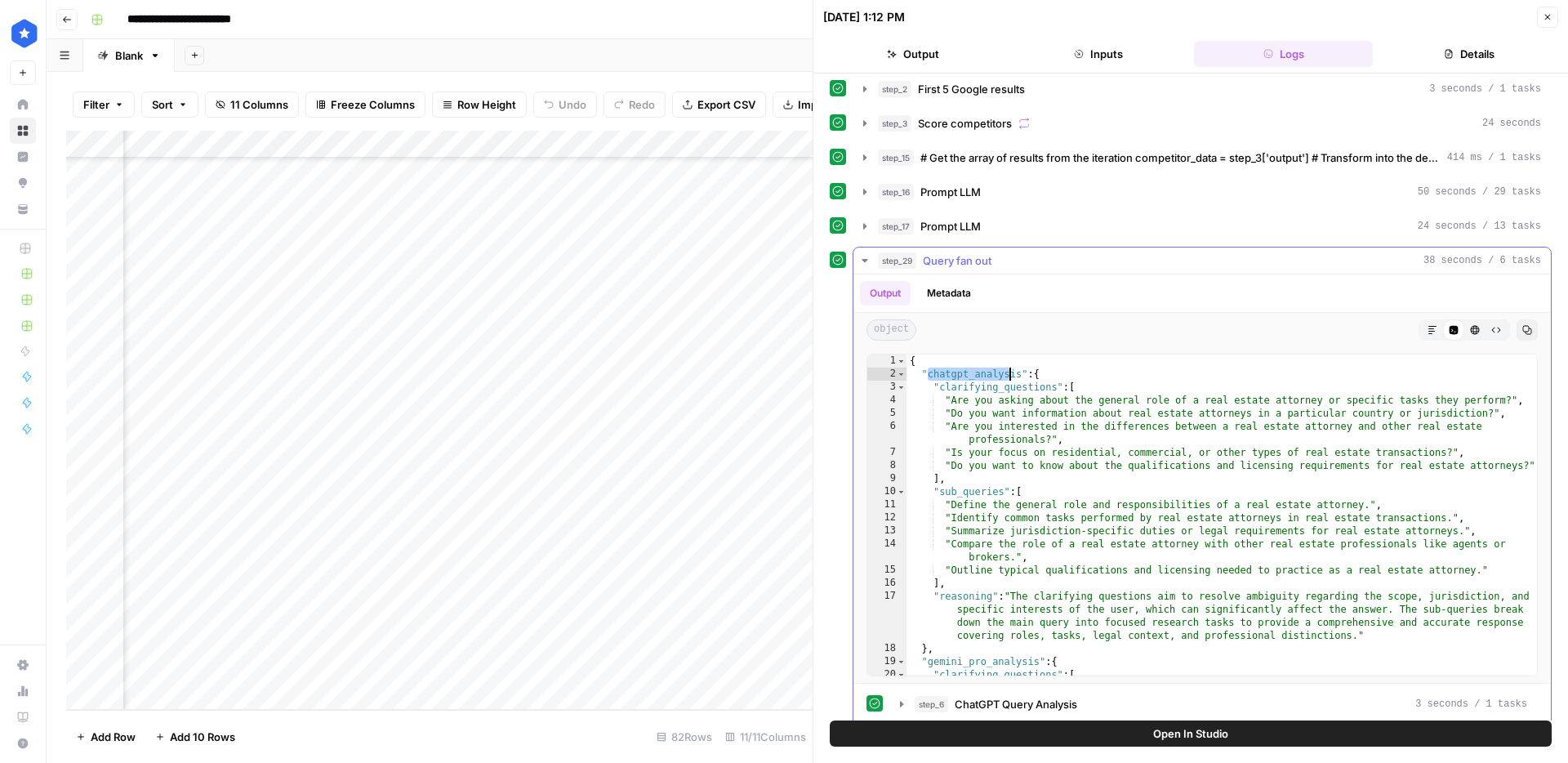
drag, startPoint x: 930, startPoint y: 376, endPoint x: 1012, endPoint y: 377, distance: 82.0
click at [1012, 377] on div "{ "chatgpt_analysis" : { "clarifying_questions" : [ "Are you asking about the g…" at bounding box center [1222, 535] width 631 height 361
drag, startPoint x: 1046, startPoint y: 391, endPoint x: 961, endPoint y: 394, distance: 85.1
click at [962, 390] on div "{ "chatgpt_analysis" : { "clarifying_questions" : [ "Are you asking about the g…" at bounding box center [1222, 535] width 631 height 361
drag, startPoint x: 989, startPoint y: 489, endPoint x: 929, endPoint y: 489, distance: 60.0
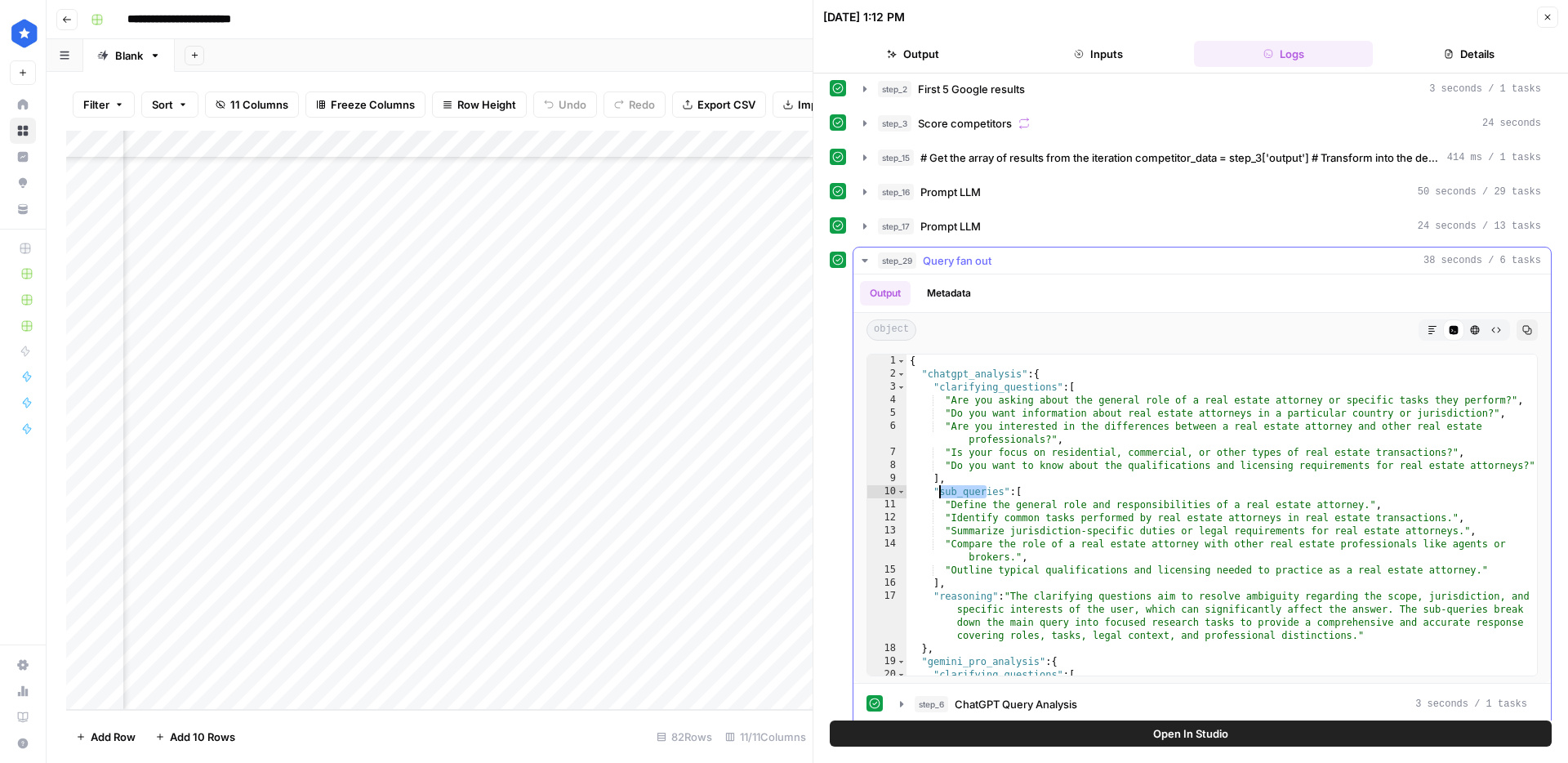
click at [929, 489] on div "{ "chatgpt_analysis" : { "clarifying_questions" : [ "Are you asking about the g…" at bounding box center [1222, 535] width 631 height 361
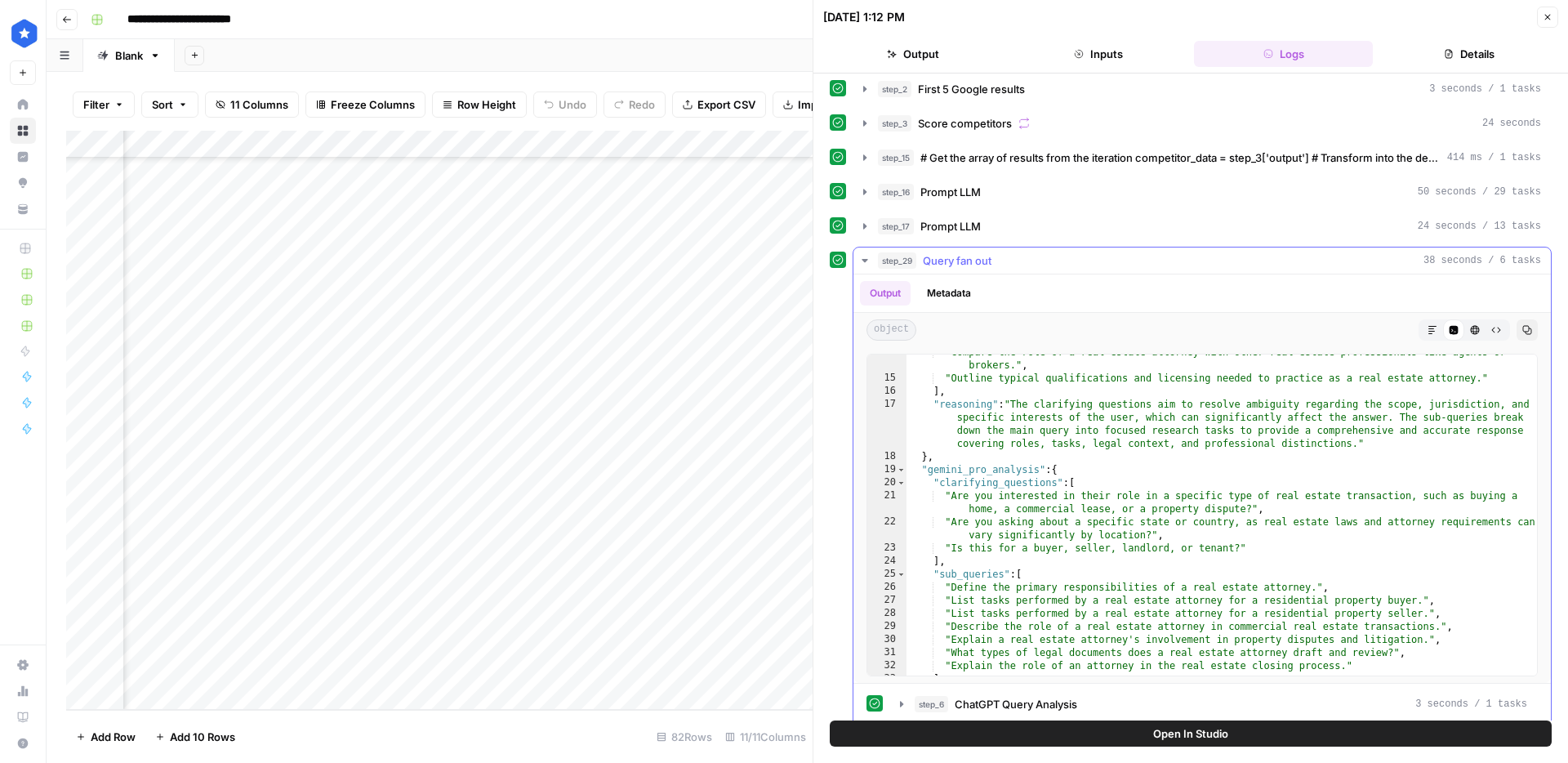
scroll to position [192, 0]
drag, startPoint x: 1010, startPoint y: 475, endPoint x: 915, endPoint y: 479, distance: 95.1
click at [915, 479] on div ""Compare the role of a real estate attorney with other real estate professional…" at bounding box center [1222, 525] width 631 height 361
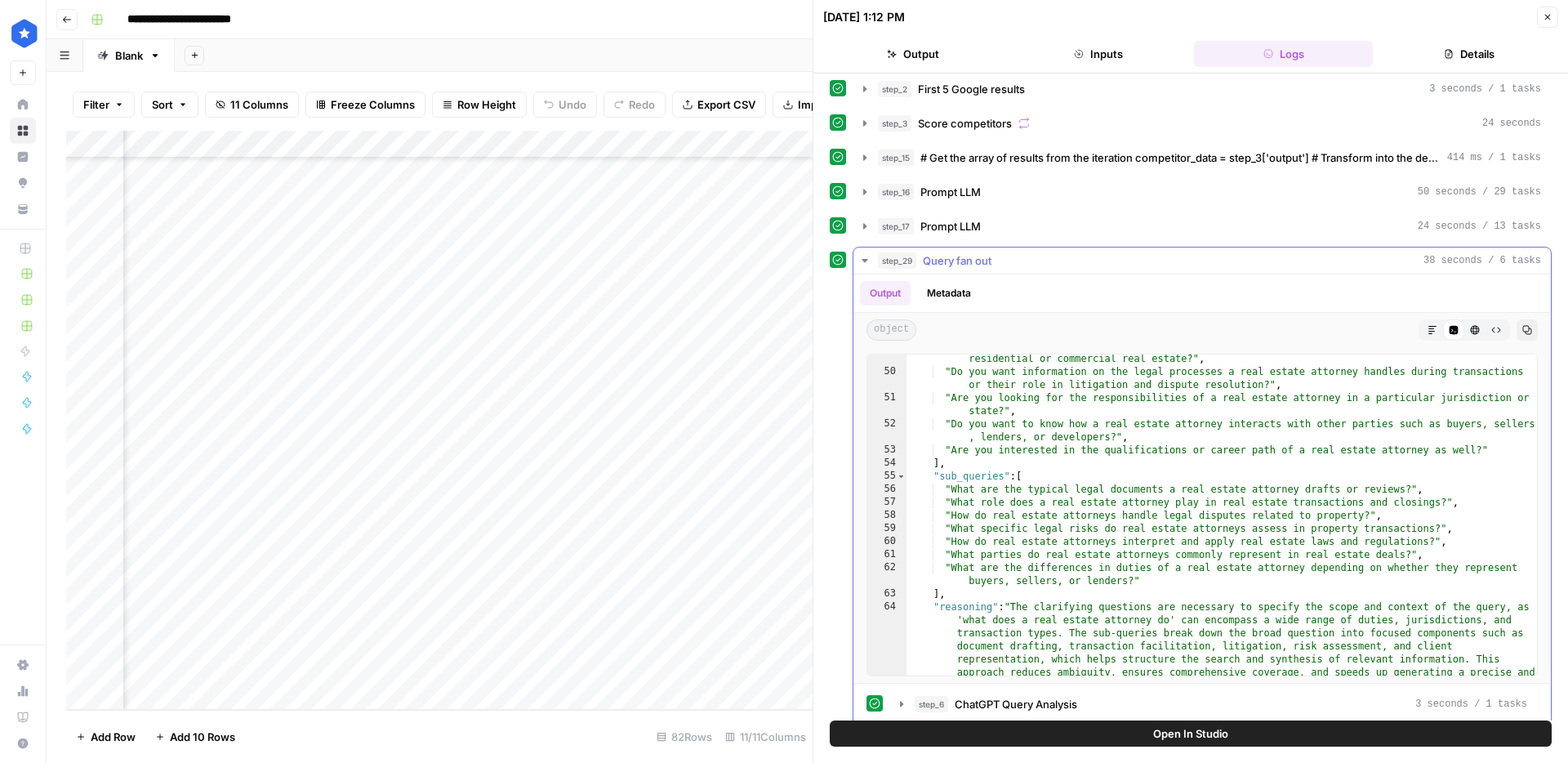
scroll to position [841, 0]
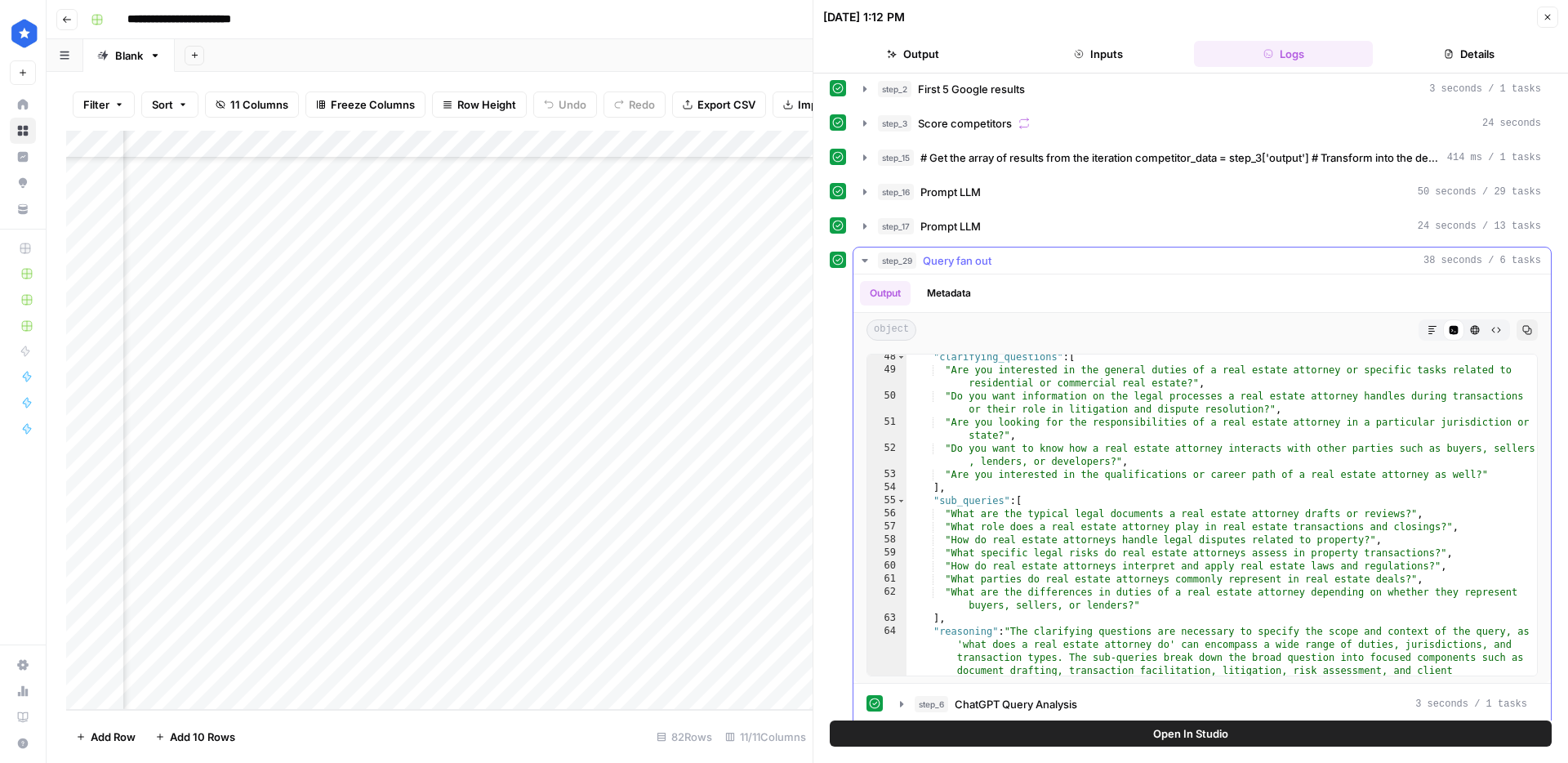
click at [1031, 259] on div "step_29 Query fan out 38 seconds / 6 tasks" at bounding box center [1209, 261] width 664 height 17
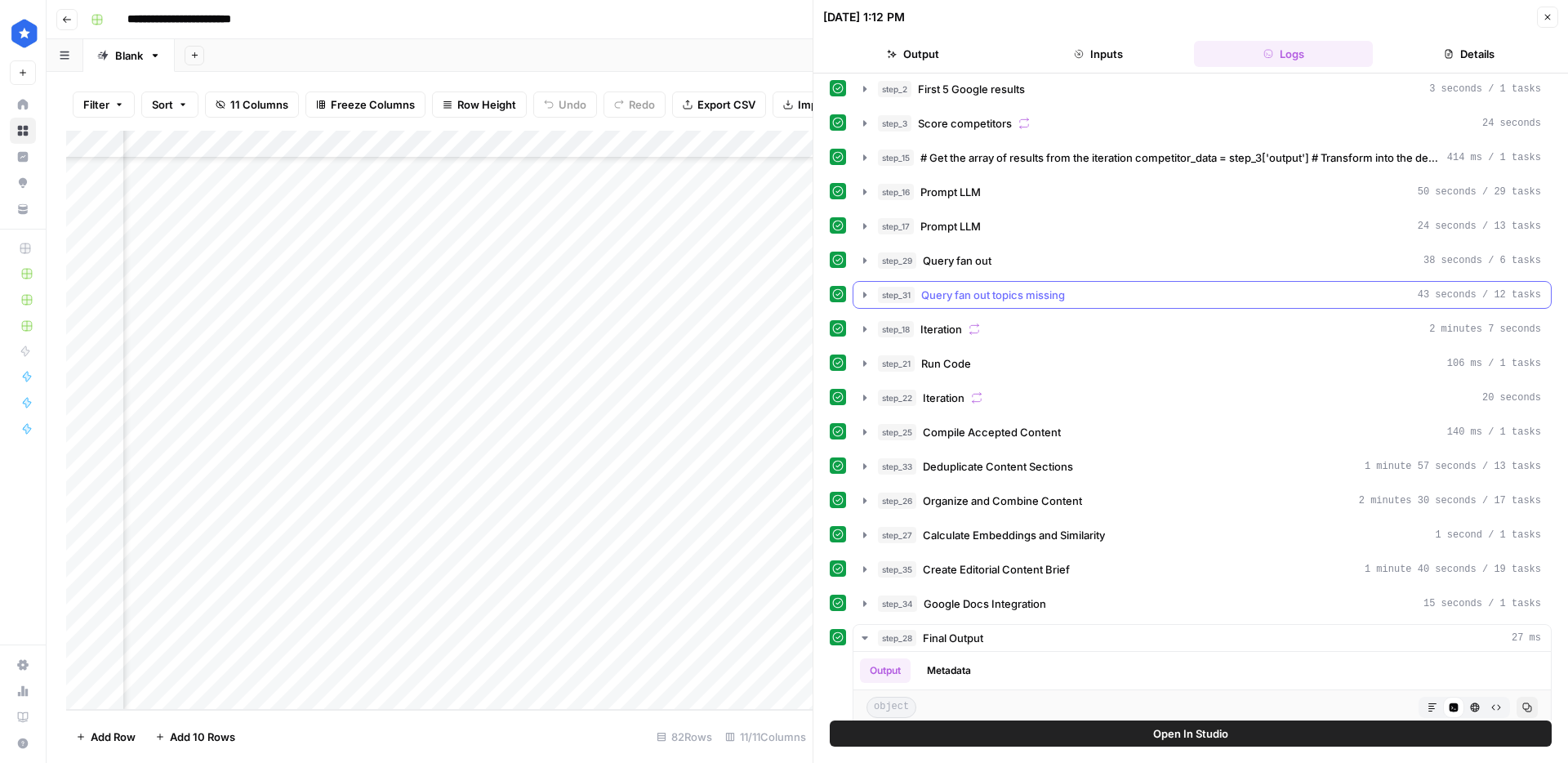
click at [980, 297] on span "Query fan out topics missing" at bounding box center [993, 295] width 144 height 17
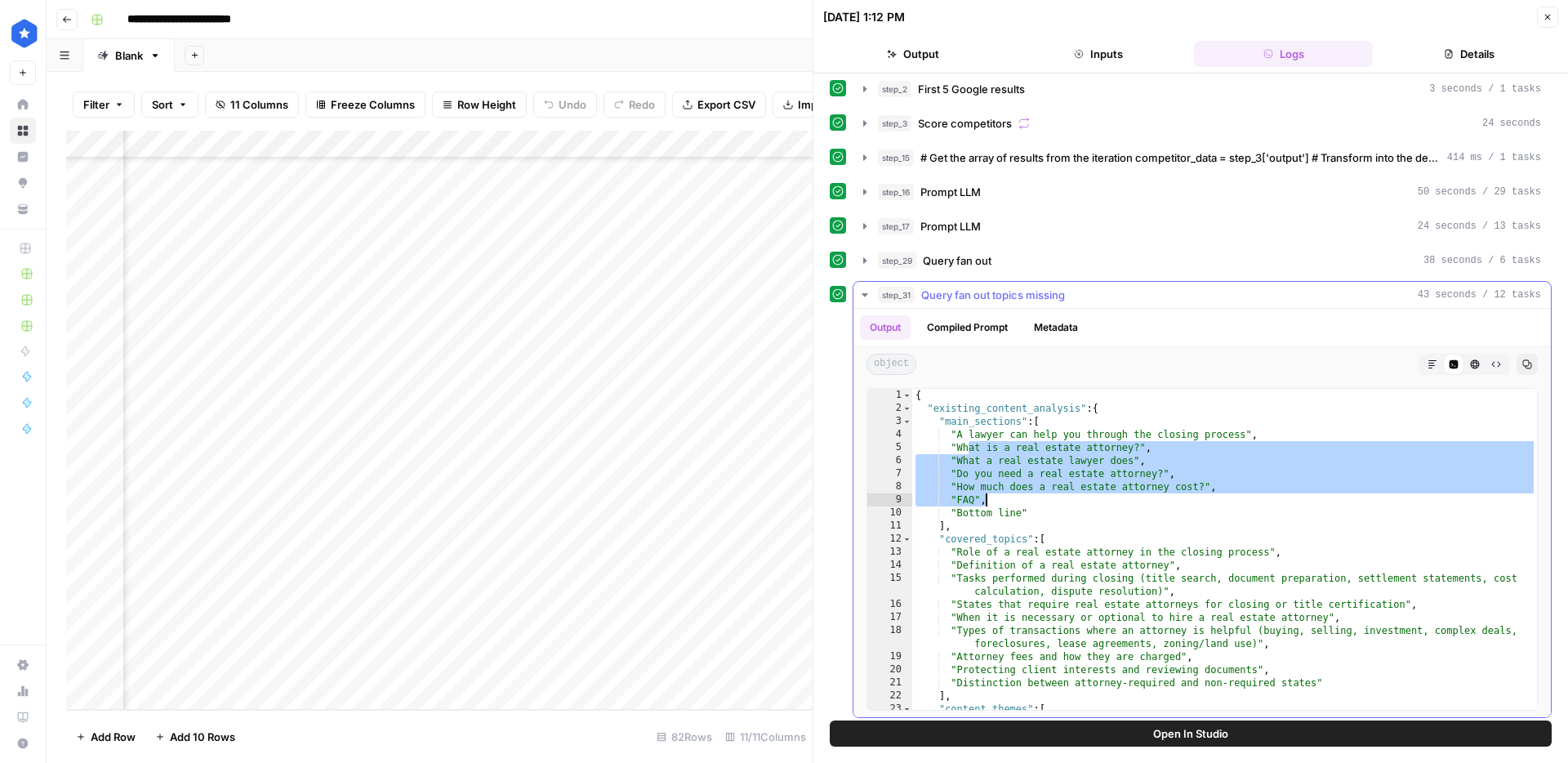
drag, startPoint x: 966, startPoint y: 448, endPoint x: 1017, endPoint y: 515, distance: 84.2
click at [1016, 515] on div "{ "existing_content_analysis" : { "main_sections" : [ "A lawyer can help you th…" at bounding box center [1224, 562] width 625 height 347
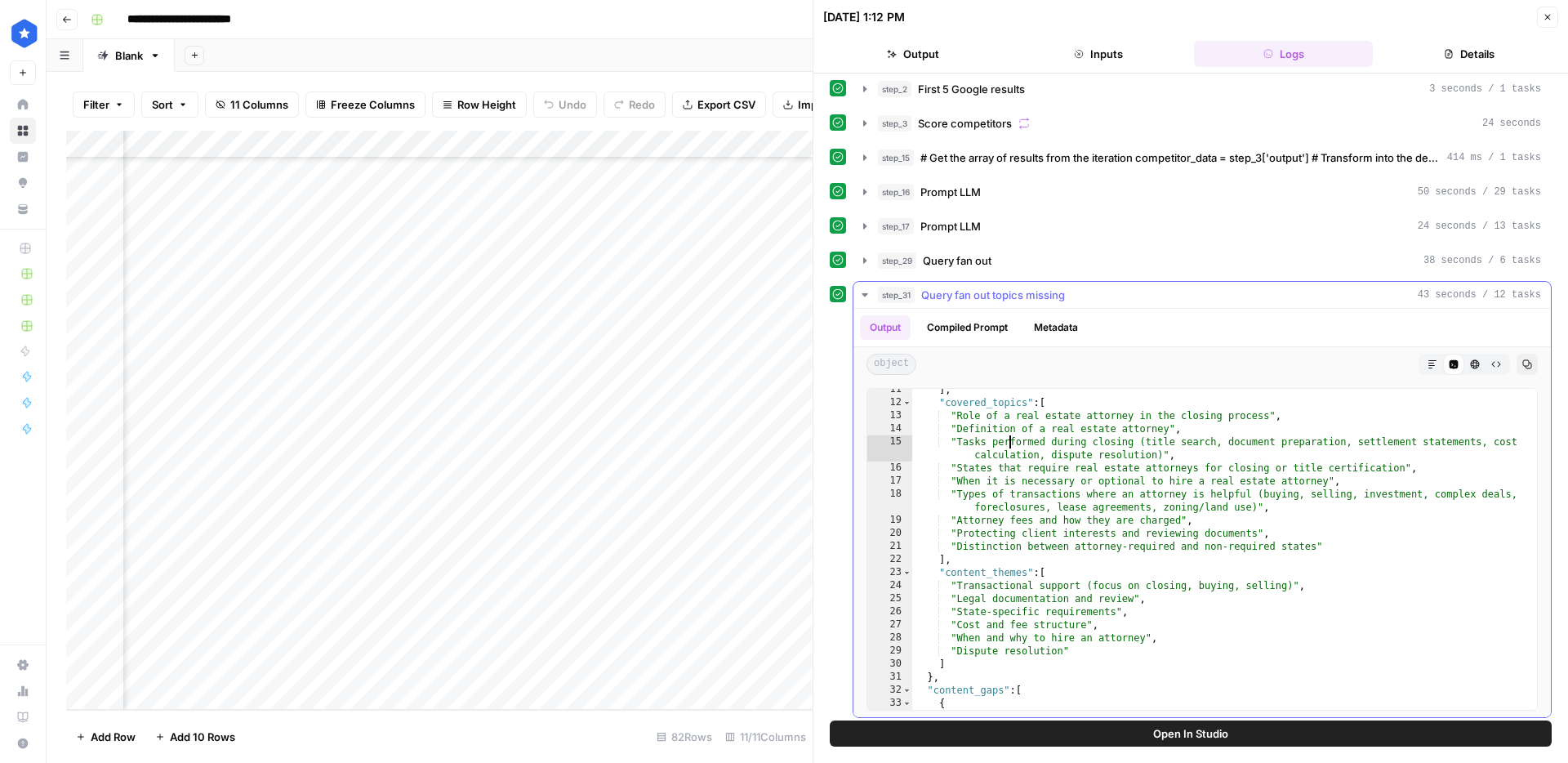
drag, startPoint x: 1010, startPoint y: 440, endPoint x: 1047, endPoint y: 504, distance: 73.9
click at [1047, 503] on div "] , "covered_topics" : [ "Role of a real estate attorney in the closing process…" at bounding box center [1224, 556] width 625 height 347
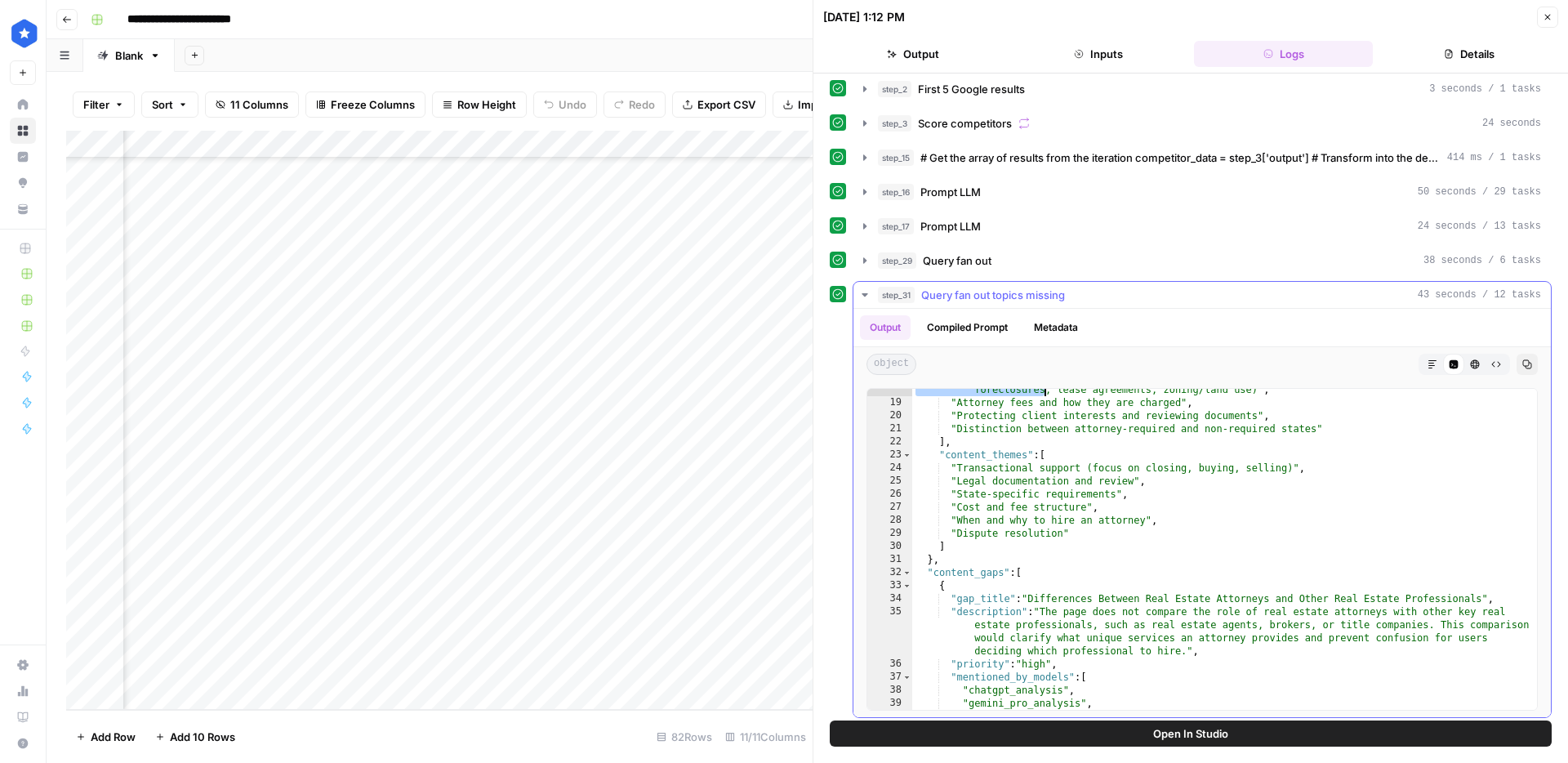
scroll to position [330, 0]
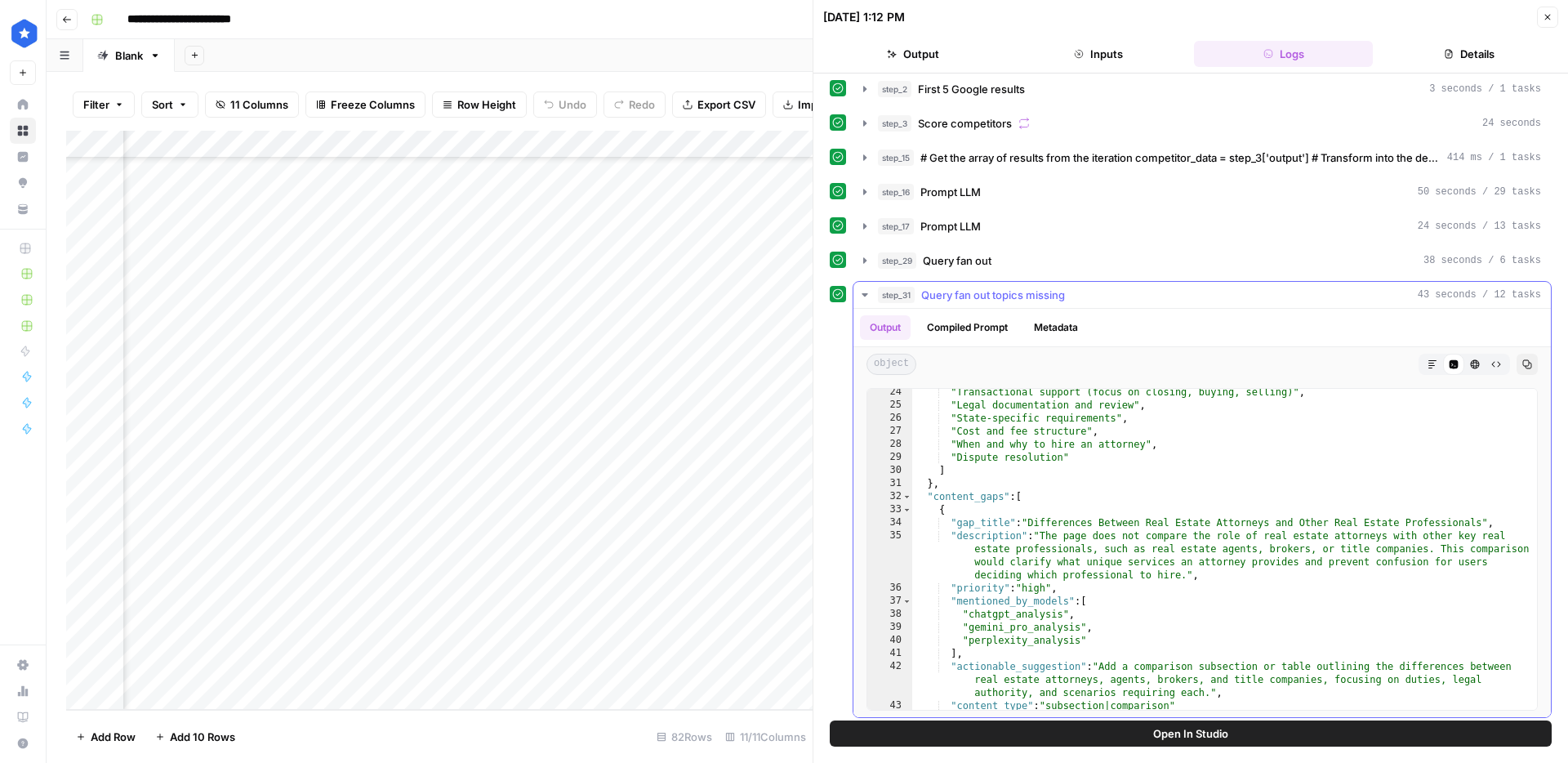
drag, startPoint x: 948, startPoint y: 494, endPoint x: 1041, endPoint y: 533, distance: 100.8
click at [1037, 531] on div ""Transactional support (focus on closing, buying, selling)" , "Legal documentat…" at bounding box center [1224, 559] width 625 height 347
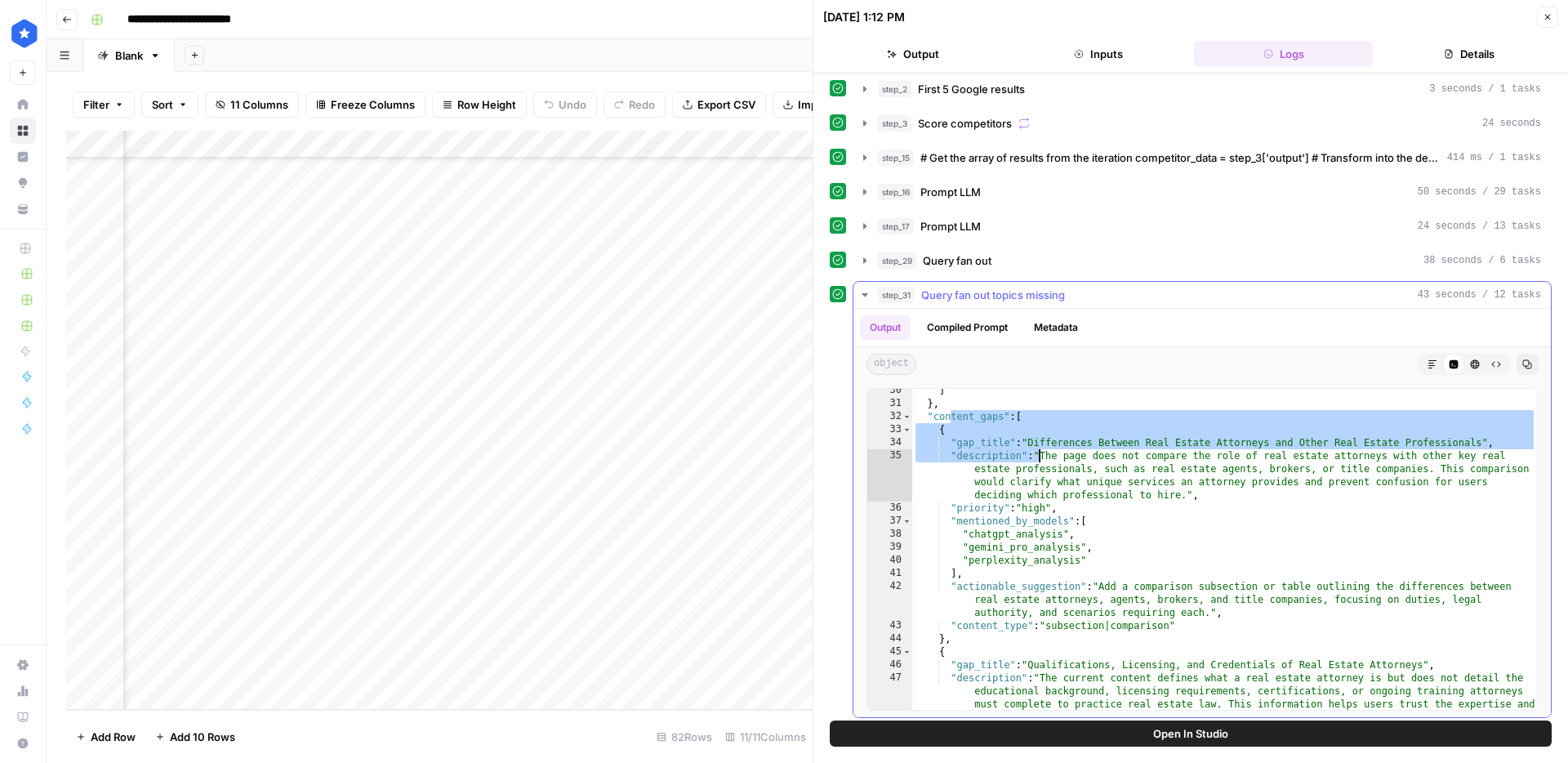
scroll to position [430, 0]
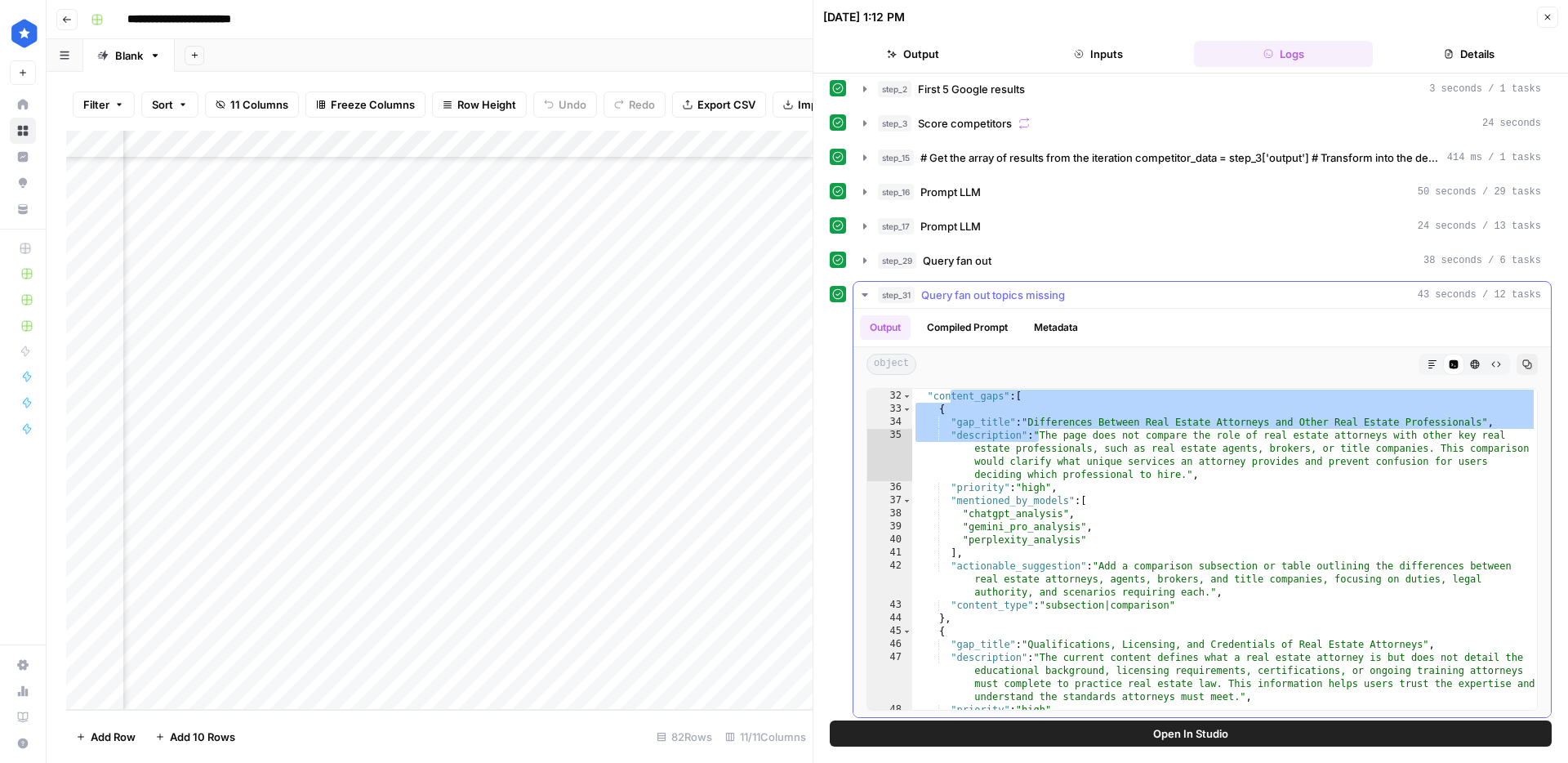
click at [985, 296] on span "Query fan out topics missing" at bounding box center [993, 295] width 144 height 17
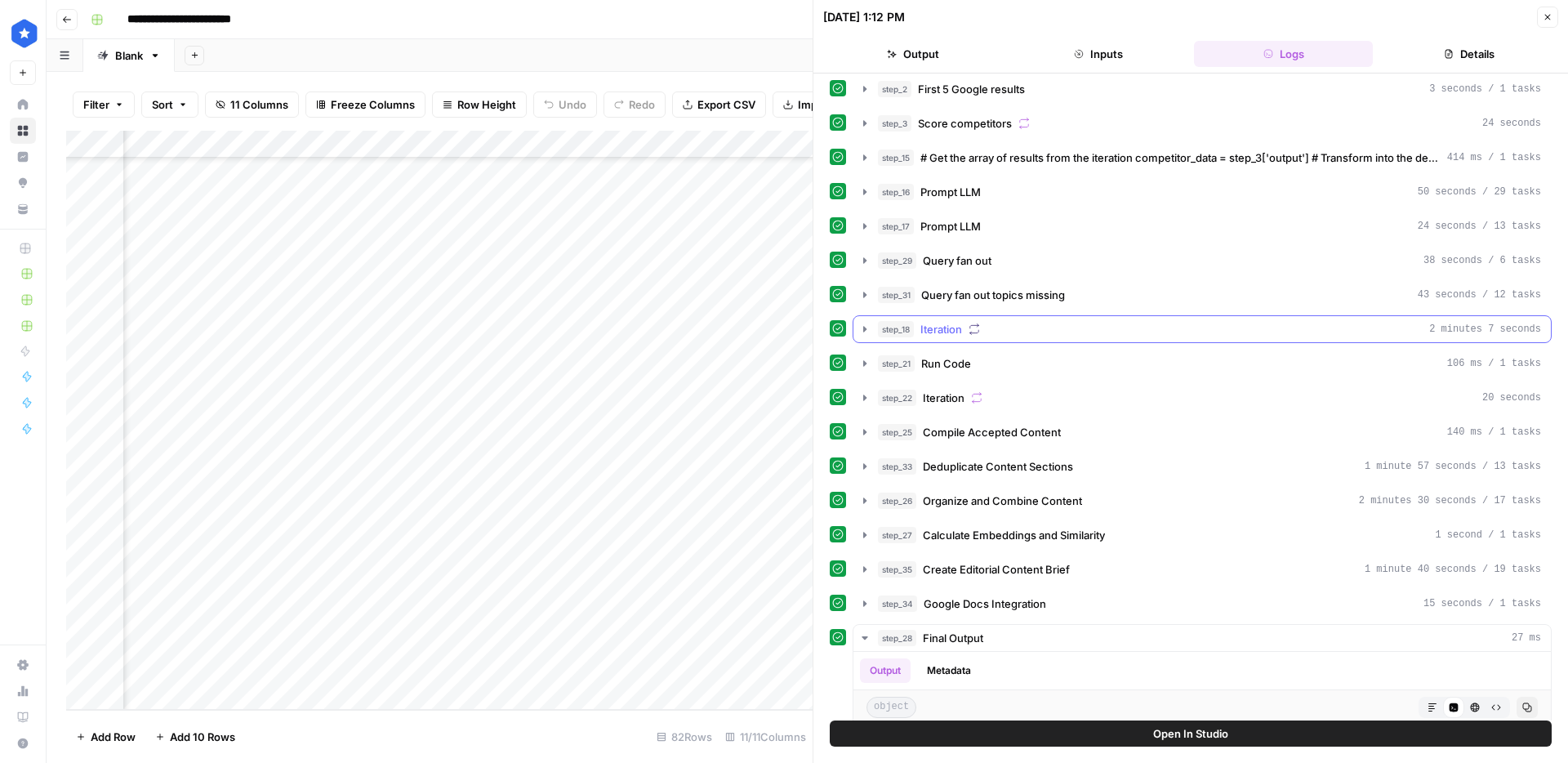
click at [952, 333] on span "Iteration" at bounding box center [941, 330] width 42 height 17
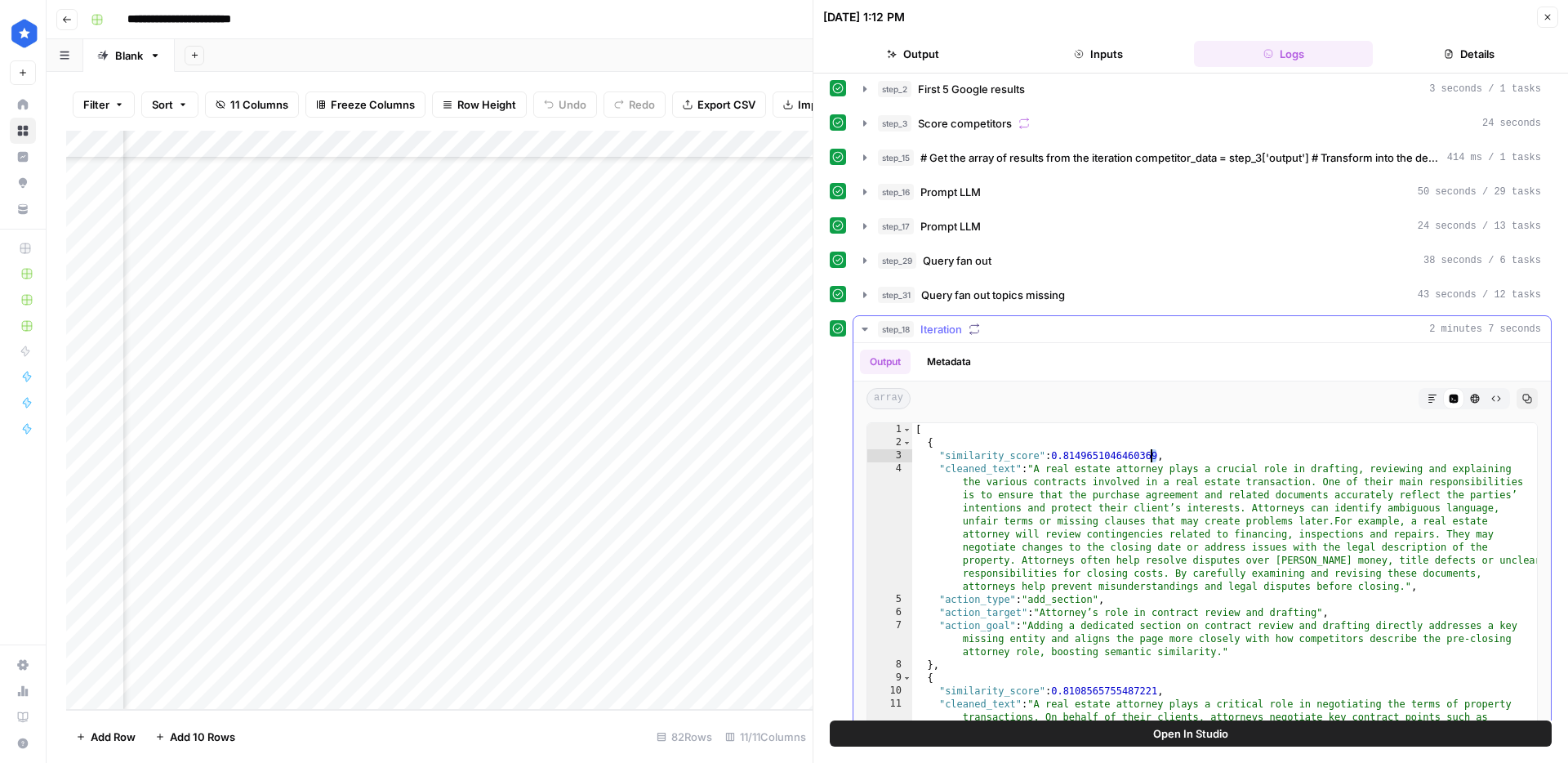
drag, startPoint x: 1154, startPoint y: 456, endPoint x: 1064, endPoint y: 460, distance: 90.1
click at [1093, 459] on div "[ { "similarity_score" : 0.8149651046460369 , "cleaned_text" : "A real estate a…" at bounding box center [1224, 655] width 625 height 464
click at [962, 329] on span "Iteration" at bounding box center [941, 330] width 42 height 17
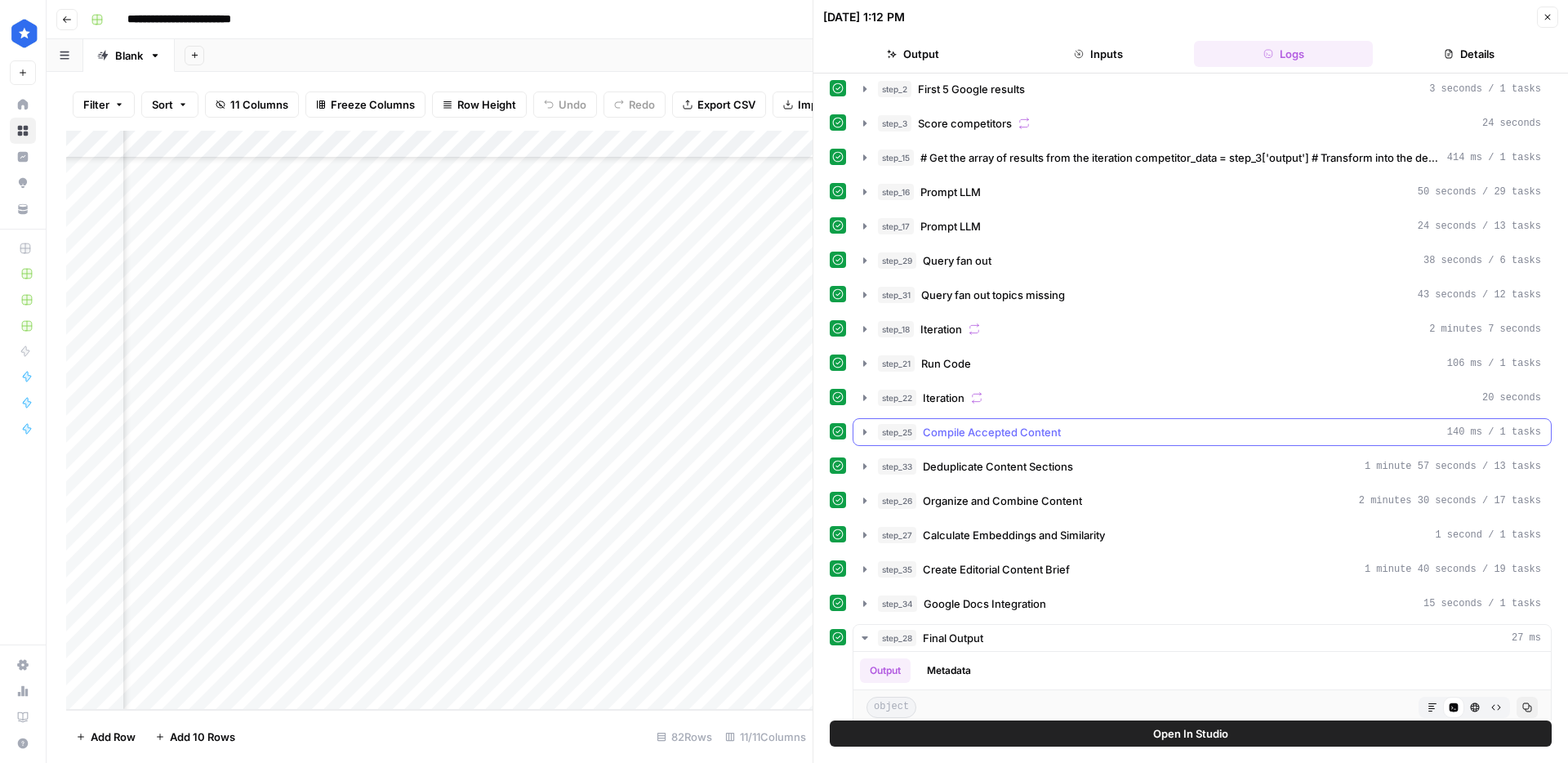
click at [985, 437] on span "Compile Accepted Content" at bounding box center [992, 433] width 138 height 17
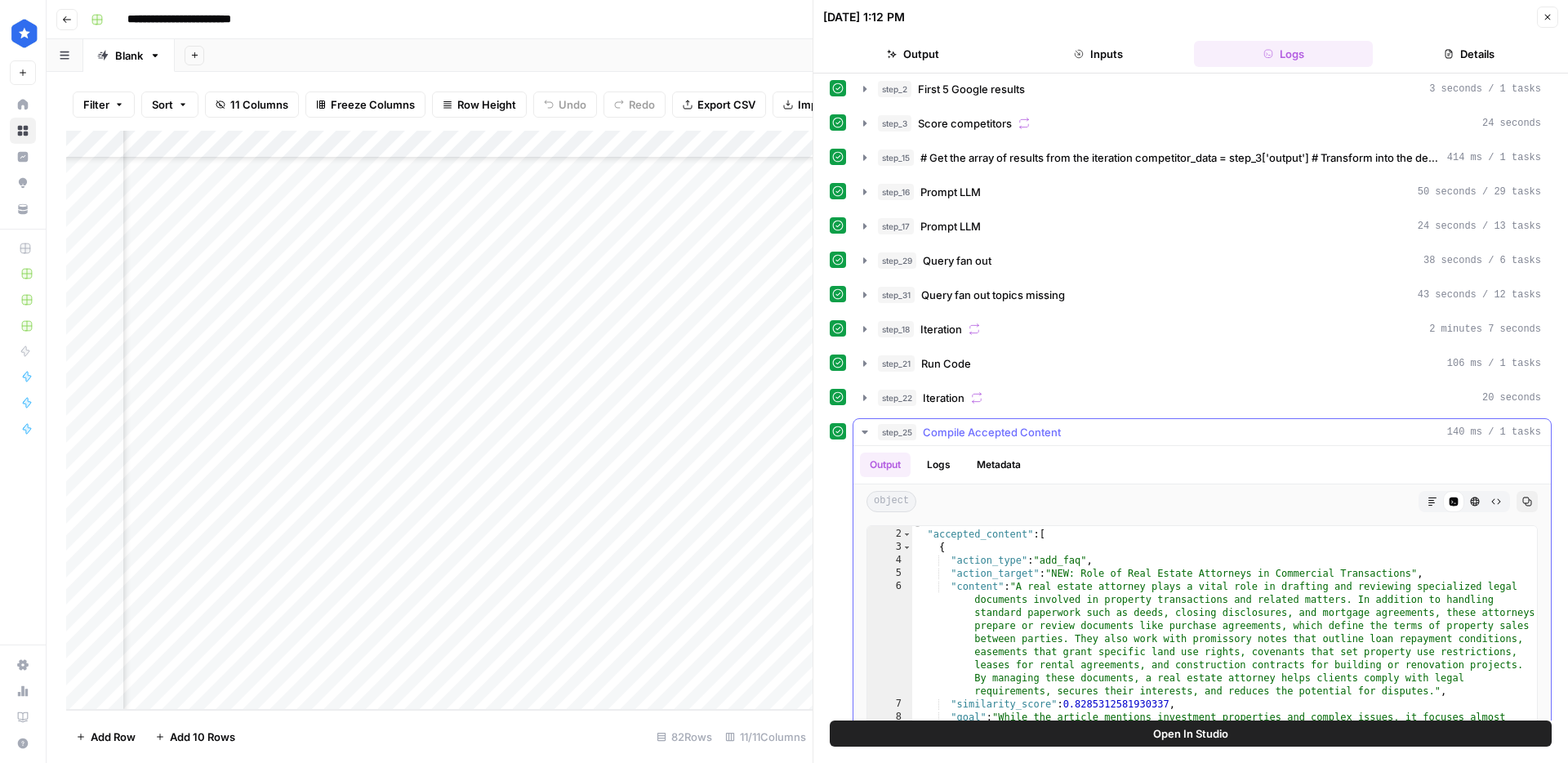
scroll to position [36, 0]
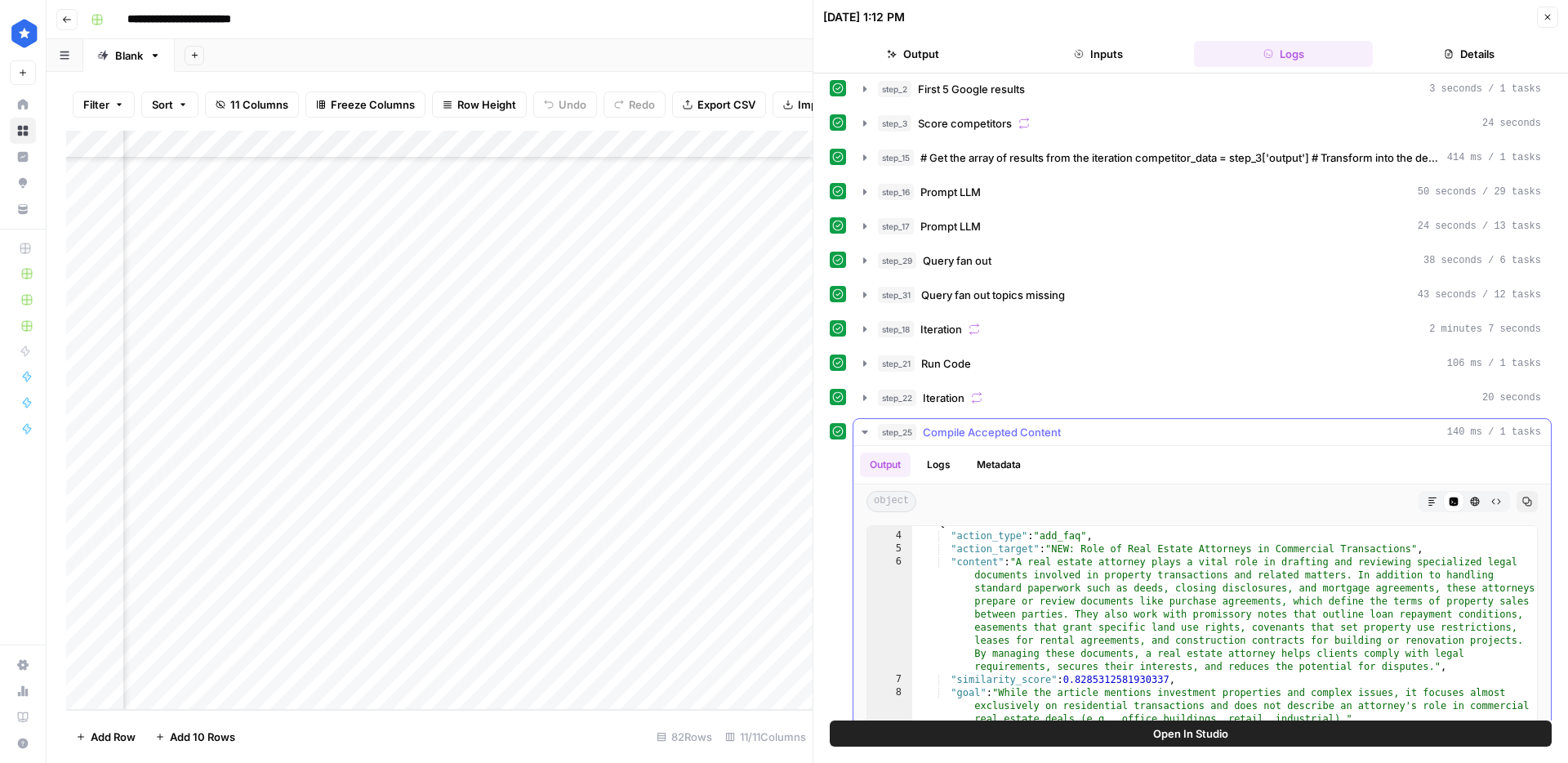
click at [1056, 437] on span "Compile Accepted Content" at bounding box center [992, 433] width 138 height 17
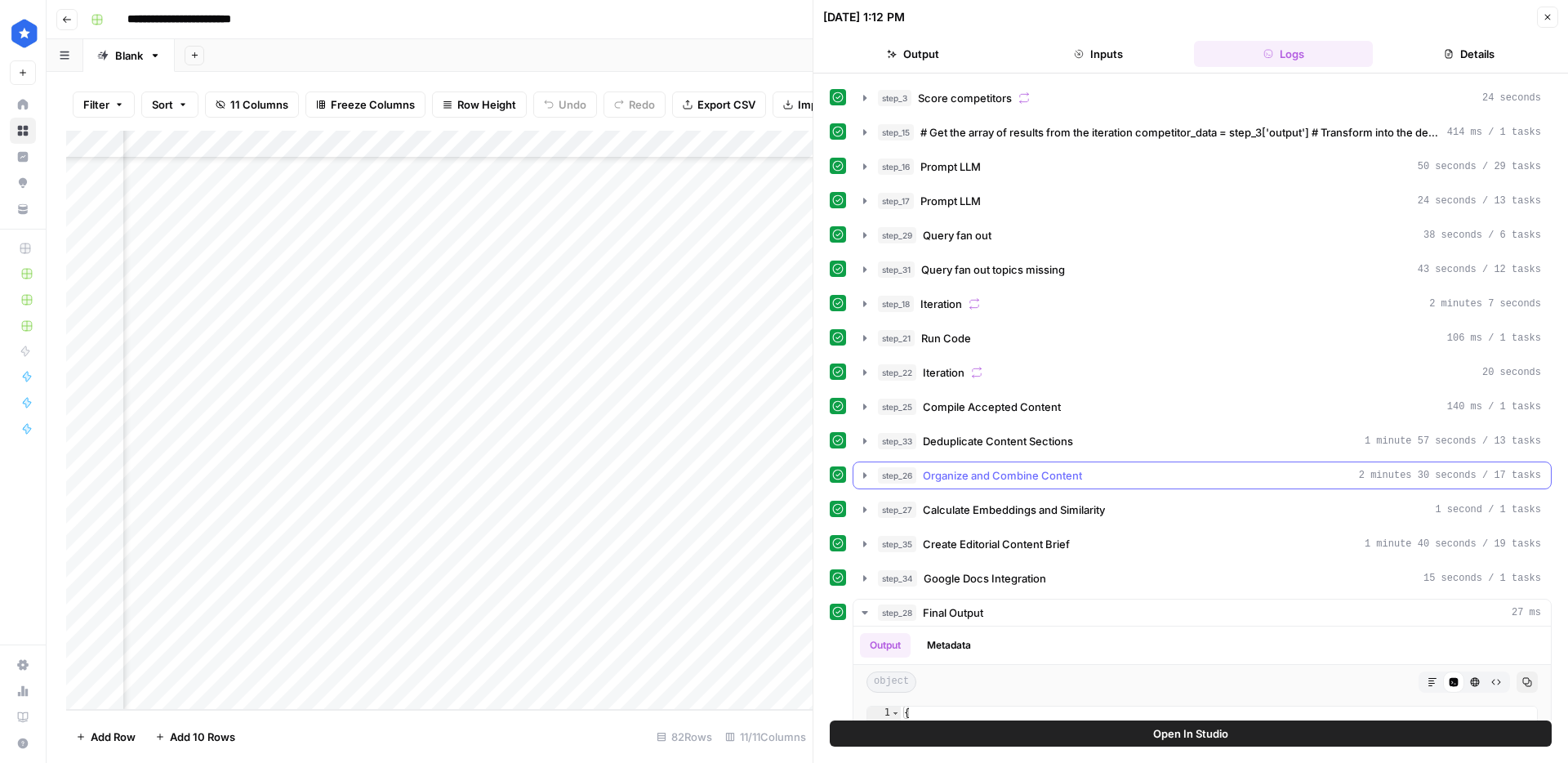
scroll to position [102, 0]
click at [1033, 445] on span "Deduplicate Content Sections" at bounding box center [998, 439] width 151 height 17
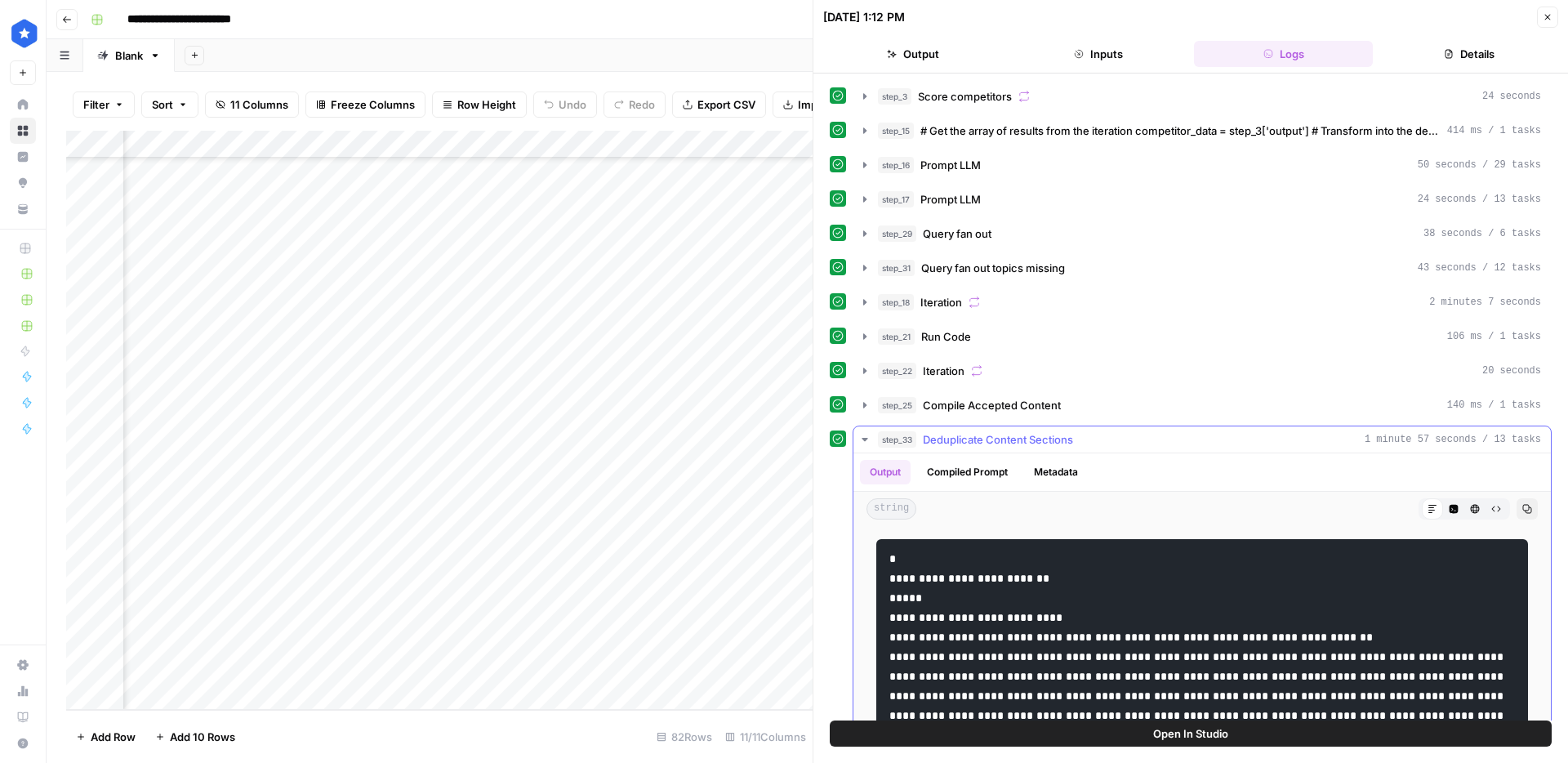
click at [1012, 433] on span "Deduplicate Content Sections" at bounding box center [998, 439] width 151 height 17
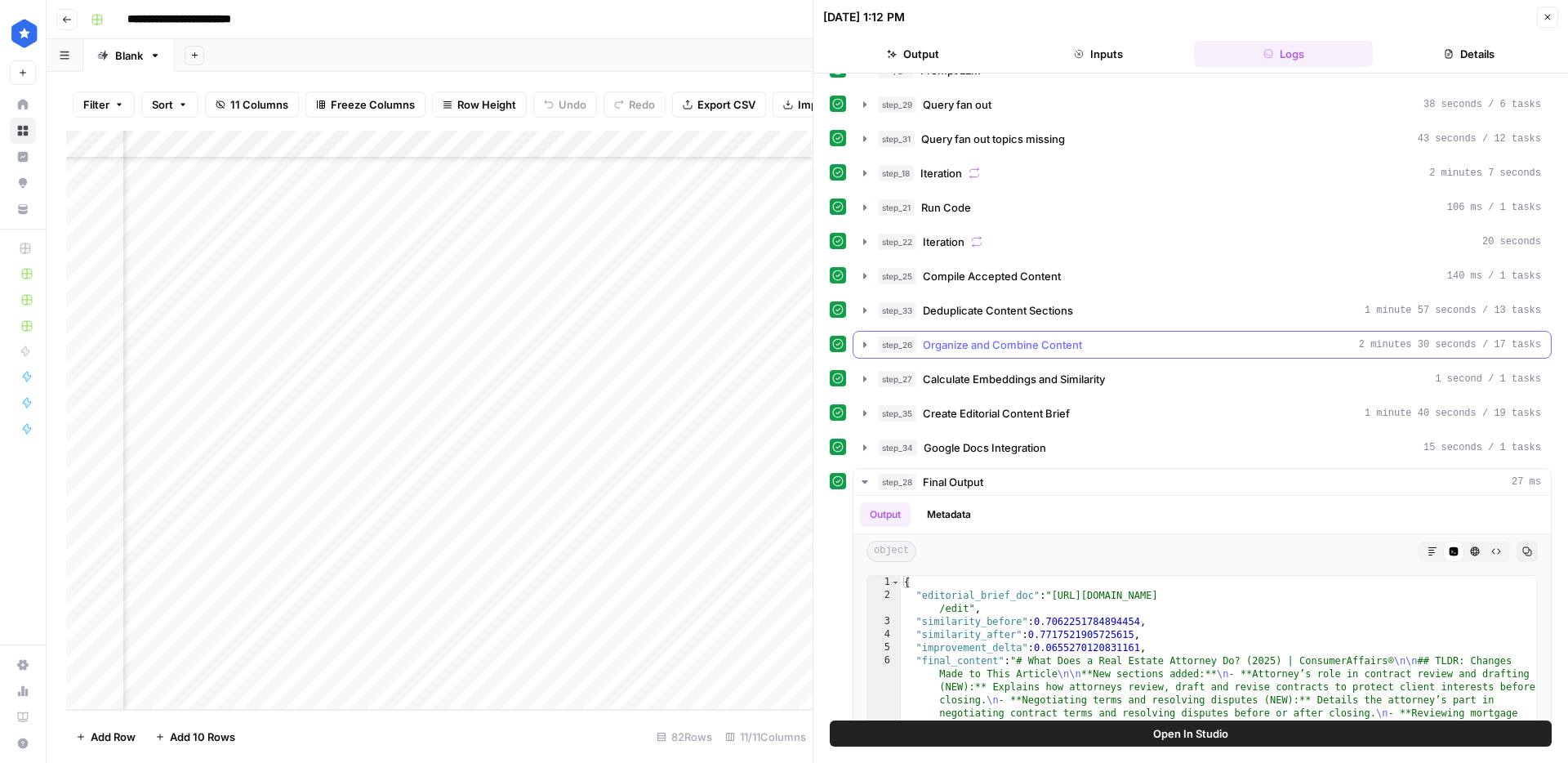
scroll to position [248, 0]
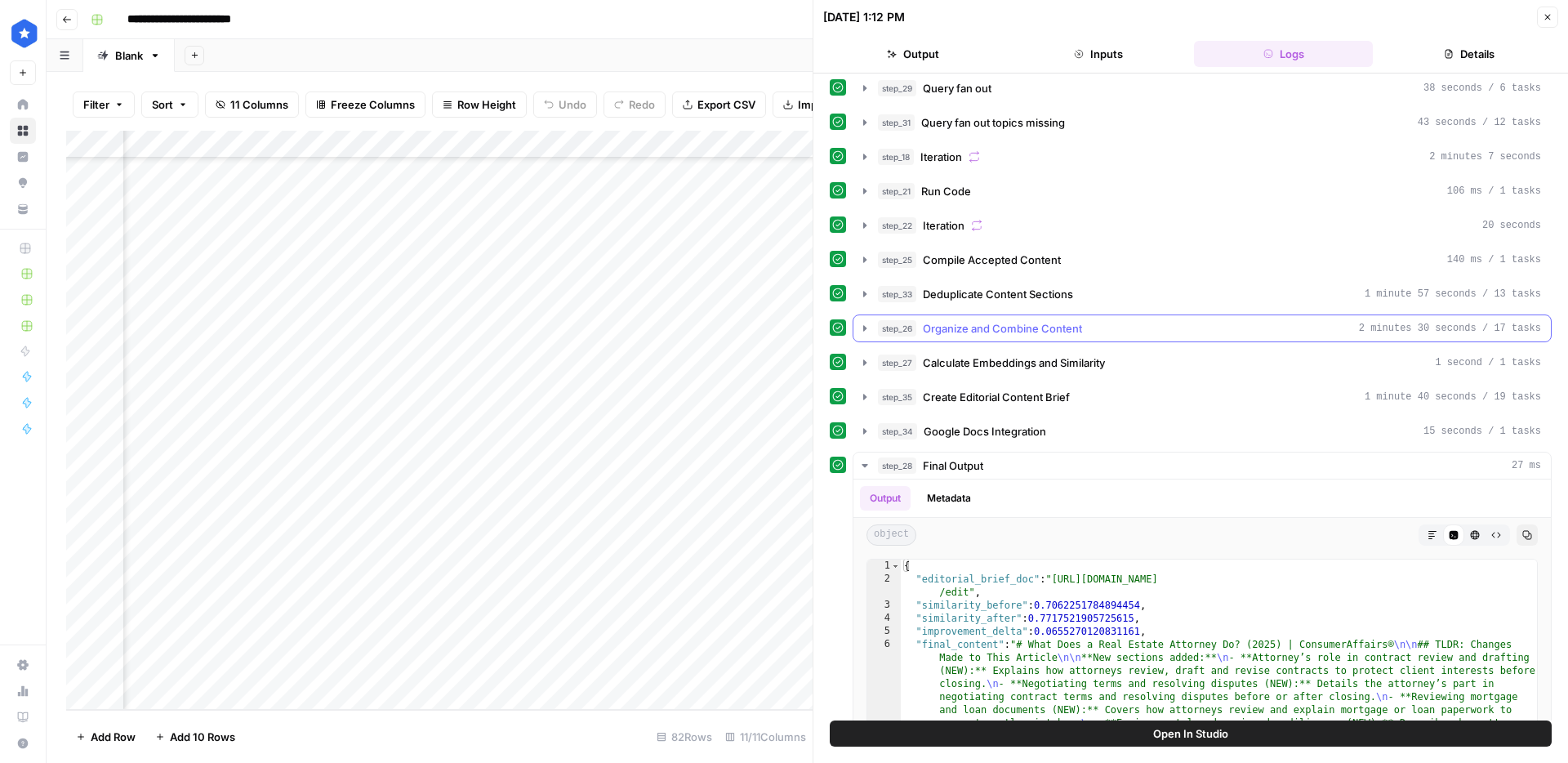
click at [1022, 331] on span "Organize and Combine Content" at bounding box center [1002, 329] width 159 height 17
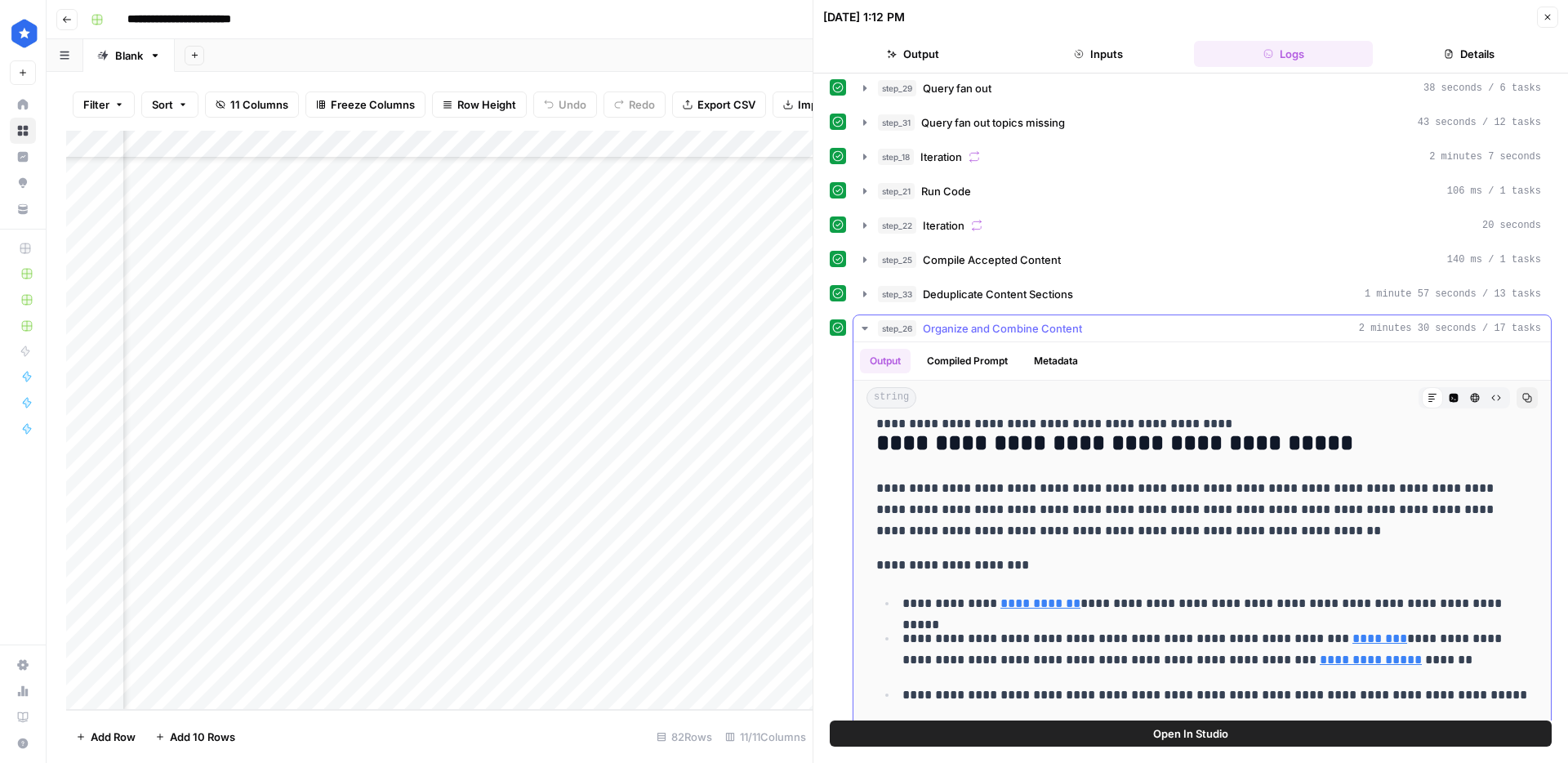
drag, startPoint x: 1036, startPoint y: 460, endPoint x: 1206, endPoint y: 481, distance: 171.3
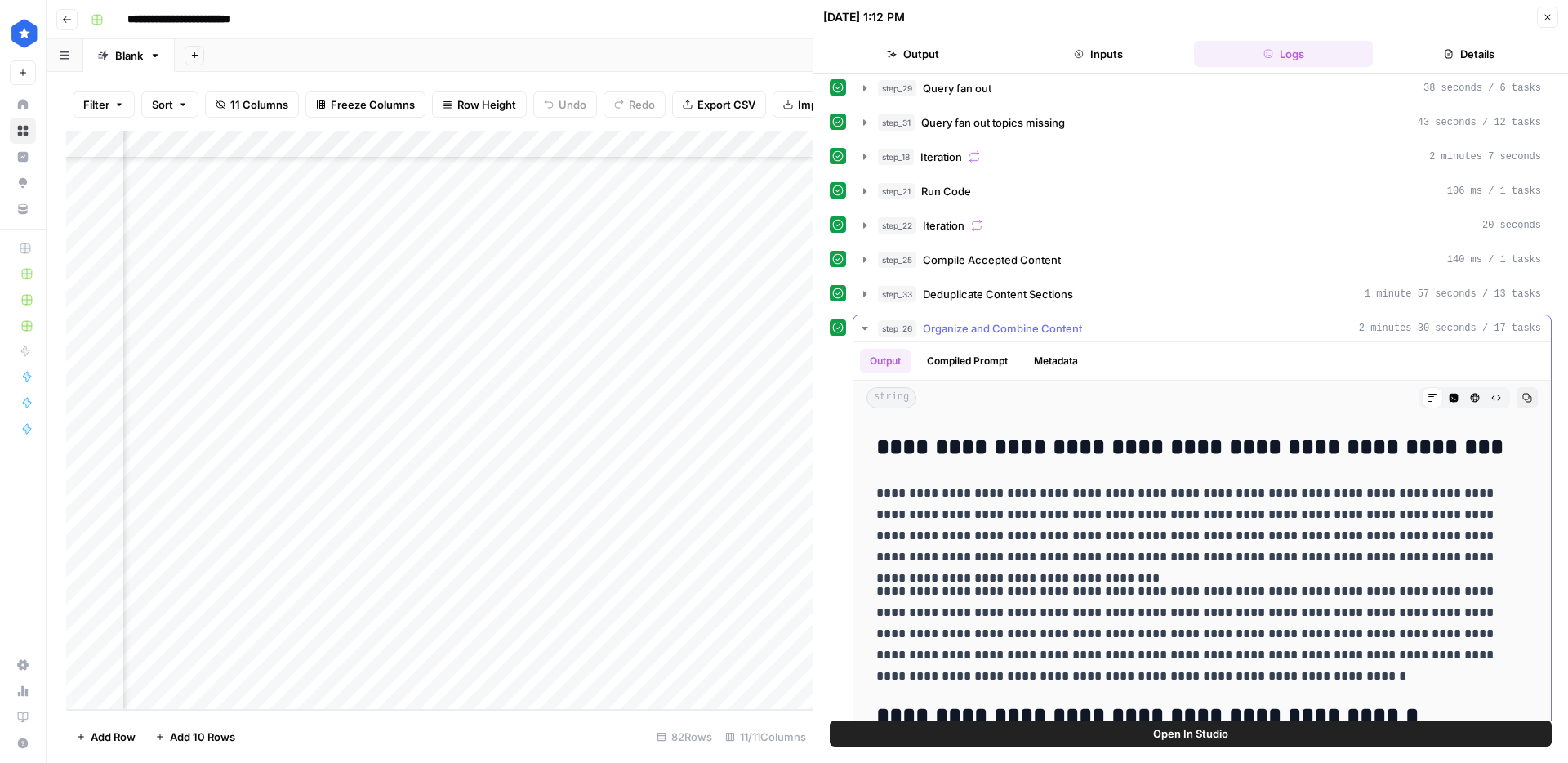
scroll to position [2012, 0]
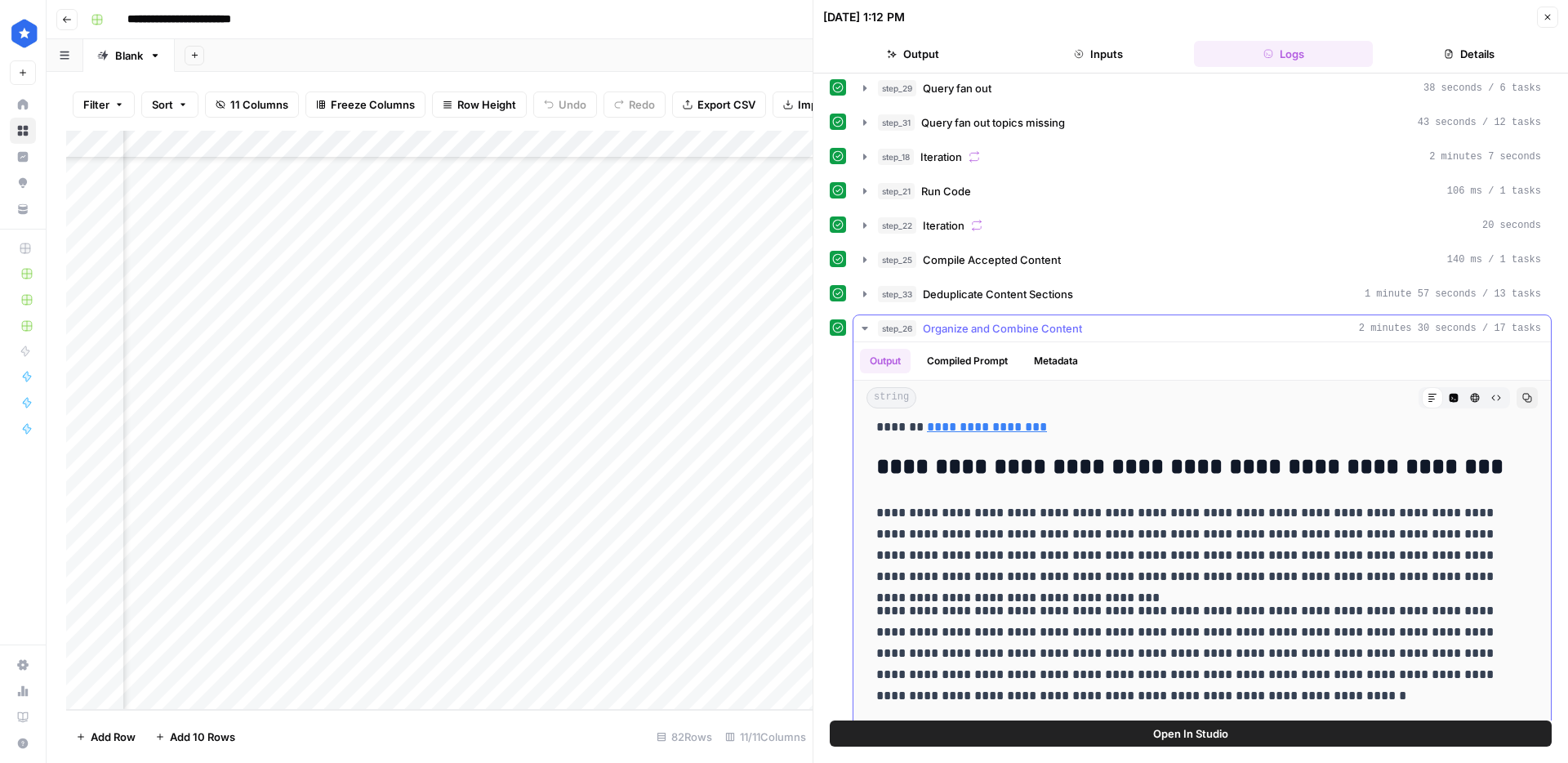
drag, startPoint x: 1055, startPoint y: 481, endPoint x: 1168, endPoint y: 608, distance: 170.0
click at [1024, 326] on span "Organize and Combine Content" at bounding box center [1002, 329] width 159 height 17
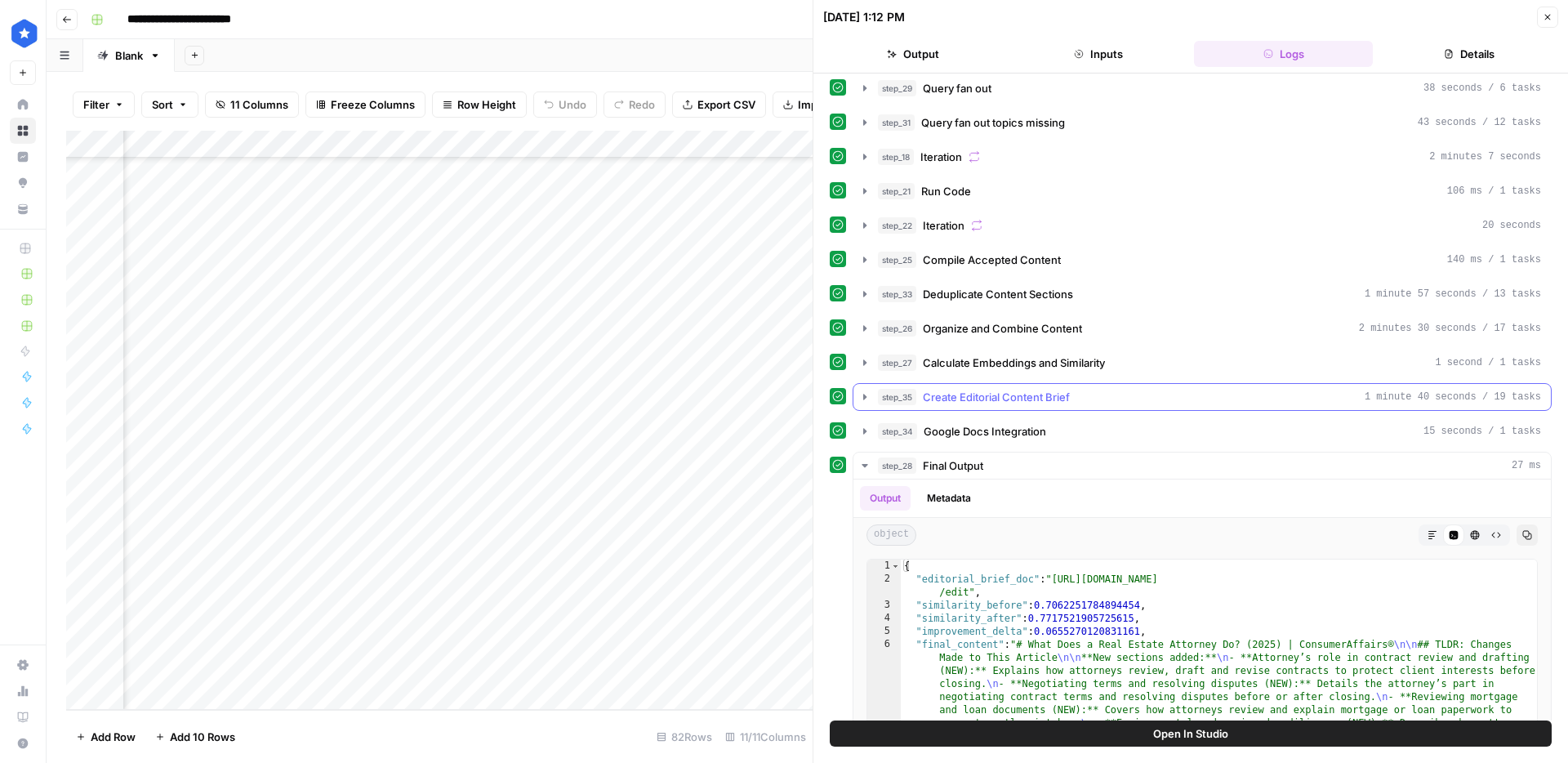
click at [993, 402] on span "Create Editorial Content Brief" at bounding box center [997, 397] width 147 height 17
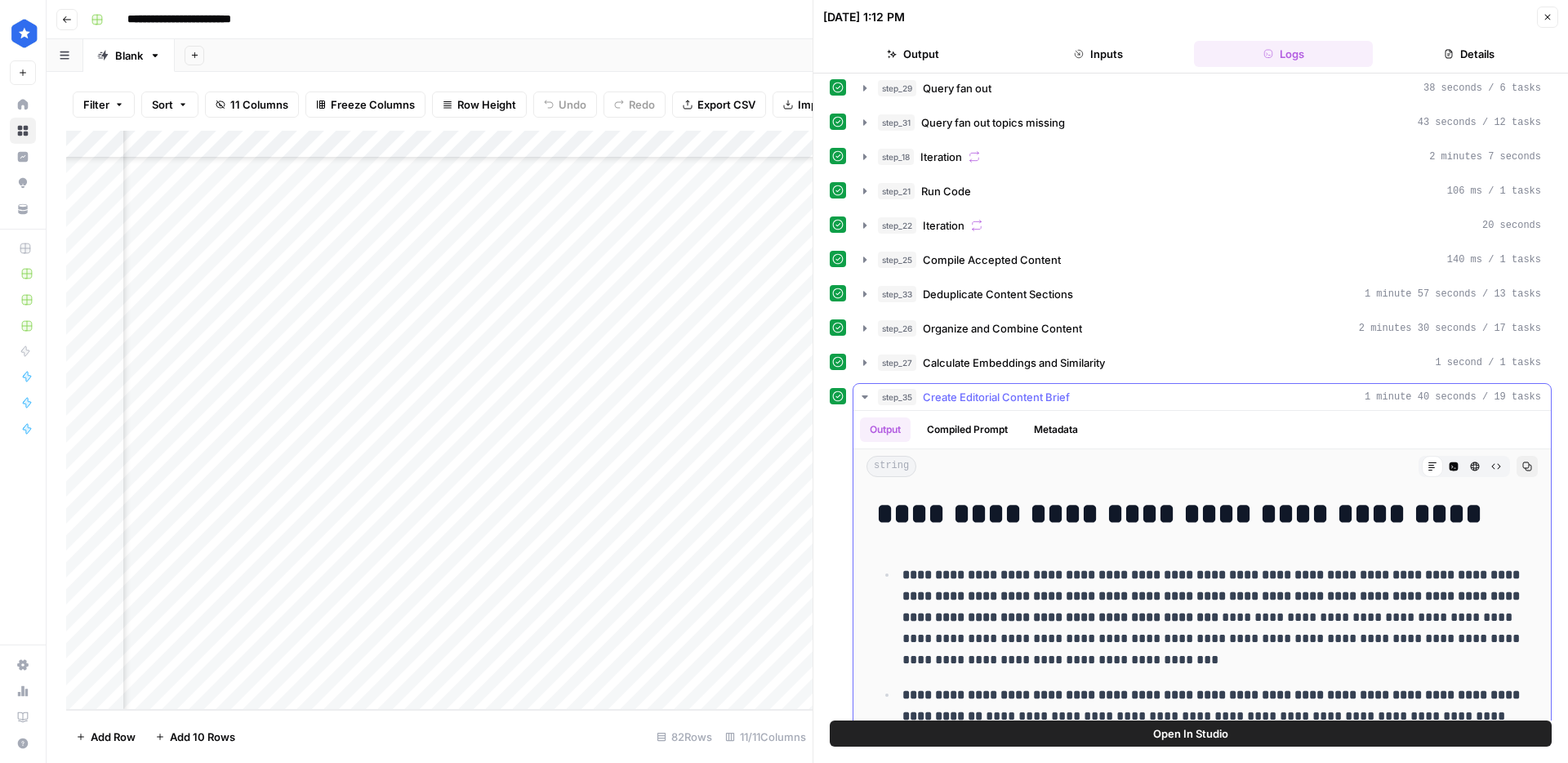
drag, startPoint x: 1026, startPoint y: 397, endPoint x: 1013, endPoint y: 397, distance: 13.0
click at [1013, 397] on span "Create Editorial Content Brief" at bounding box center [997, 397] width 147 height 17
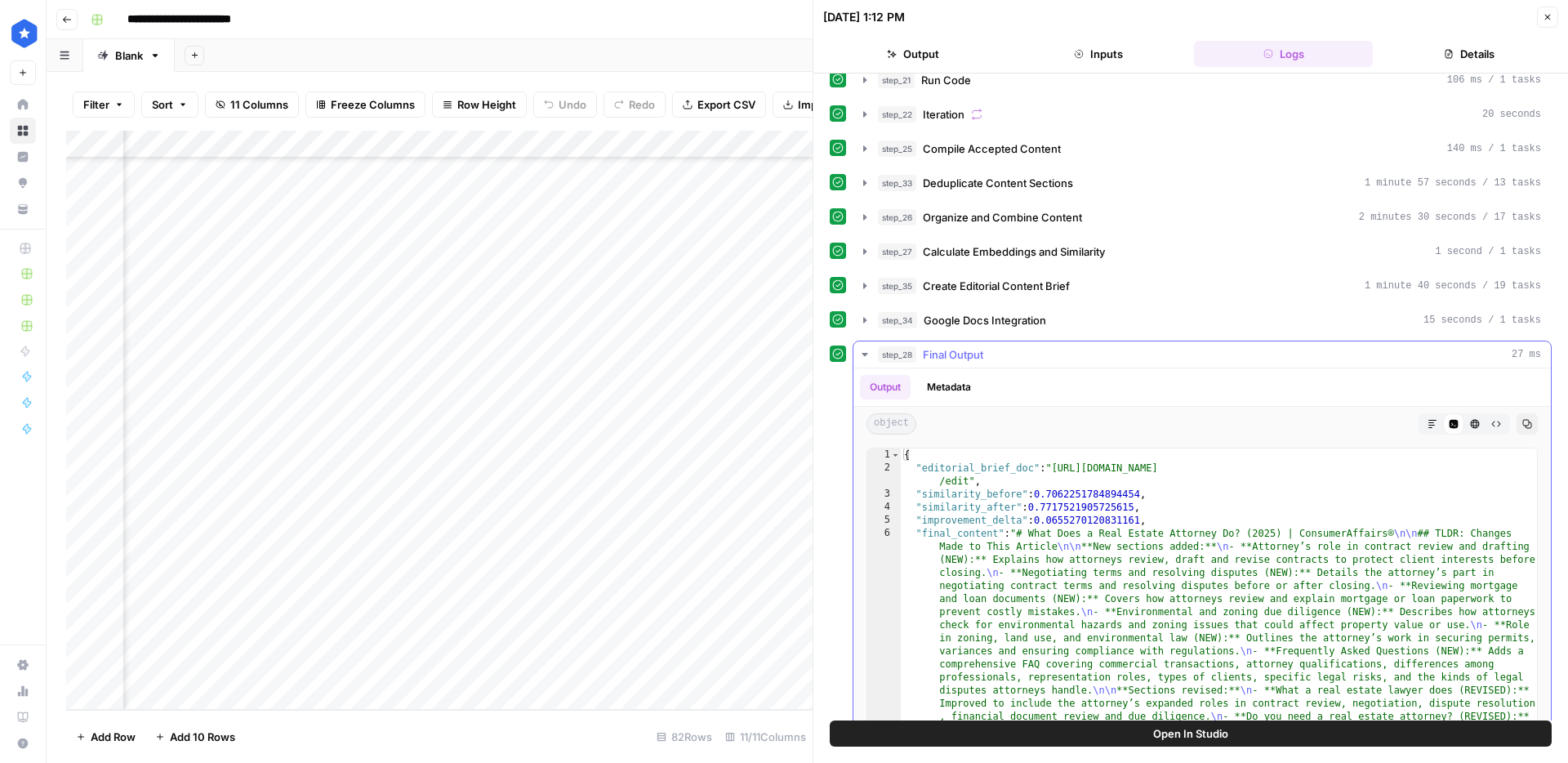
scroll to position [371, 0]
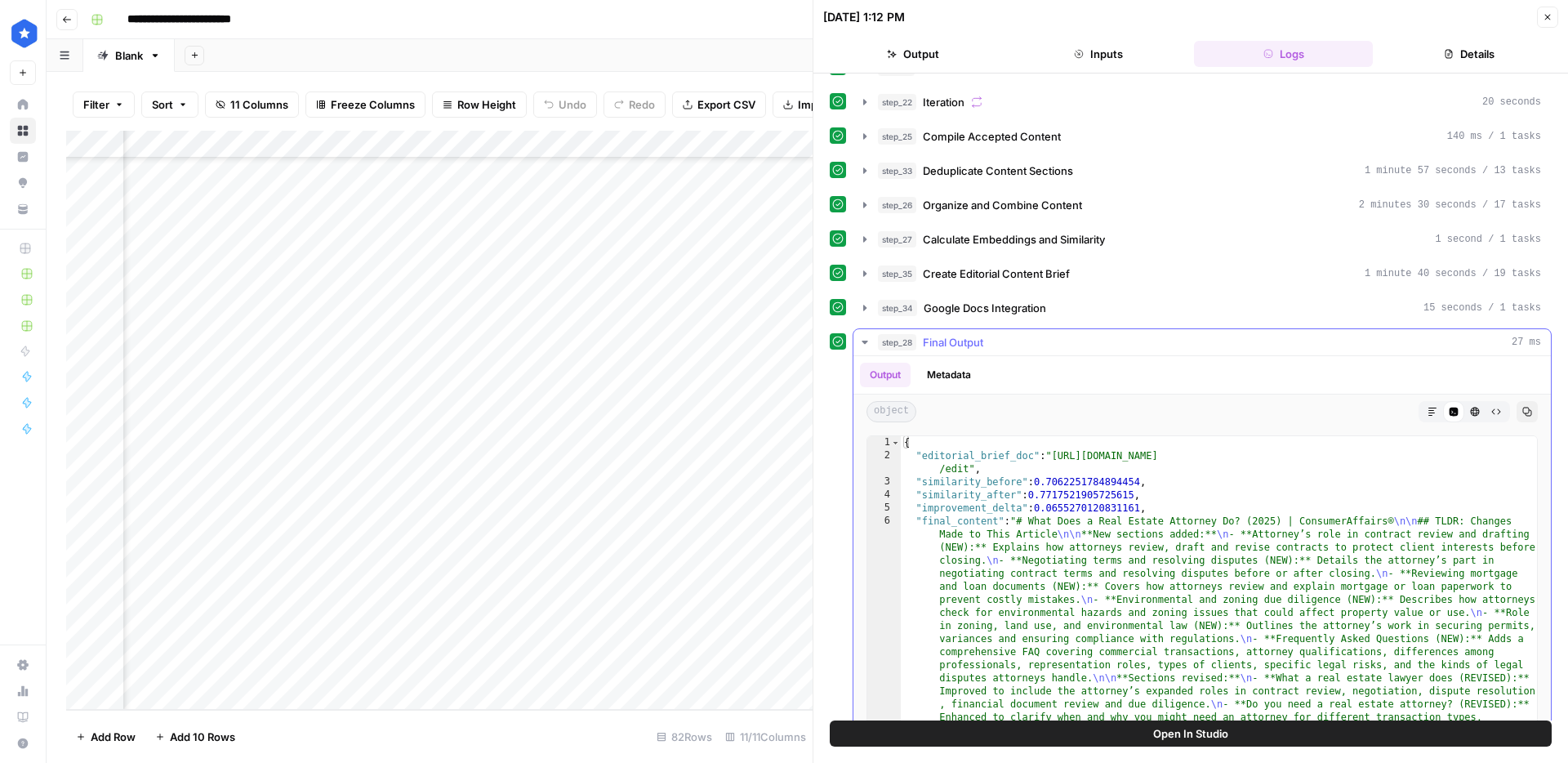
click at [961, 341] on span "Final Output" at bounding box center [953, 342] width 60 height 17
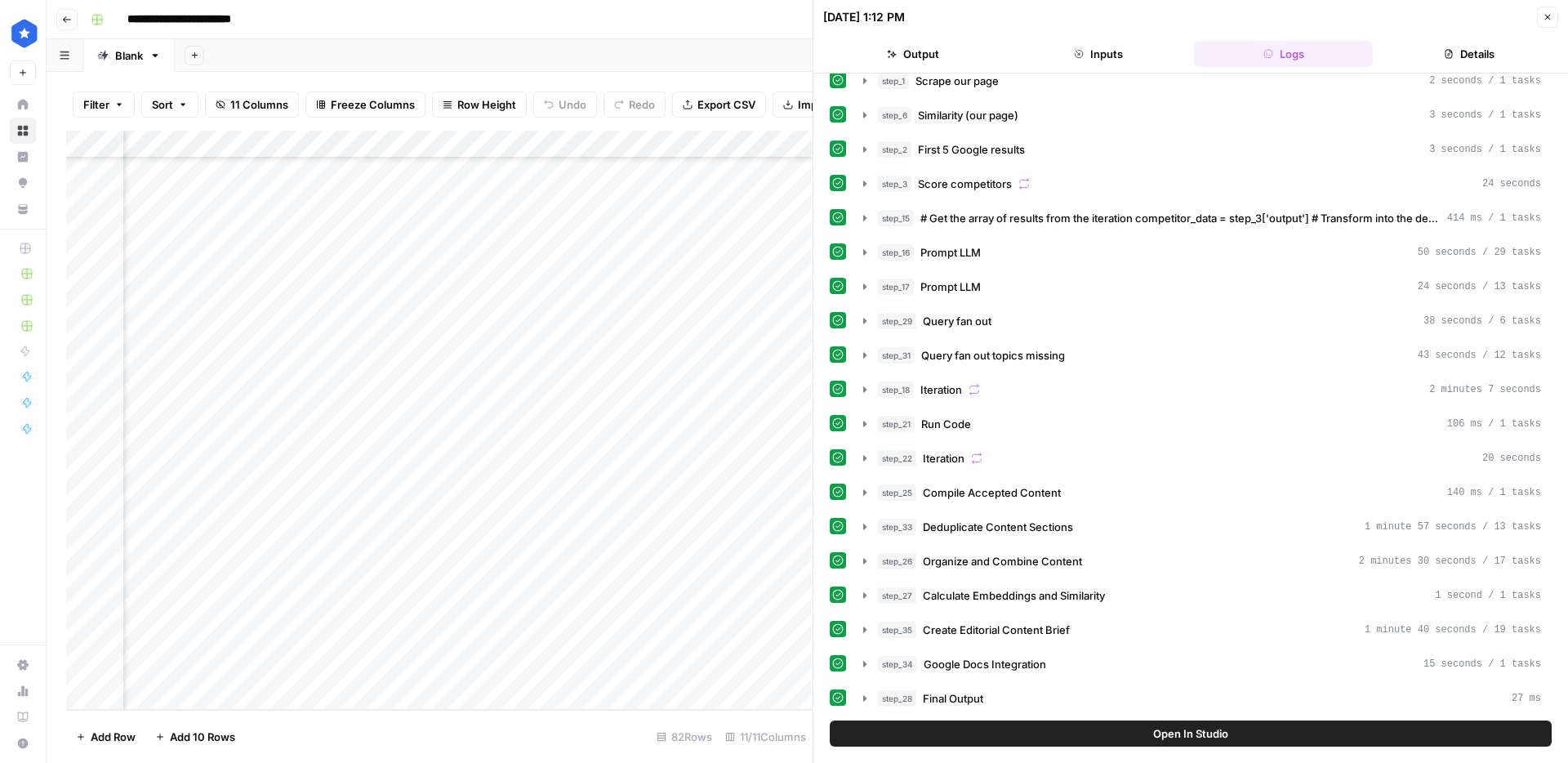
scroll to position [1737, 466]
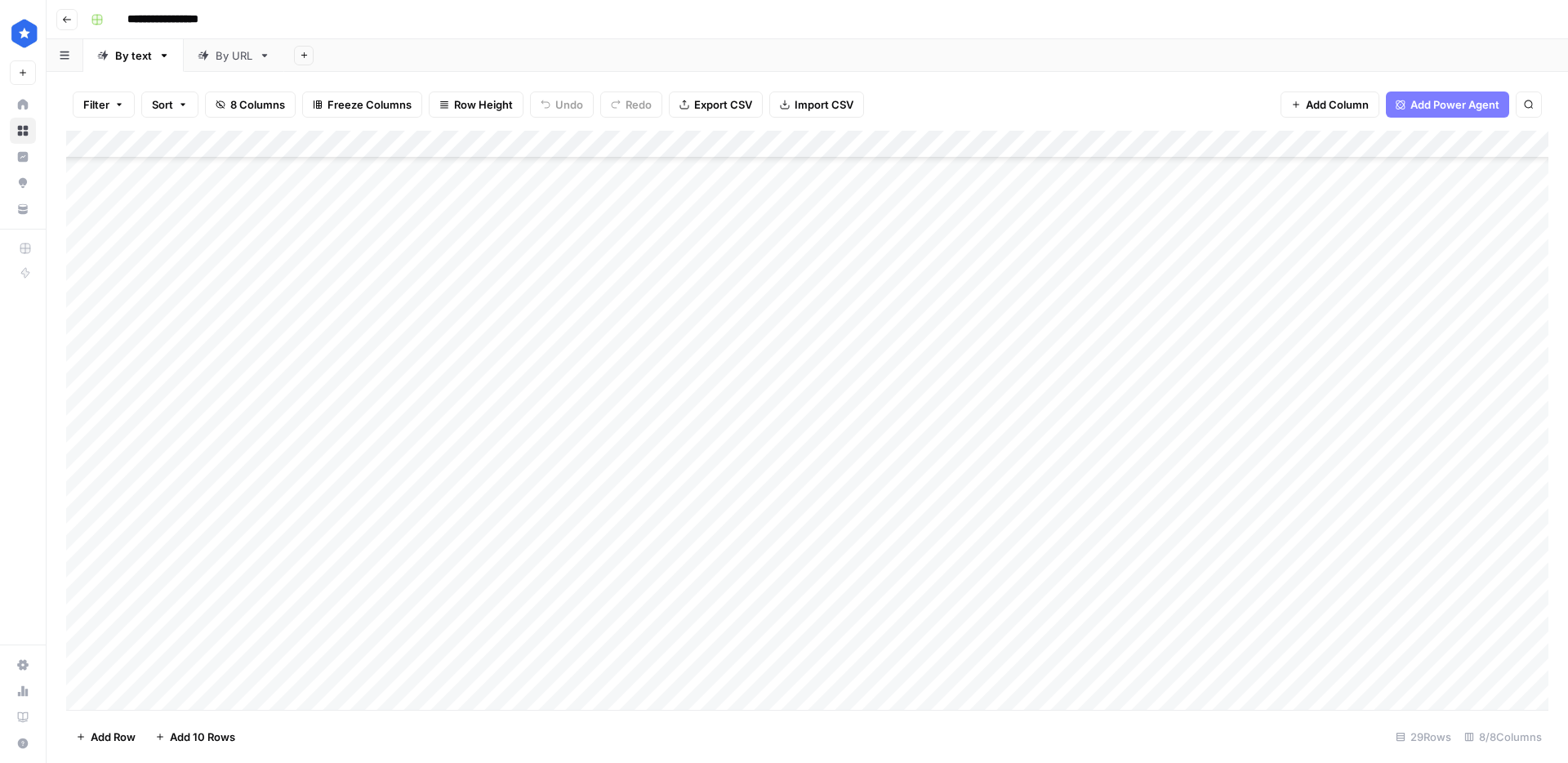
scroll to position [280, 0]
click at [397, 666] on div "Add Column" at bounding box center [807, 420] width 1483 height 579
click at [320, 667] on div "Add Column" at bounding box center [807, 420] width 1483 height 579
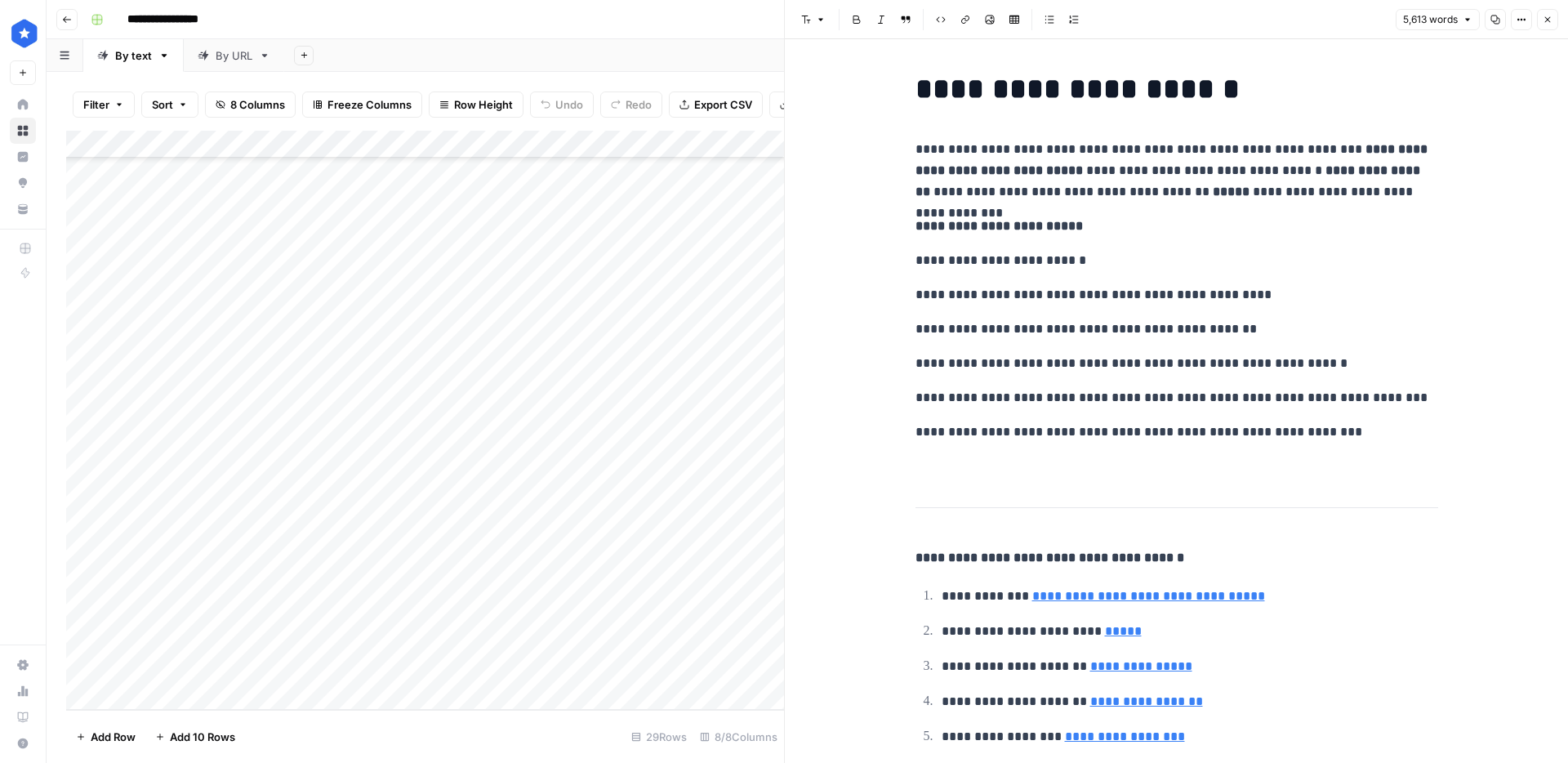
click at [1543, 21] on icon "button" at bounding box center [1548, 20] width 10 height 10
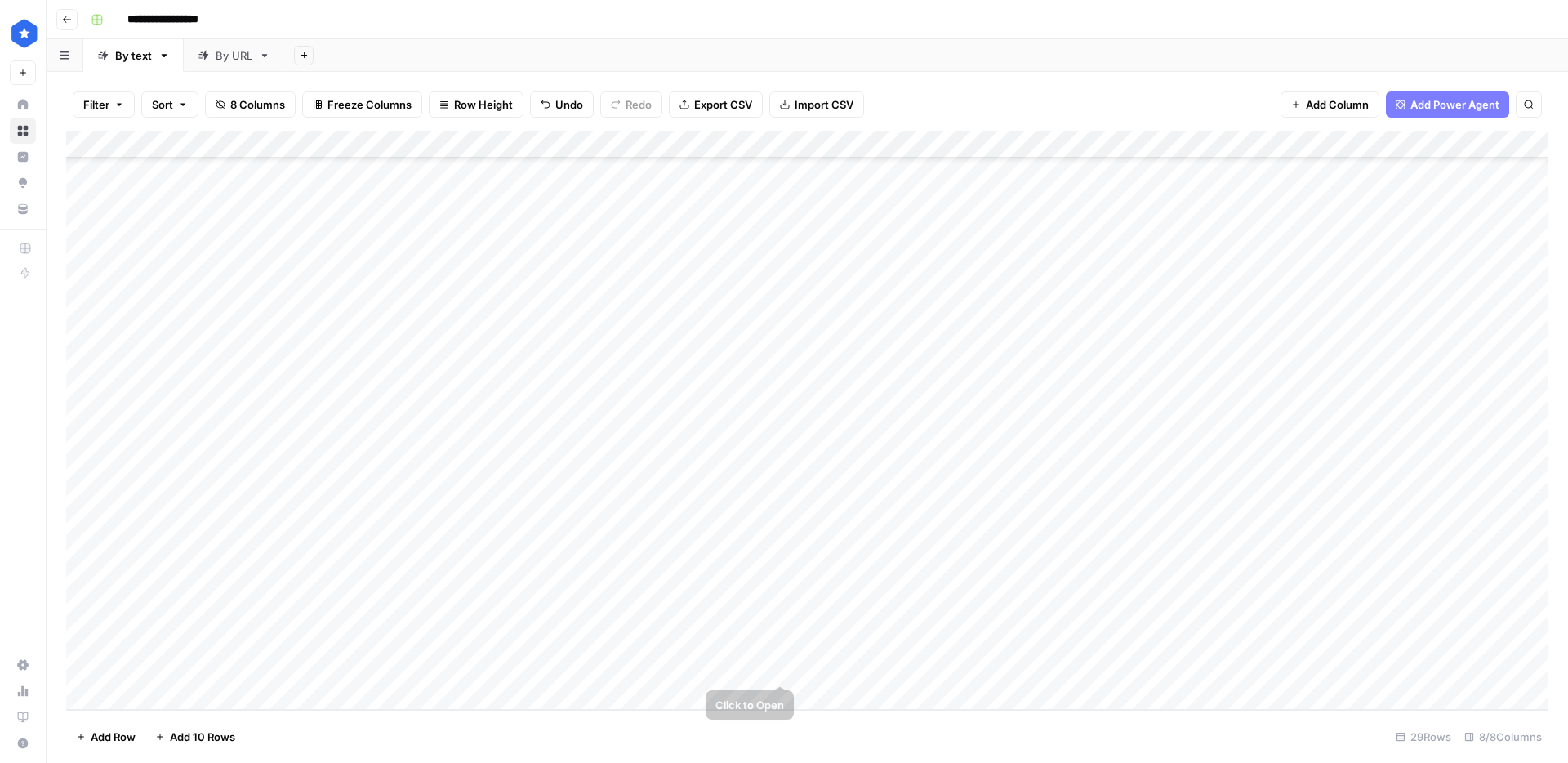
click at [784, 670] on div "Add Column" at bounding box center [807, 420] width 1483 height 579
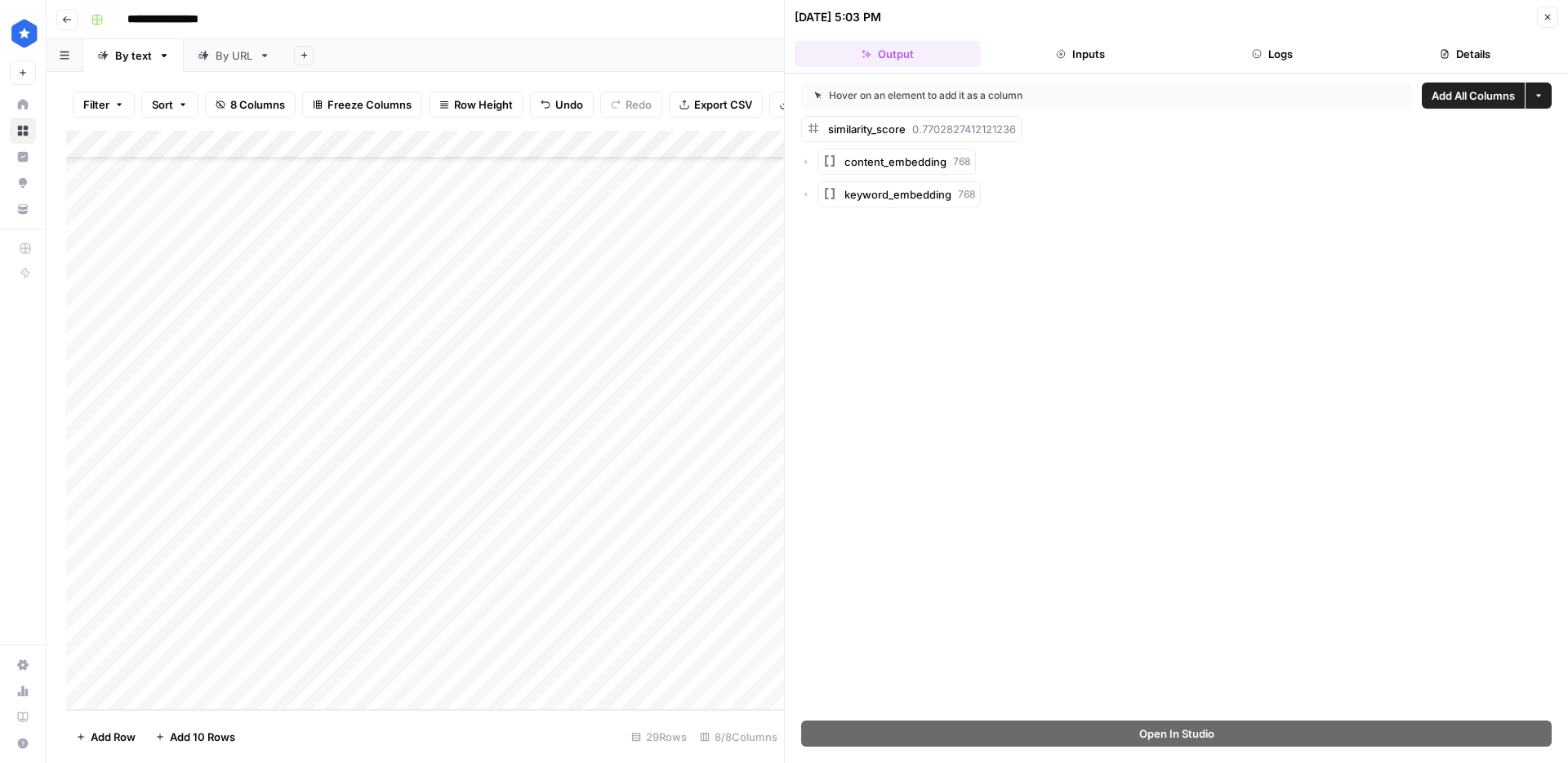
click at [1470, 55] on button "Details" at bounding box center [1465, 54] width 187 height 26
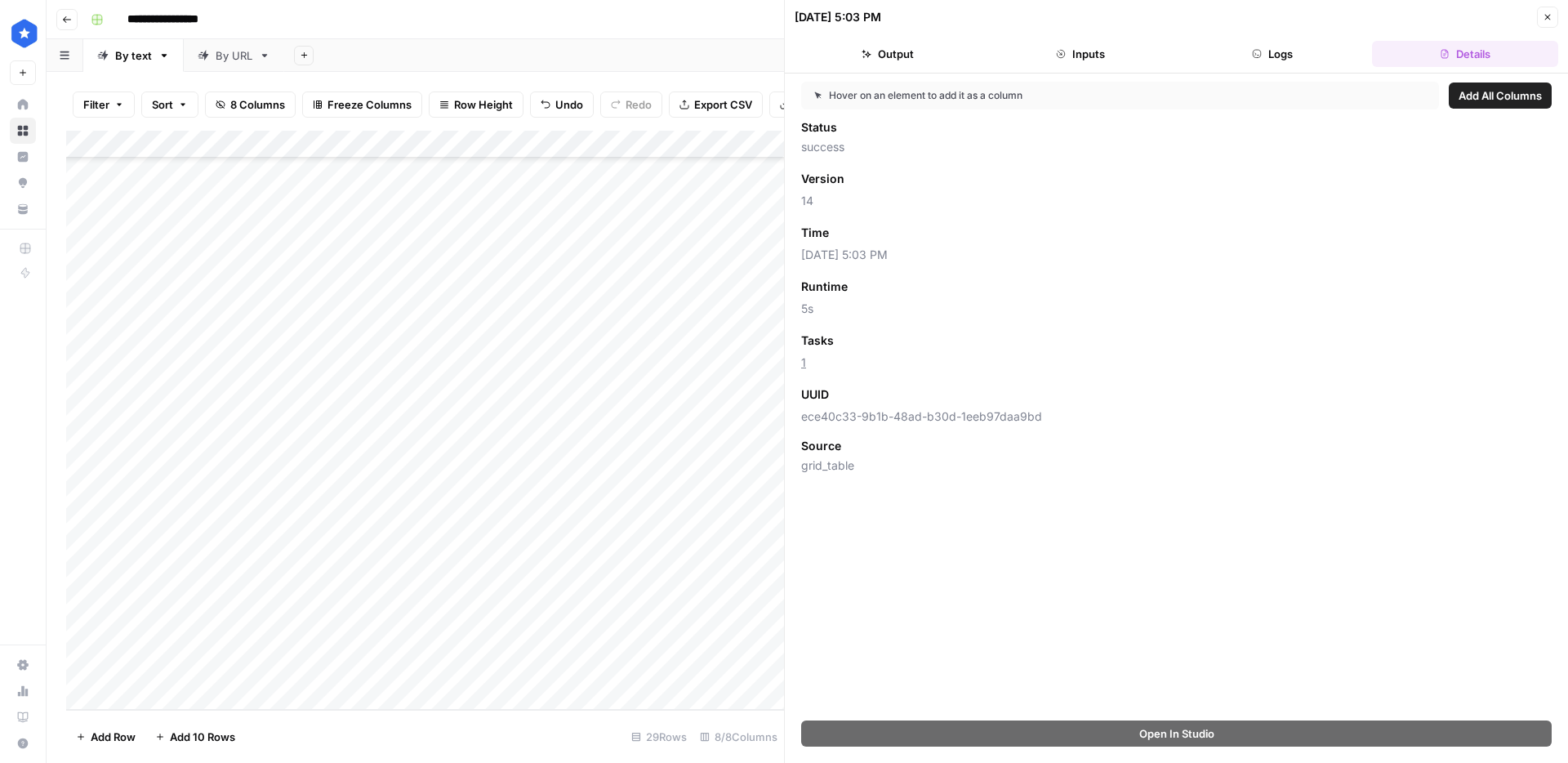
click at [1555, 16] on button "Close" at bounding box center [1547, 17] width 21 height 21
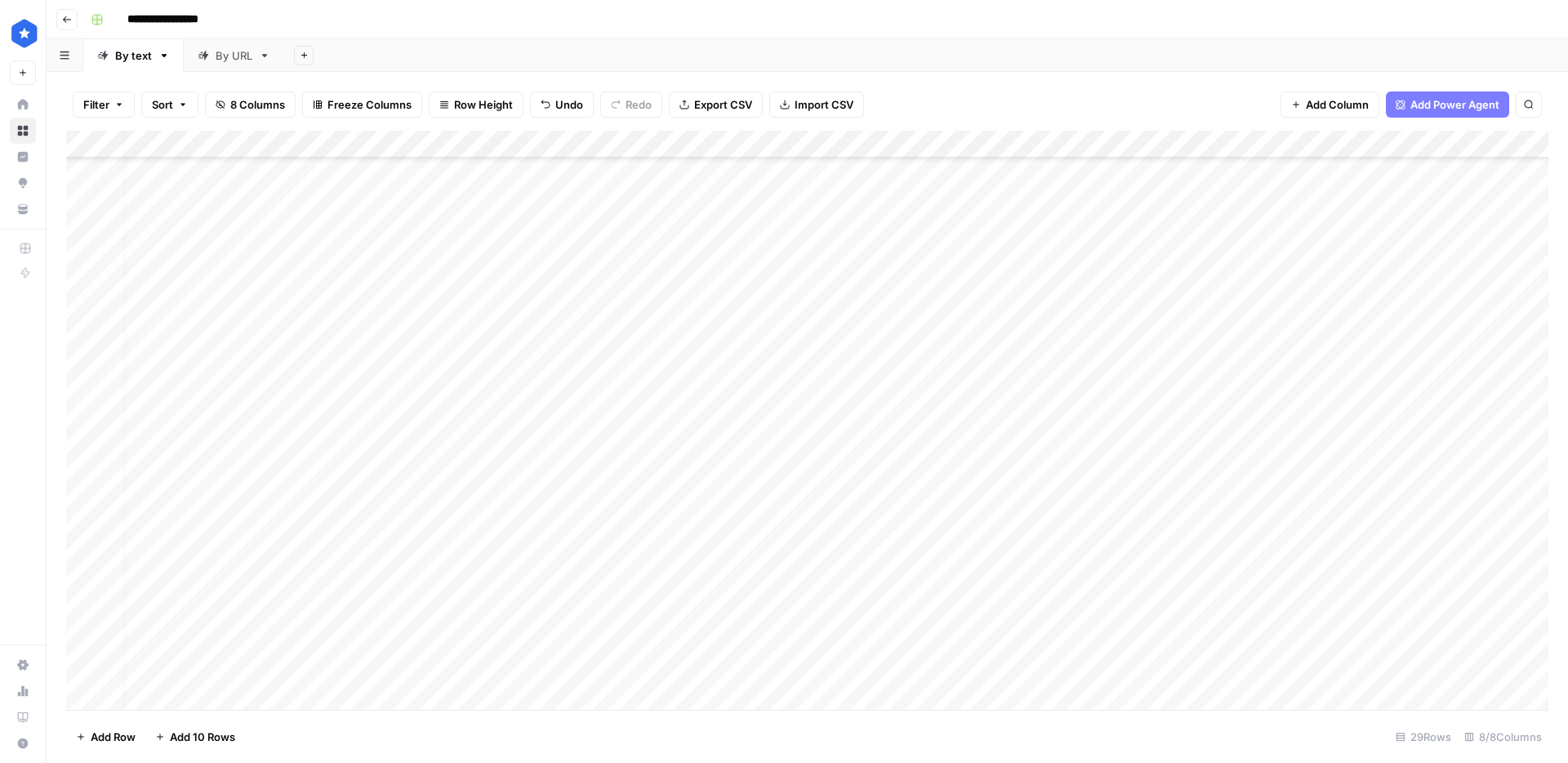
scroll to position [277, 17]
click at [430, 666] on div "Add Column" at bounding box center [807, 420] width 1483 height 579
click at [327, 669] on div "Add Column" at bounding box center [807, 420] width 1483 height 579
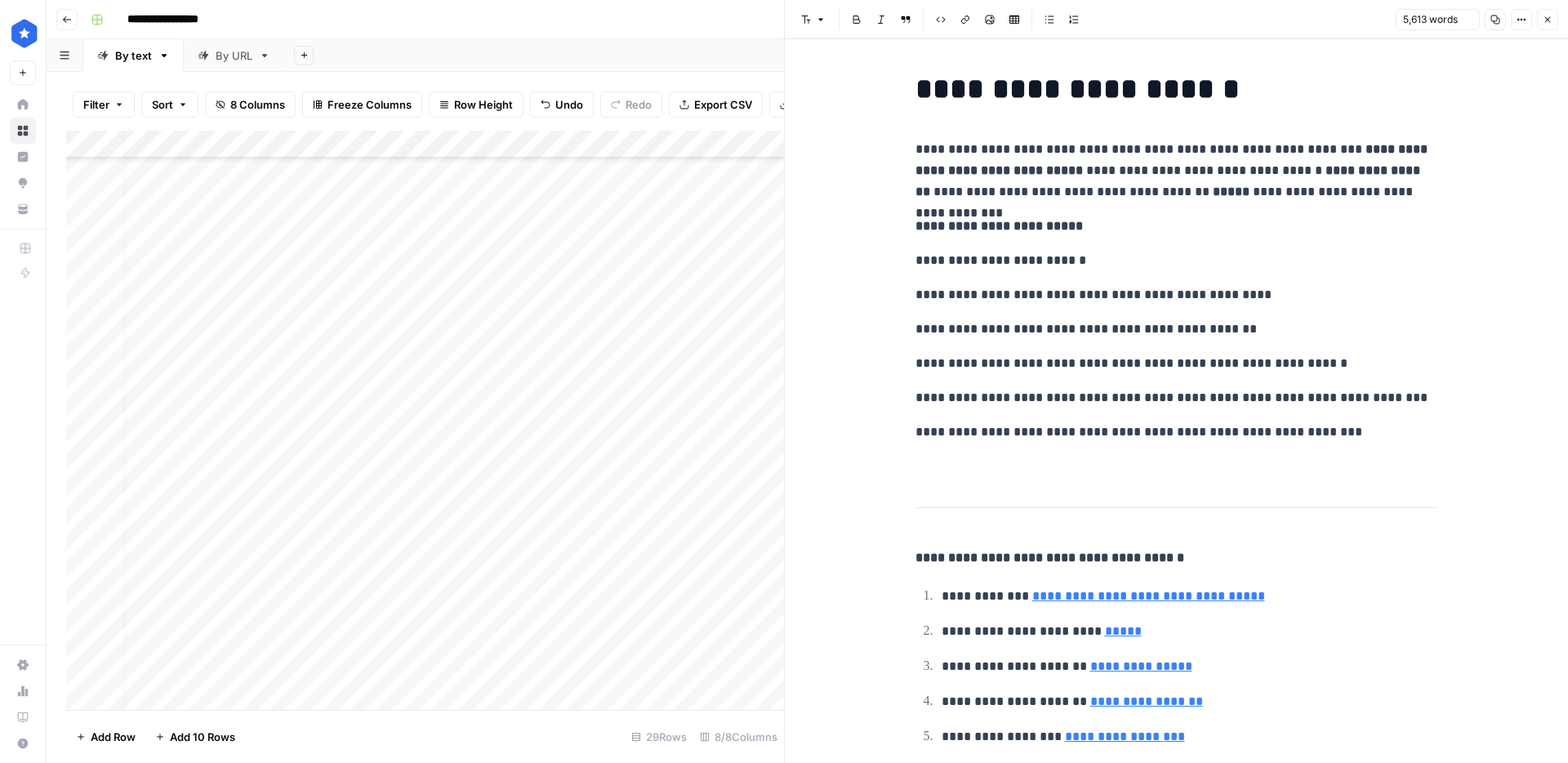
click at [977, 227] on strong "**********" at bounding box center [999, 226] width 167 height 13
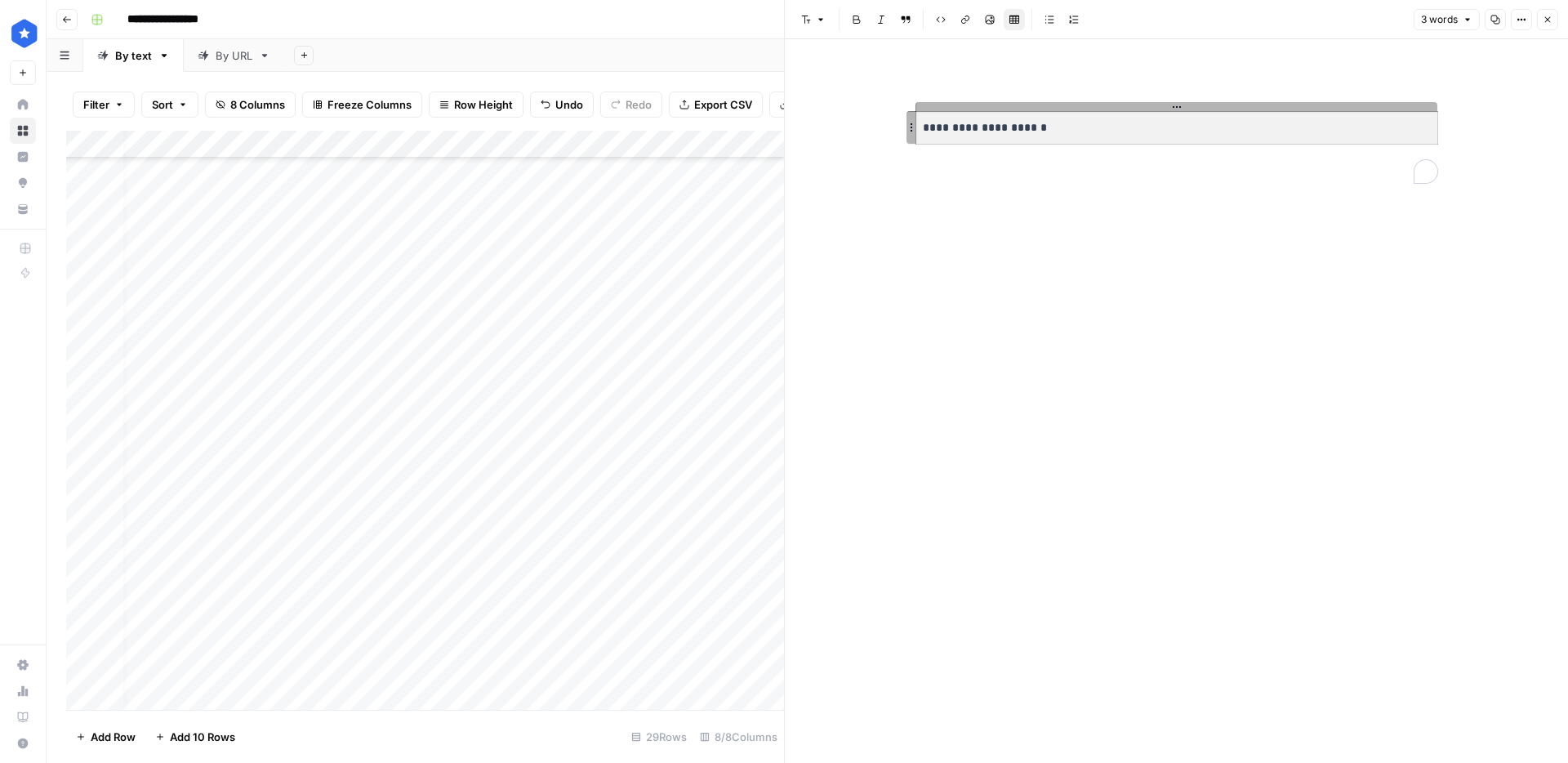
click at [1094, 208] on div "**********" at bounding box center [1177, 401] width 542 height 724
click at [1138, 192] on div "**********" at bounding box center [1177, 401] width 542 height 724
click at [1065, 161] on div "**********" at bounding box center [1177, 127] width 542 height 125
drag, startPoint x: 1137, startPoint y: 423, endPoint x: 1064, endPoint y: 259, distance: 179.5
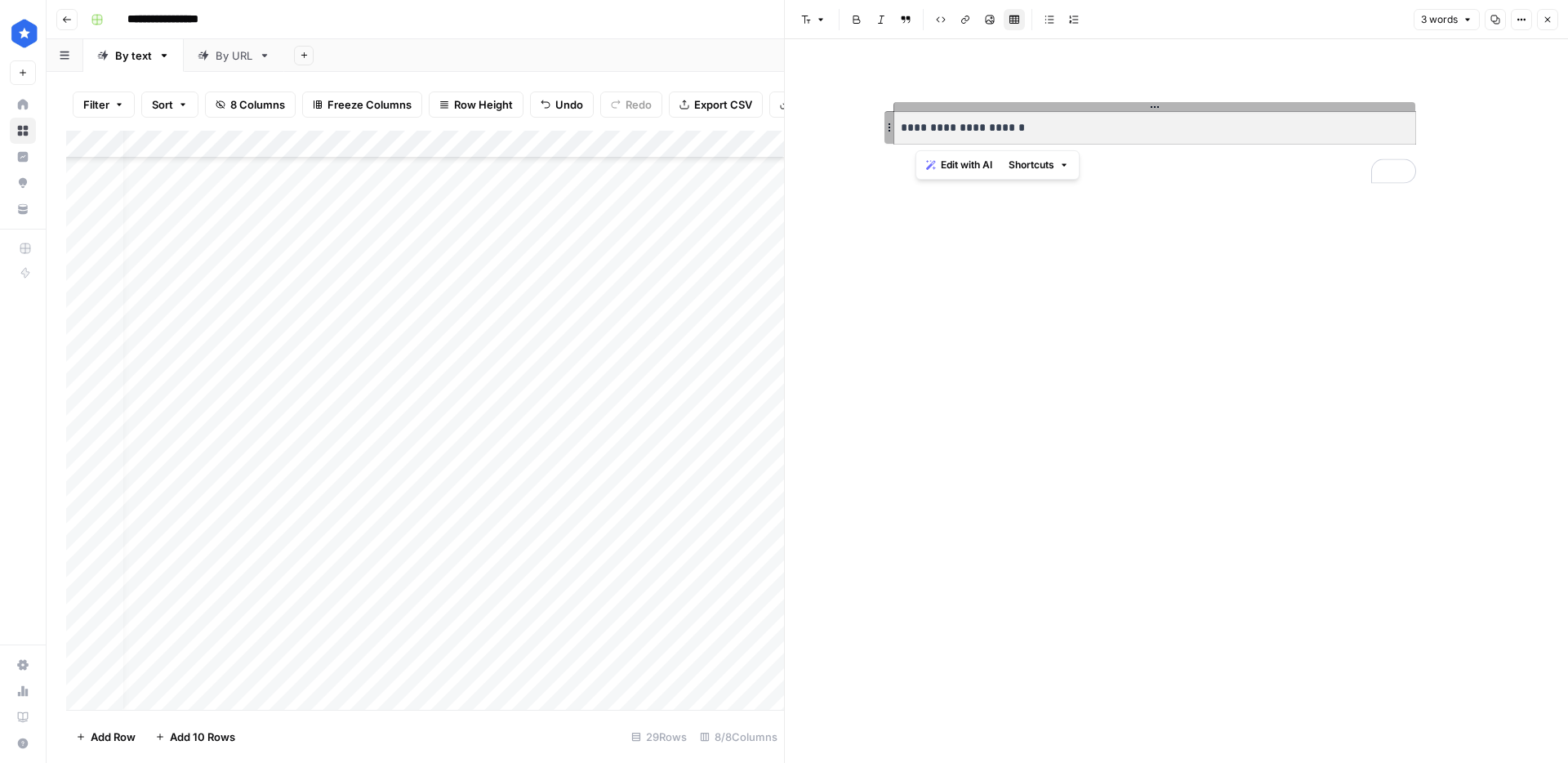
click at [1137, 423] on div "**********" at bounding box center [1155, 401] width 542 height 724
click at [1048, 241] on div "**********" at bounding box center [1155, 401] width 542 height 724
click at [1084, 175] on div "**********" at bounding box center [1155, 127] width 542 height 125
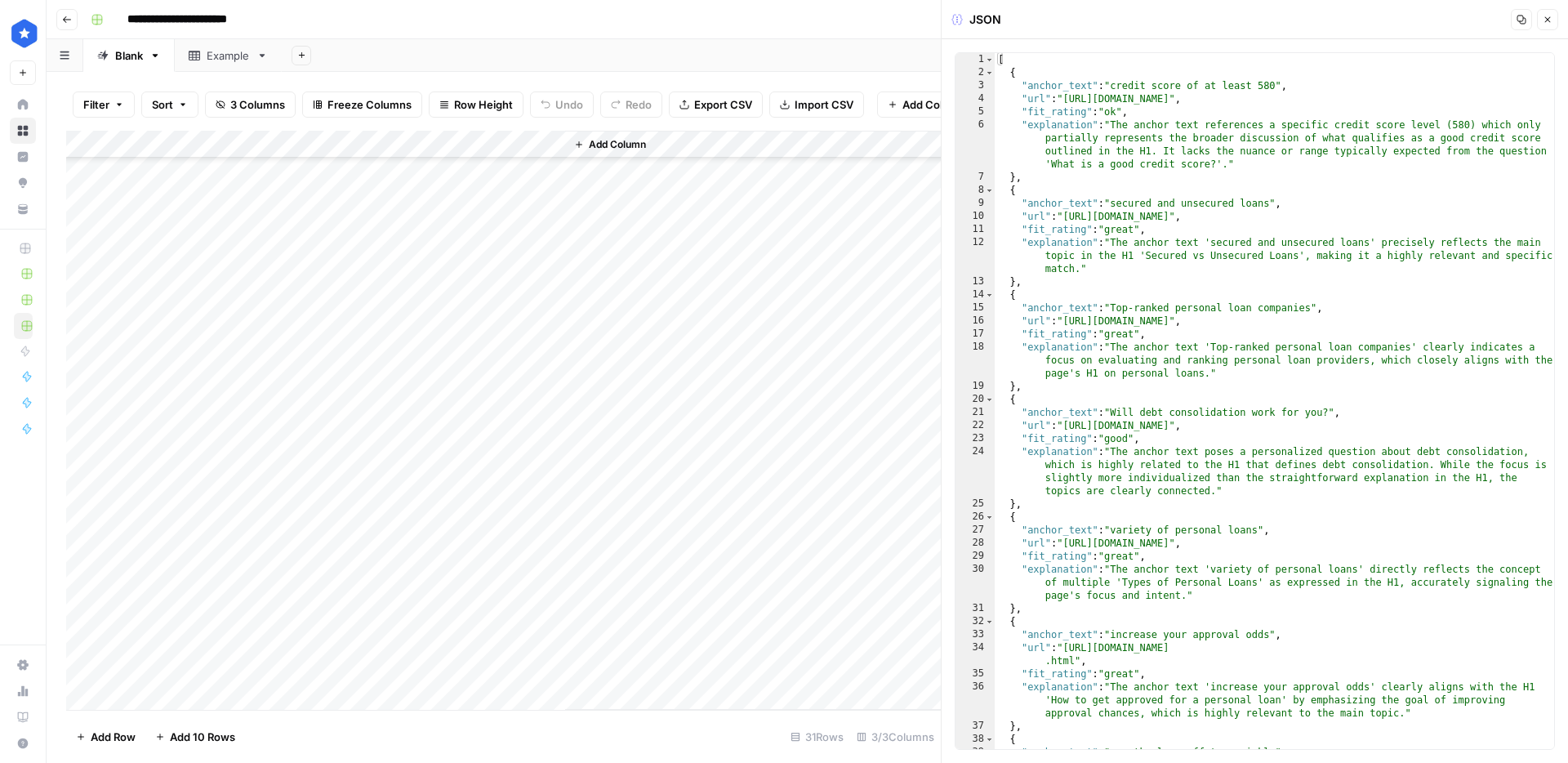
scroll to position [335, 0]
drag, startPoint x: 1139, startPoint y: 115, endPoint x: 1095, endPoint y: 100, distance: 46.5
click at [1097, 99] on div "[ { "anchor_text" : "credit score of at least 580" , "url" : "[URL][DOMAIN_NAME…" at bounding box center [1274, 413] width 560 height 722
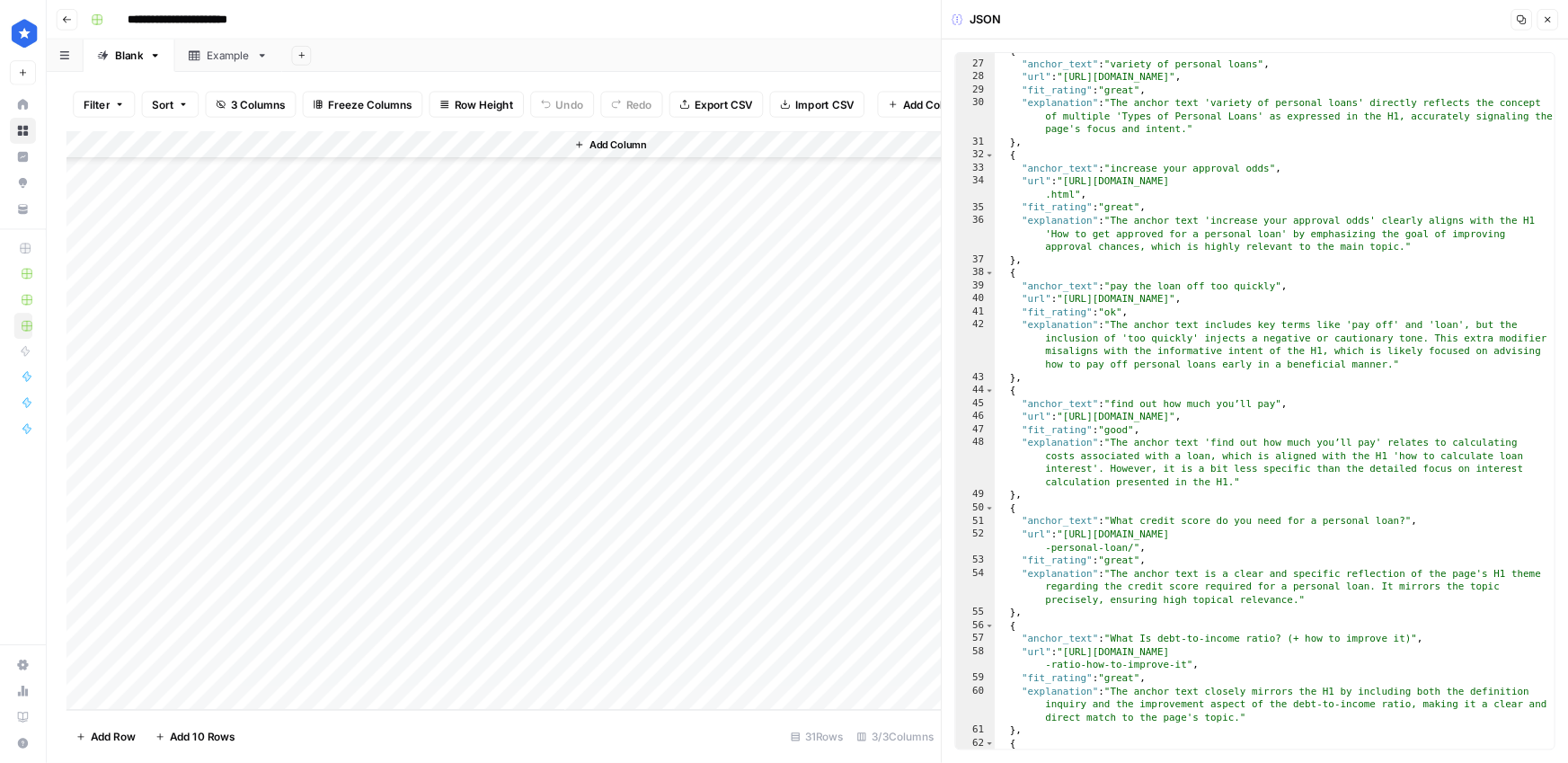
scroll to position [598, 0]
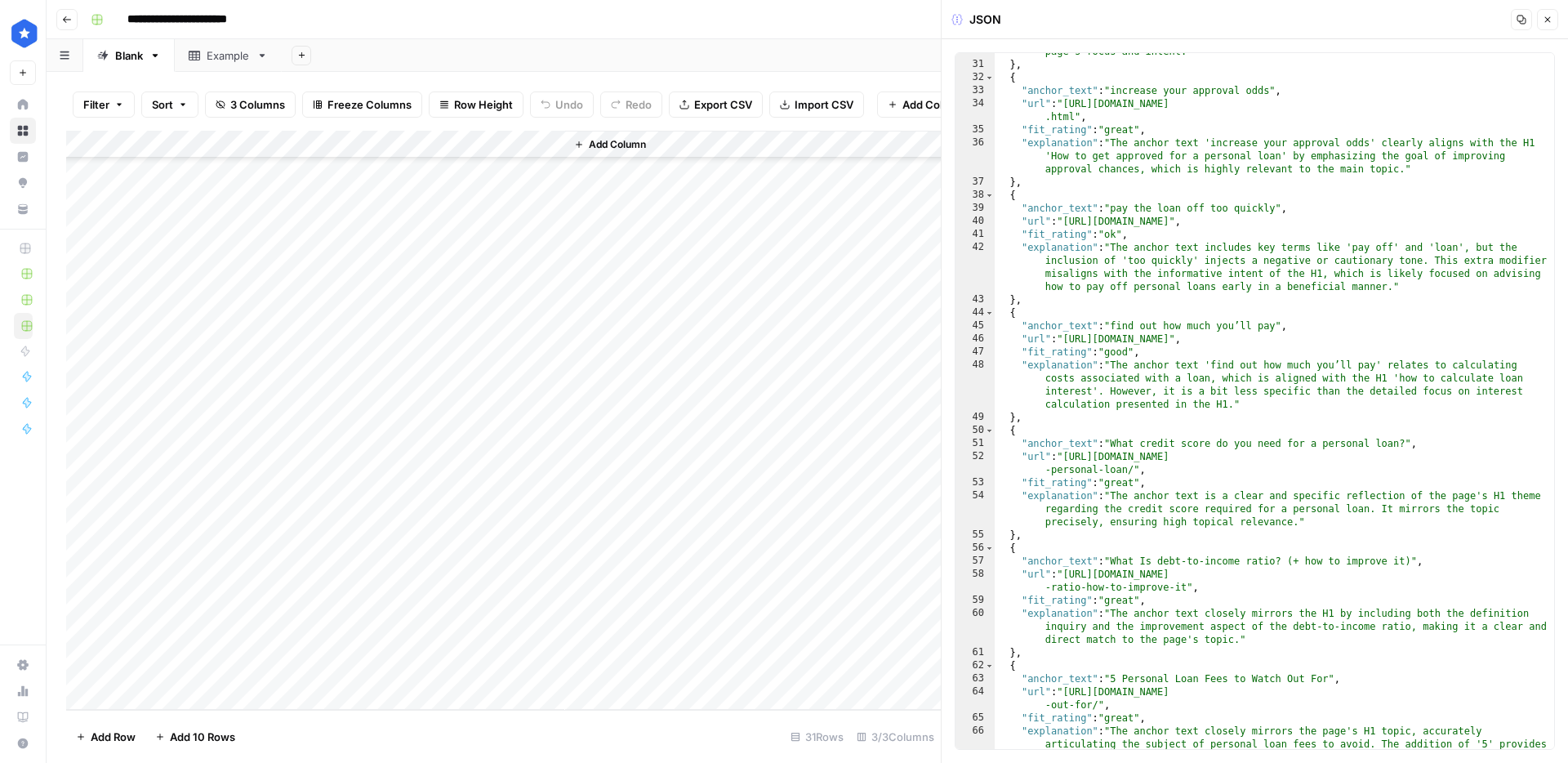
click at [1304, 383] on div ""explanation" : "The anchor text 'variety of personal loans' directly reflects …" at bounding box center [1274, 412] width 560 height 787
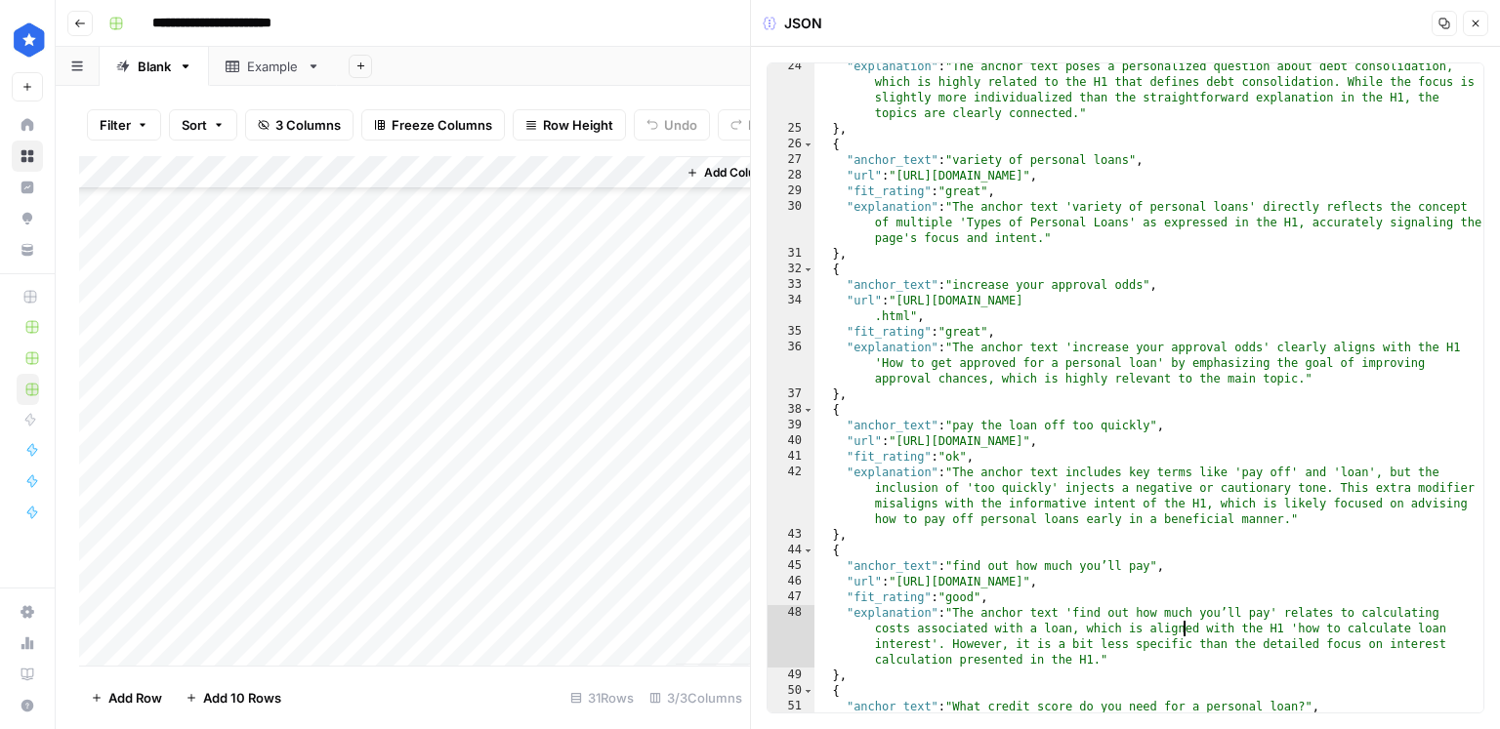
scroll to position [473, 0]
click at [1021, 534] on div ""explanation" : "The anchor text poses a personalized question about debt conso…" at bounding box center [1149, 430] width 670 height 743
click at [1016, 187] on div ""explanation" : "The anchor text poses a personalized question about debt conso…" at bounding box center [1149, 430] width 670 height 743
type textarea "**********"
